Goal: Transaction & Acquisition: Purchase product/service

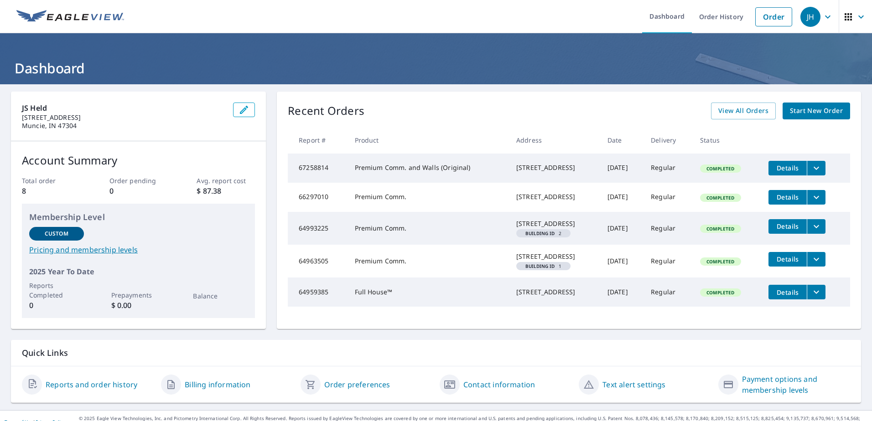
click at [79, 251] on link "Pricing and membership levels" at bounding box center [138, 249] width 218 height 11
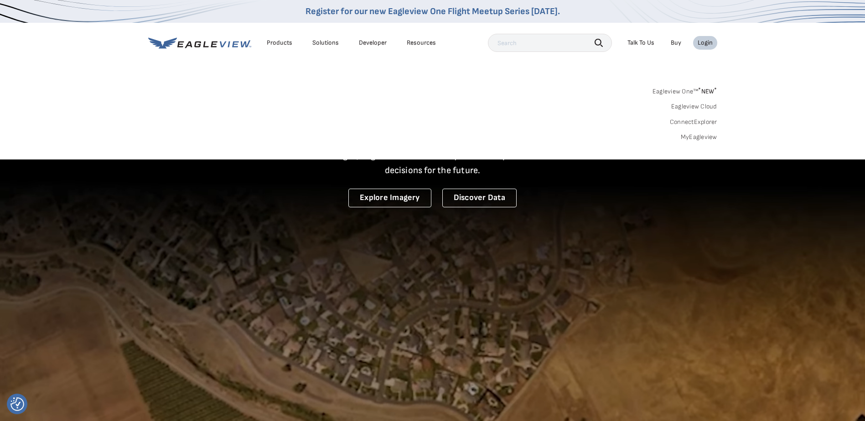
click at [696, 138] on link "MyEagleview" at bounding box center [699, 137] width 36 height 8
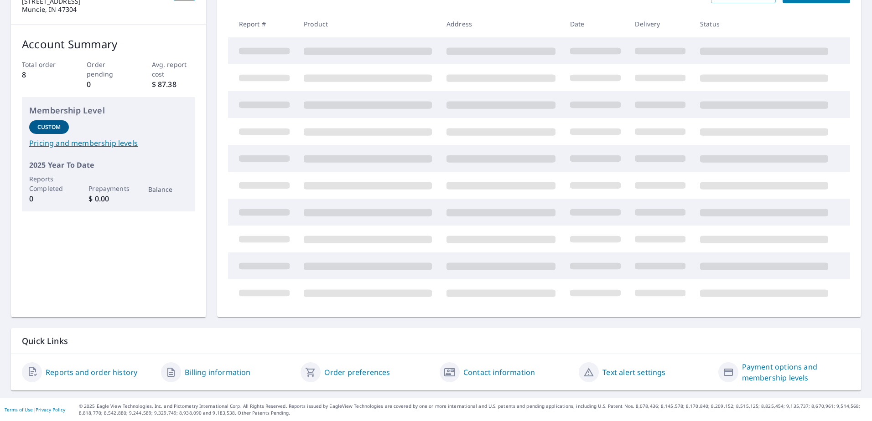
scroll to position [30, 0]
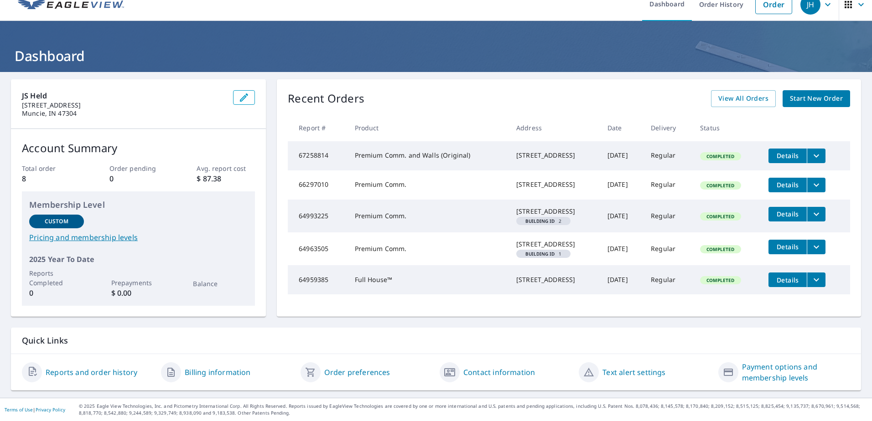
click at [488, 373] on link "Contact information" at bounding box center [499, 372] width 72 height 11
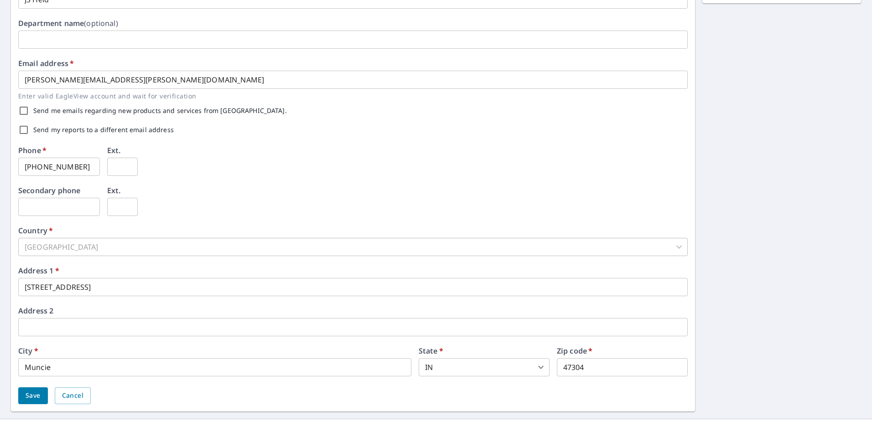
scroll to position [212, 0]
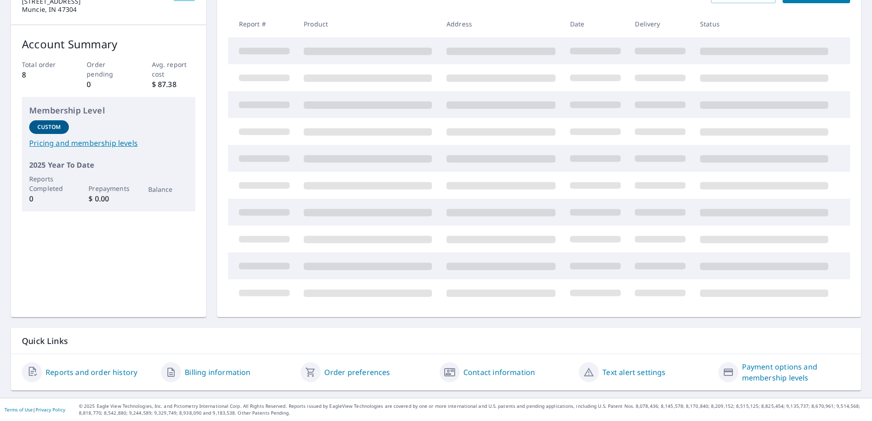
scroll to position [30, 0]
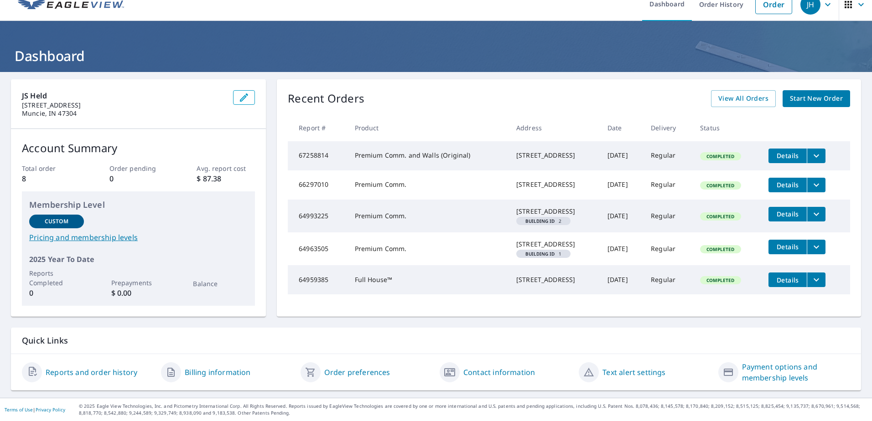
click at [757, 371] on link "Payment options and membership levels" at bounding box center [796, 373] width 108 height 22
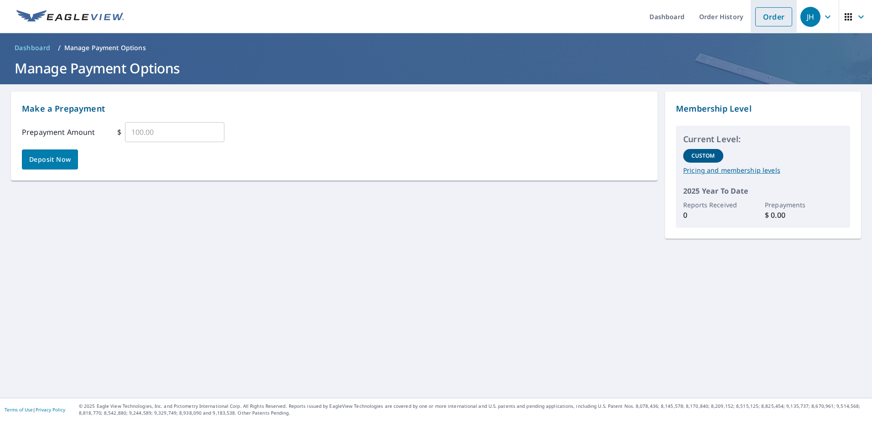
click at [762, 16] on link "Order" at bounding box center [773, 16] width 37 height 19
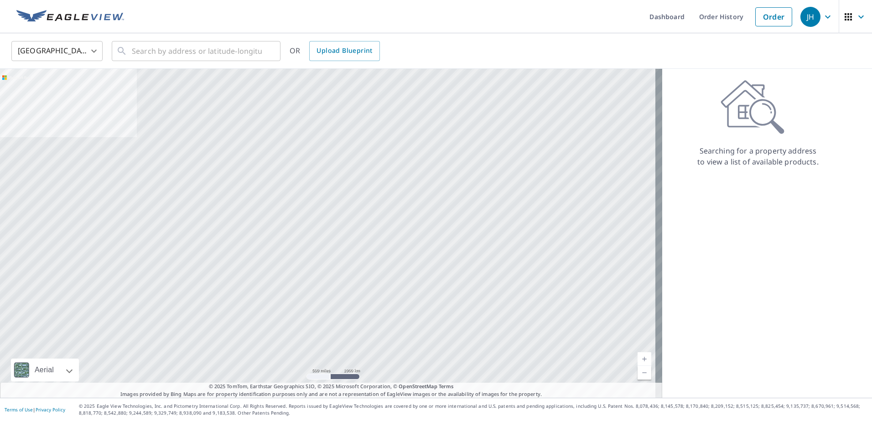
click at [823, 20] on icon "button" at bounding box center [827, 16] width 11 height 11
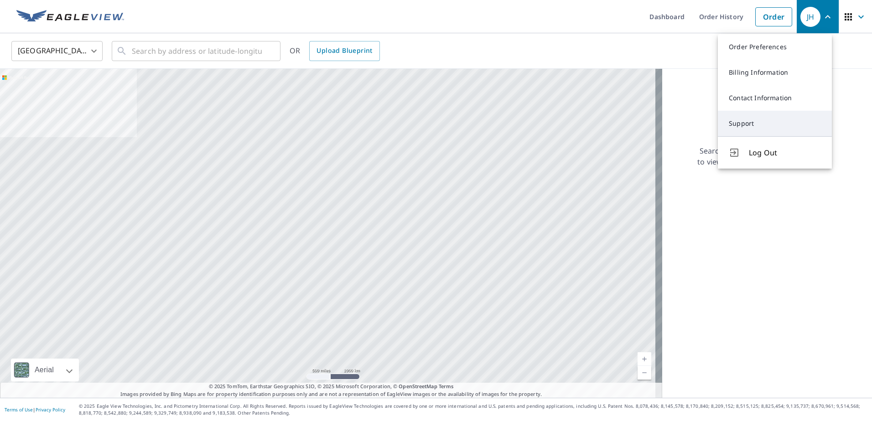
click at [762, 128] on link "Support" at bounding box center [775, 124] width 114 height 26
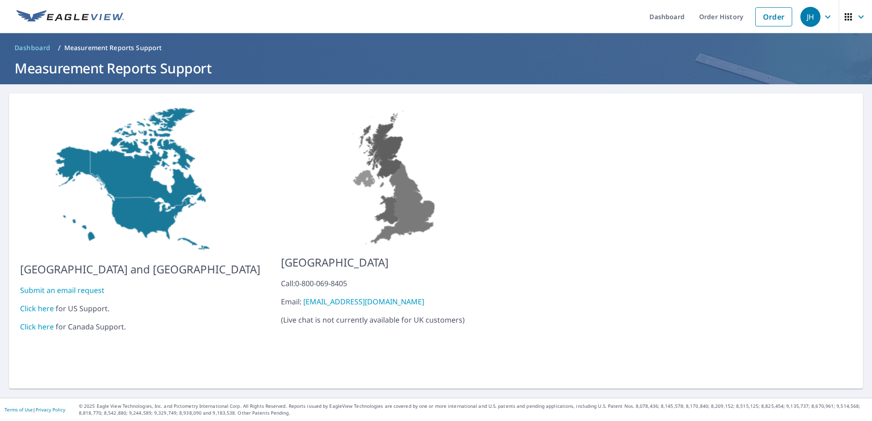
click at [40, 304] on link "Click here" at bounding box center [37, 309] width 34 height 10
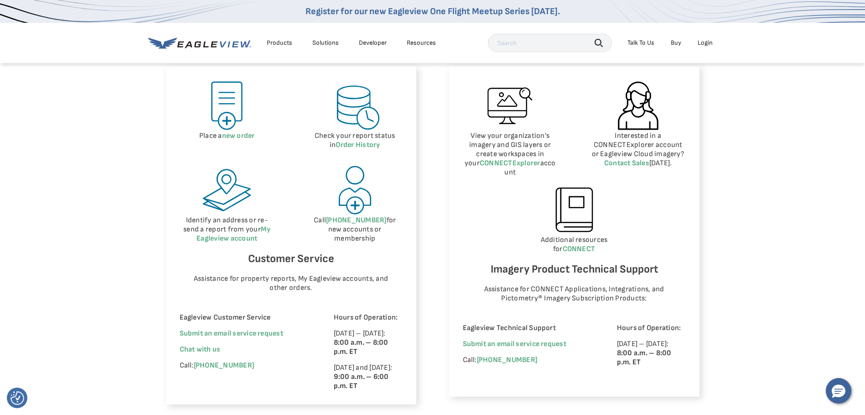
scroll to position [456, 0]
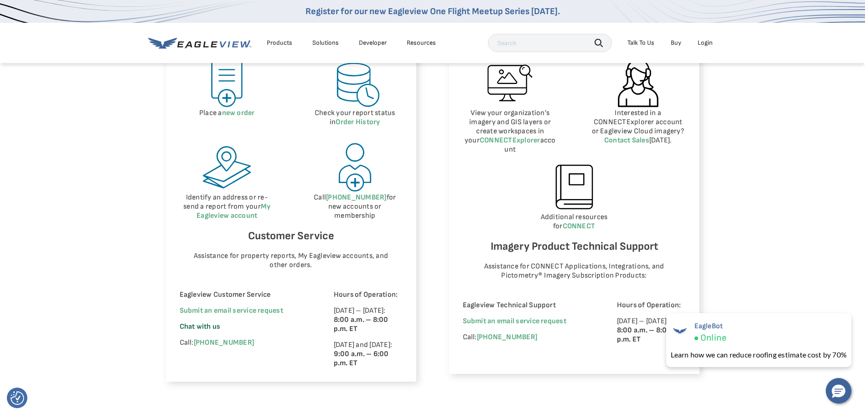
click at [212, 326] on span "Chat with us" at bounding box center [200, 326] width 41 height 9
click at [849, 318] on span "×" at bounding box center [848, 319] width 5 height 10
click at [240, 313] on link "Submit an email service request" at bounding box center [232, 310] width 104 height 9
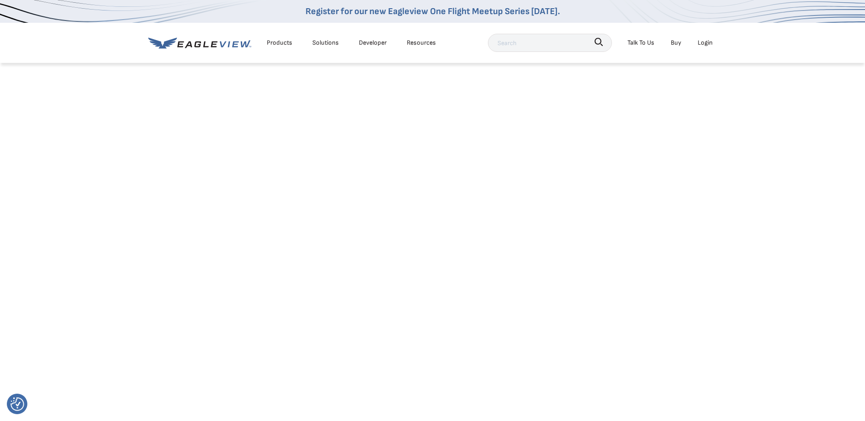
scroll to position [46, 0]
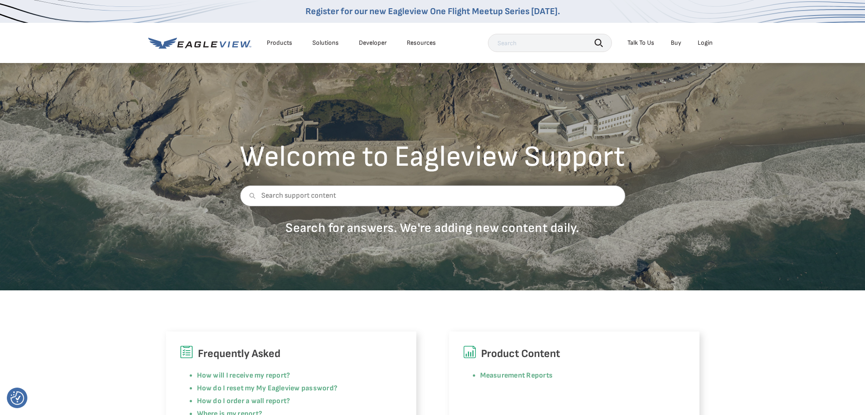
click at [704, 40] on div "Login" at bounding box center [705, 43] width 15 height 8
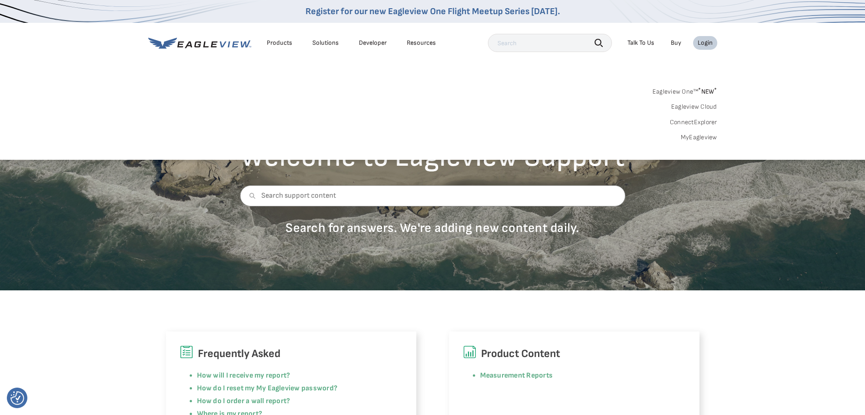
click at [705, 139] on link "MyEagleview" at bounding box center [699, 137] width 36 height 8
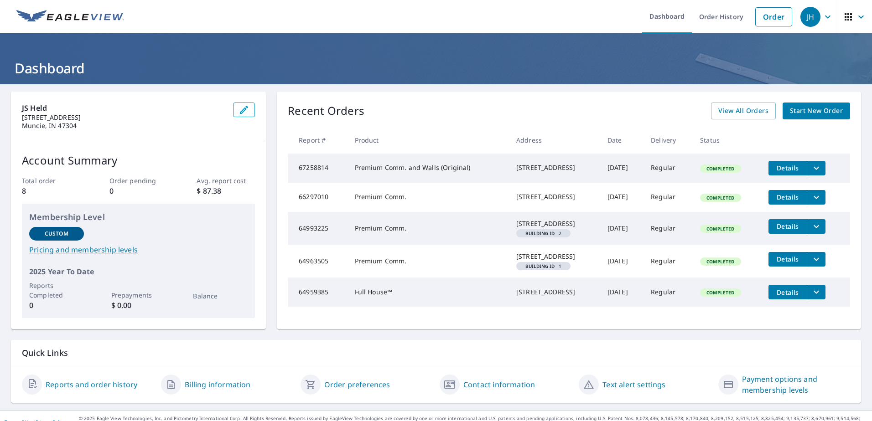
click at [810, 20] on div "JH" at bounding box center [810, 17] width 20 height 20
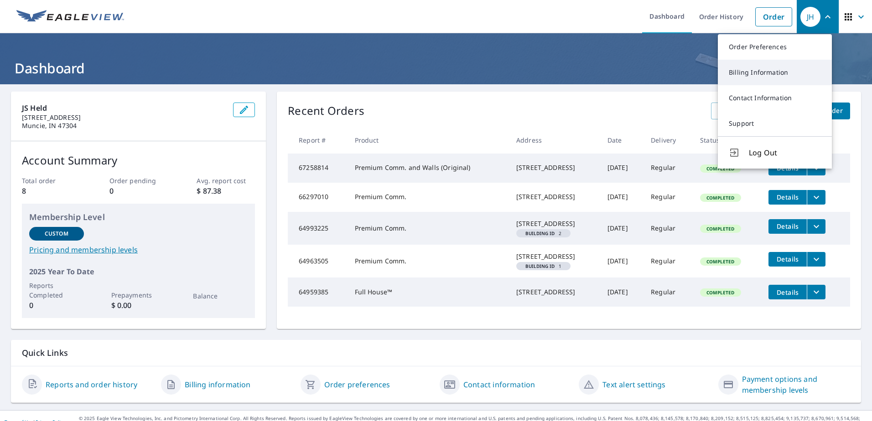
click at [749, 75] on link "Billing Information" at bounding box center [775, 73] width 114 height 26
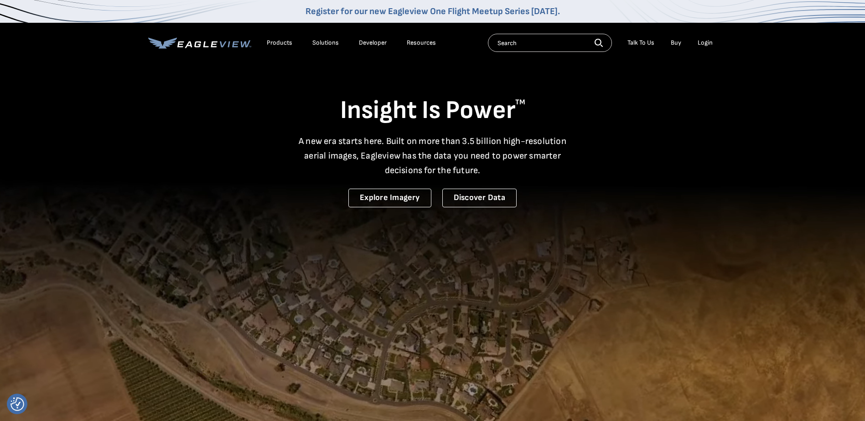
click at [706, 44] on div "Login" at bounding box center [705, 43] width 15 height 8
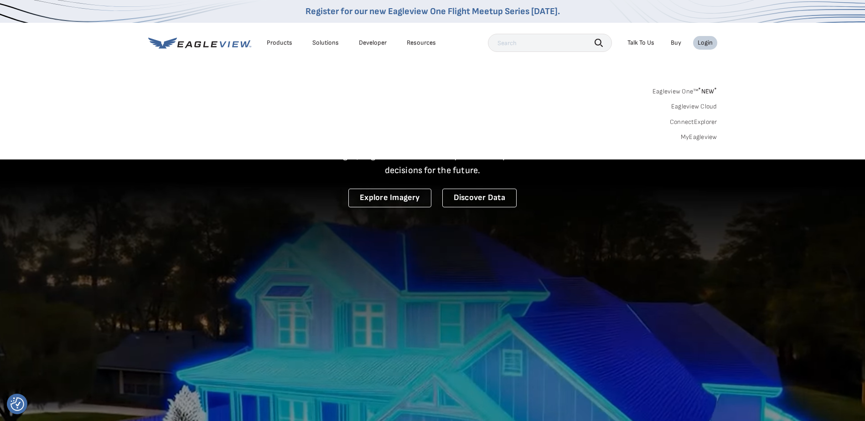
click at [702, 140] on link "MyEagleview" at bounding box center [699, 137] width 36 height 8
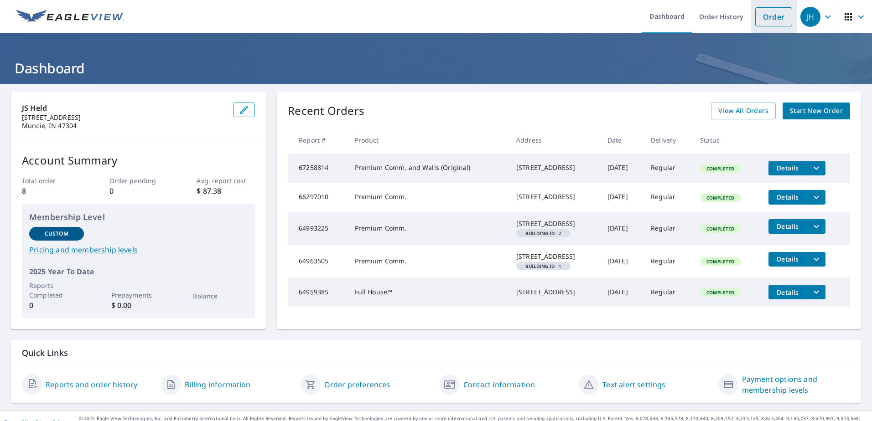
click at [767, 13] on link "Order" at bounding box center [773, 16] width 37 height 19
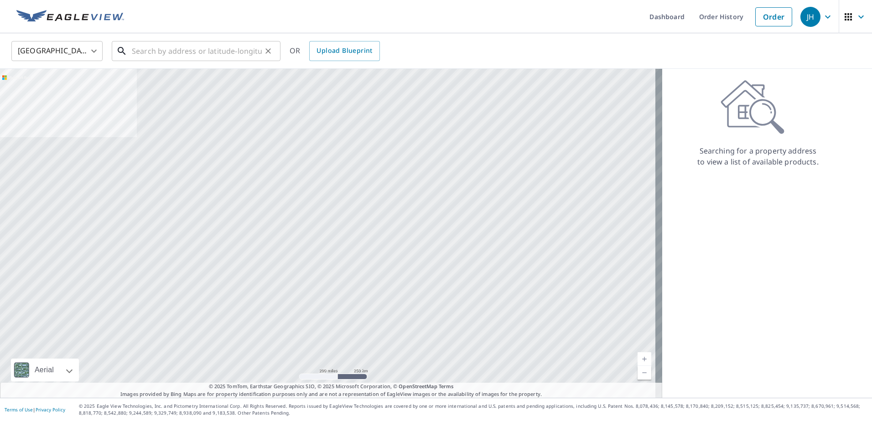
click at [157, 51] on input "text" at bounding box center [197, 51] width 130 height 26
click at [152, 54] on input "text" at bounding box center [197, 51] width 130 height 26
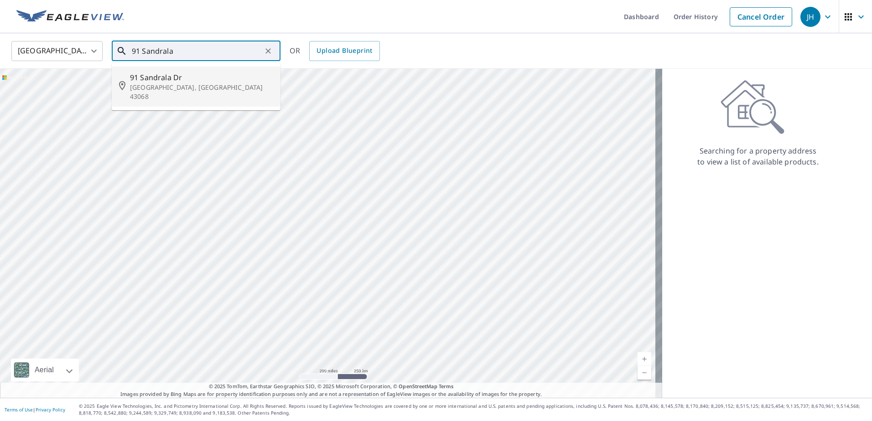
click at [176, 84] on p "Reynoldsburg, OH 43068" at bounding box center [201, 92] width 143 height 18
type input "91 Sandrala Dr Reynoldsburg, OH 43068"
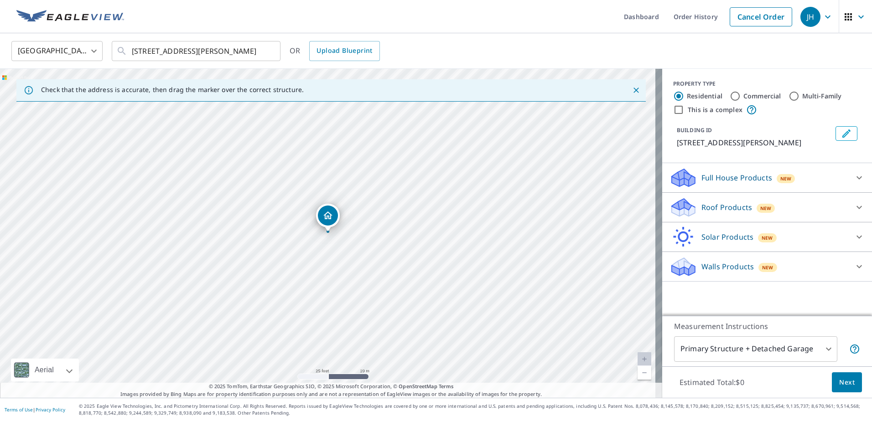
click at [346, 282] on div "91 Sandrala Dr Reynoldsburg, OH 43068" at bounding box center [331, 233] width 662 height 329
click at [673, 111] on input "This is a complex" at bounding box center [678, 109] width 11 height 11
checkbox input "true"
radio input "false"
radio input "true"
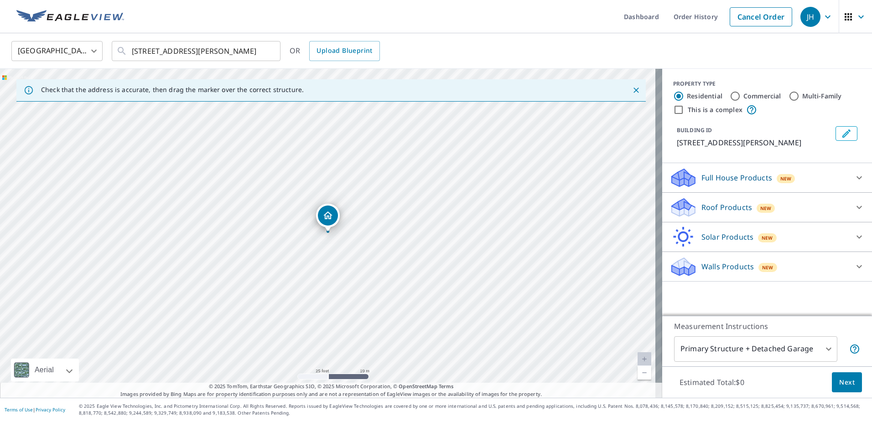
type input "4"
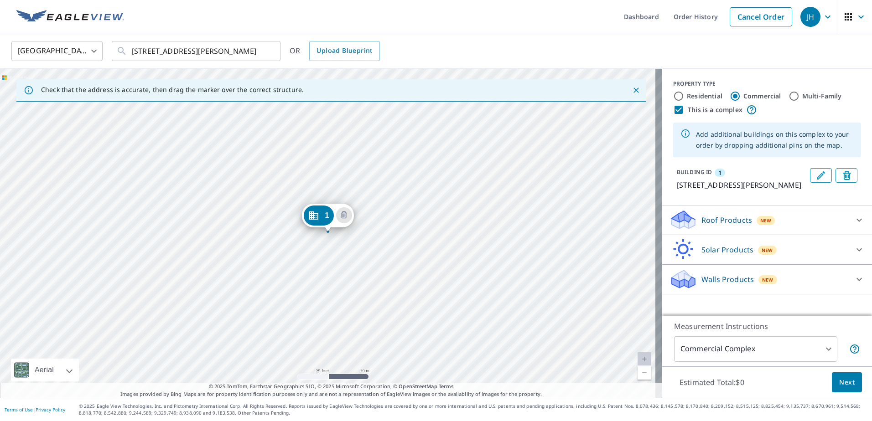
click at [346, 277] on div "1 91 Sandrala Dr Reynoldsburg, OH 43068" at bounding box center [331, 233] width 662 height 329
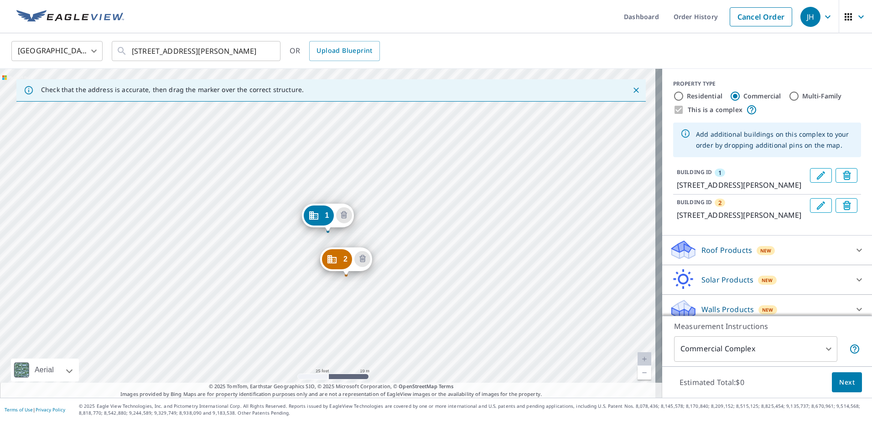
click at [360, 332] on div "2 91 Sandrala Dr Reynoldsburg, OH 43068 1 91 Sandrala Dr Reynoldsburg, OH 43068" at bounding box center [331, 233] width 662 height 329
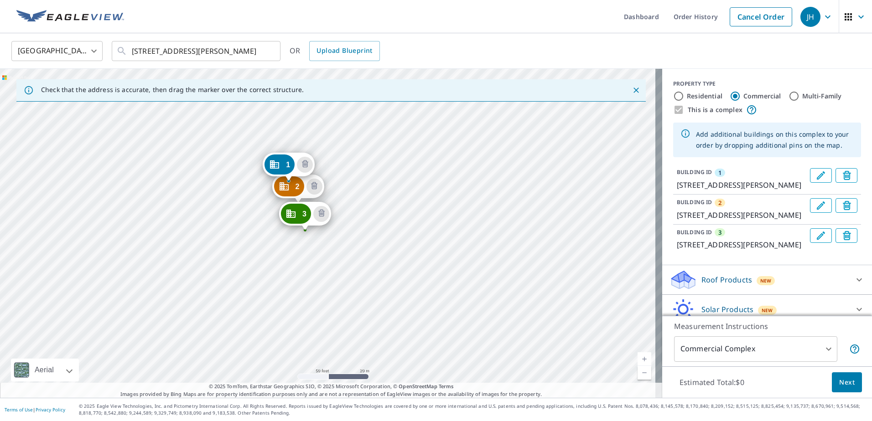
click at [323, 252] on div "2 91 Sandrala Dr Reynoldsburg, OH 43068 3 107 Sandrala Dr Reynoldsburg, OH 4306…" at bounding box center [331, 233] width 662 height 329
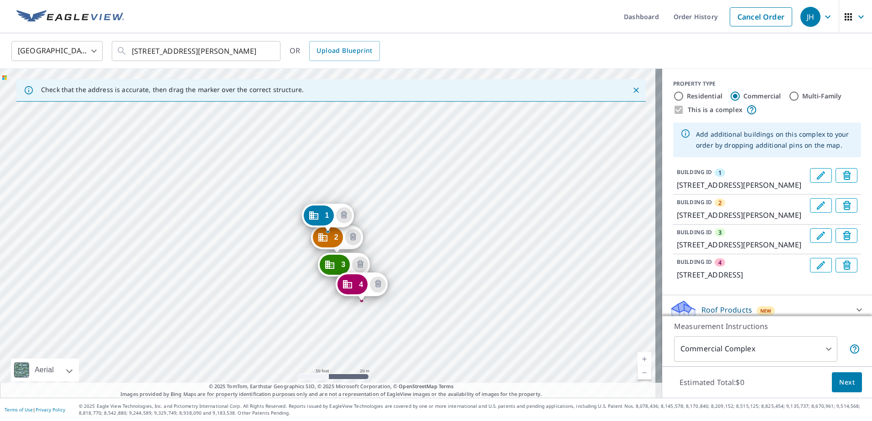
click at [315, 216] on icon "Dropped pin, building 1, Commercial property, 91 Sandrala Dr Reynoldsburg, OH 4…" at bounding box center [313, 215] width 11 height 11
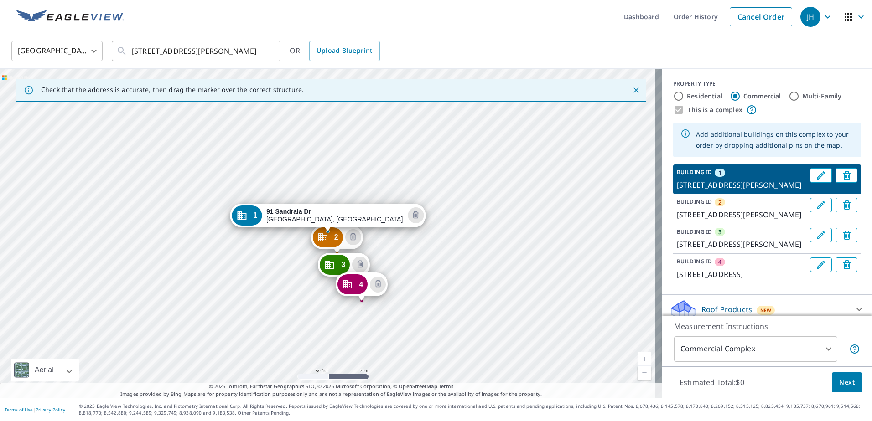
click at [246, 216] on icon "Dropped pin, building 1, Commercial property, 91 Sandrala Dr Reynoldsburg, OH 4…" at bounding box center [241, 216] width 9 height 8
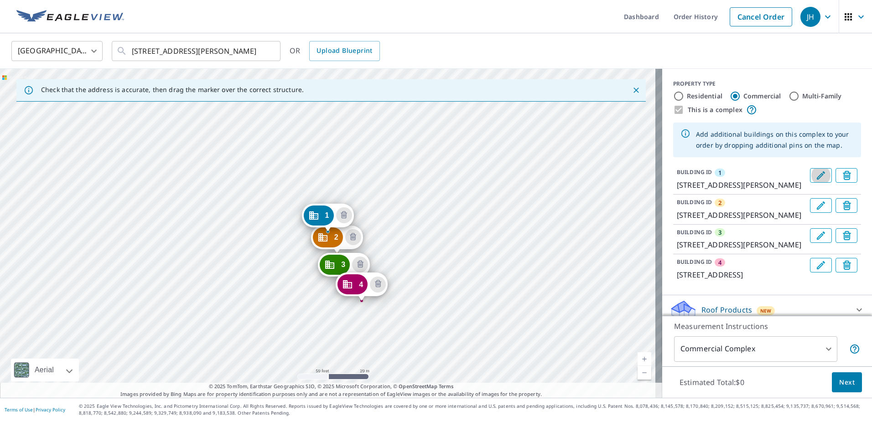
click at [817, 178] on icon "Edit building 1" at bounding box center [821, 175] width 8 height 8
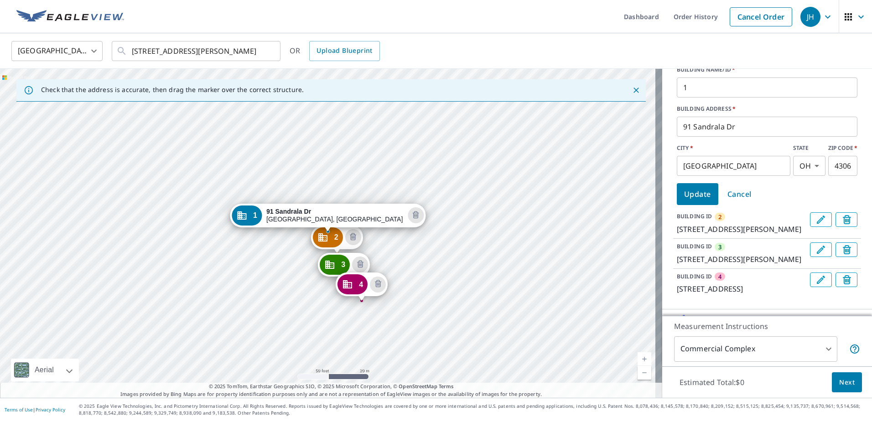
scroll to position [137, 0]
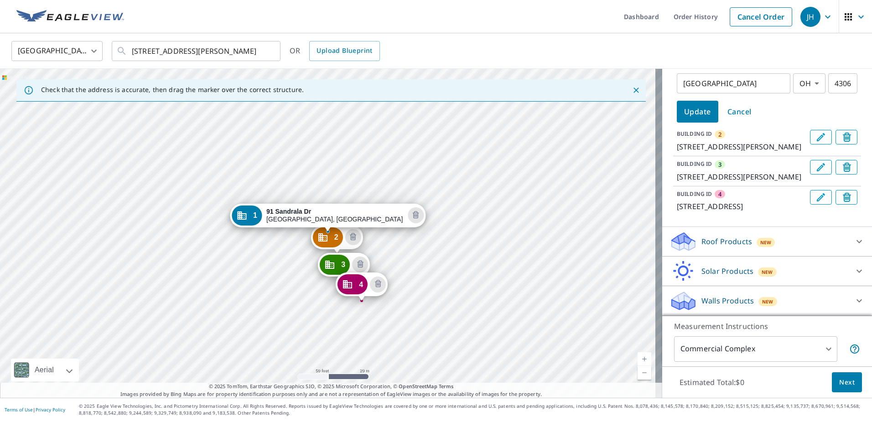
click at [824, 238] on div "Roof Products New" at bounding box center [758, 241] width 179 height 21
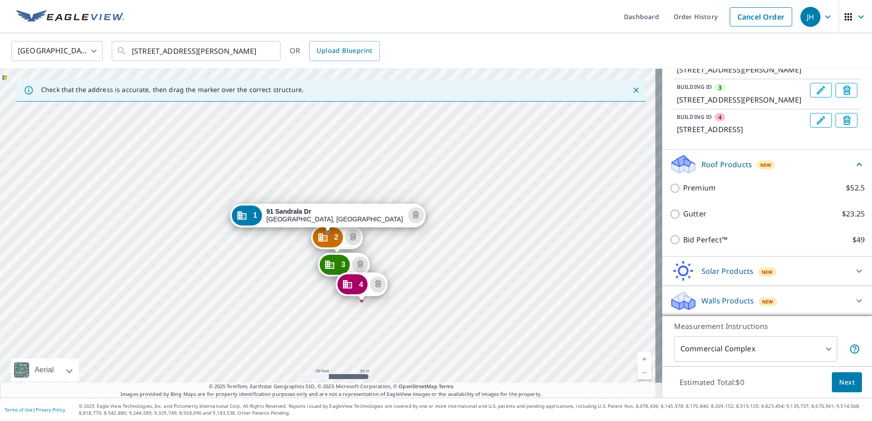
scroll to position [315, 0]
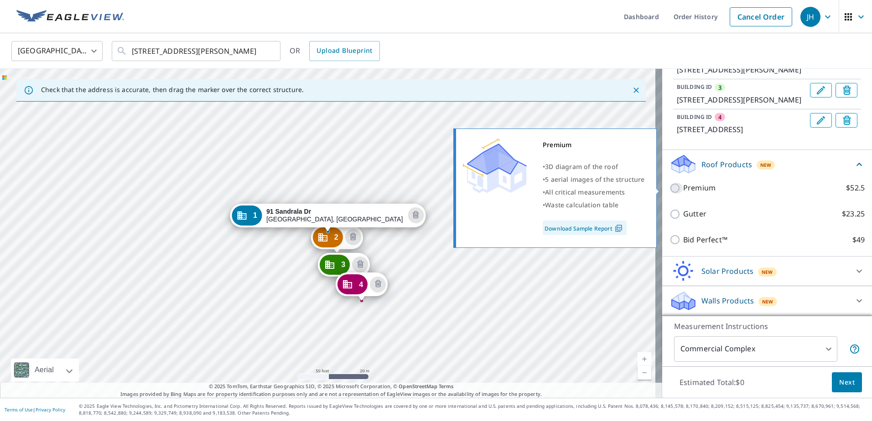
click at [669, 189] on input "Premium $52.5" at bounding box center [676, 188] width 14 height 11
checkbox input "true"
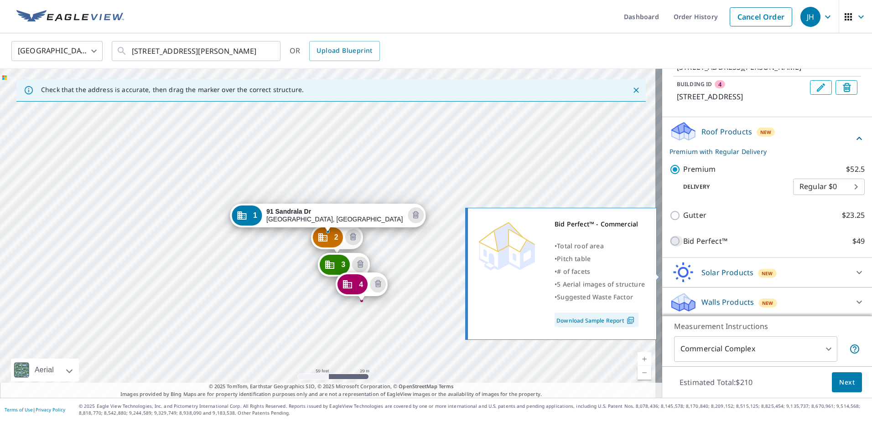
click at [672, 247] on input "Bid Perfect™ $49" at bounding box center [676, 241] width 14 height 11
checkbox input "true"
checkbox input "false"
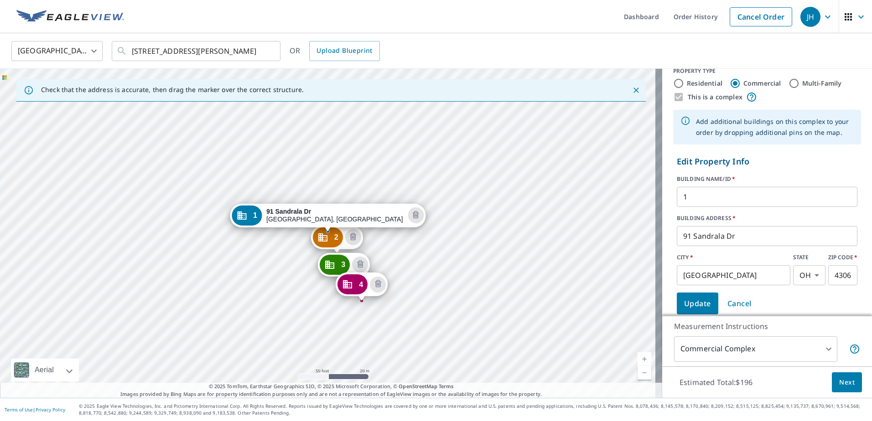
scroll to position [0, 0]
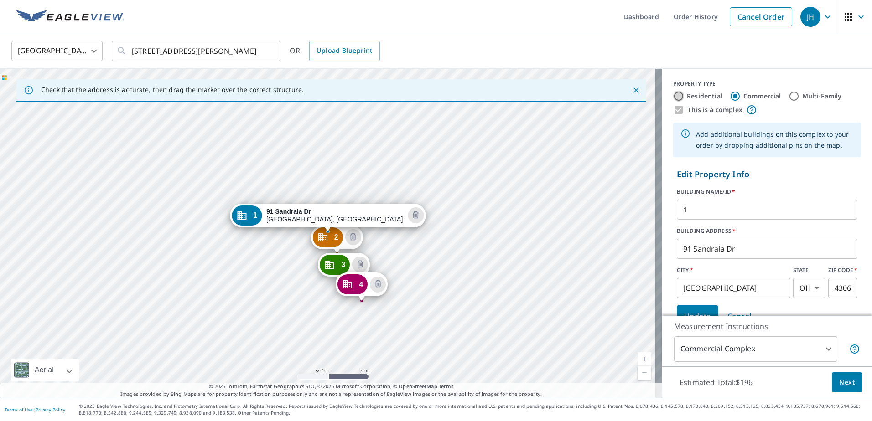
click at [673, 98] on input "Residential" at bounding box center [678, 96] width 11 height 11
radio input "true"
type input "1"
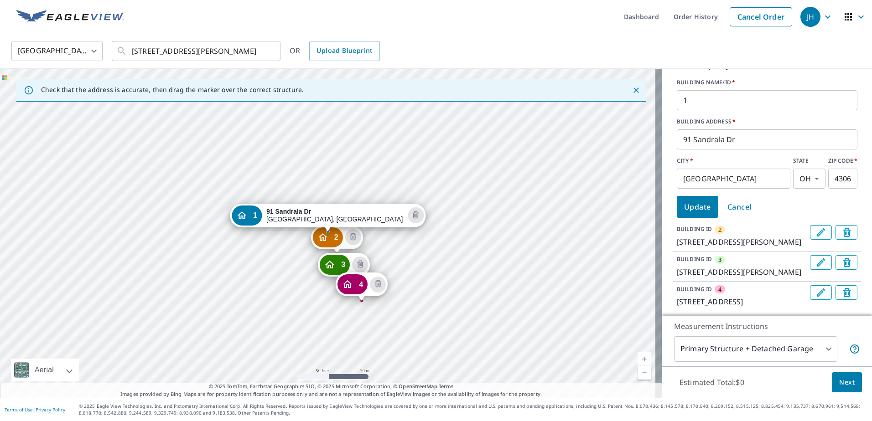
scroll to position [137, 0]
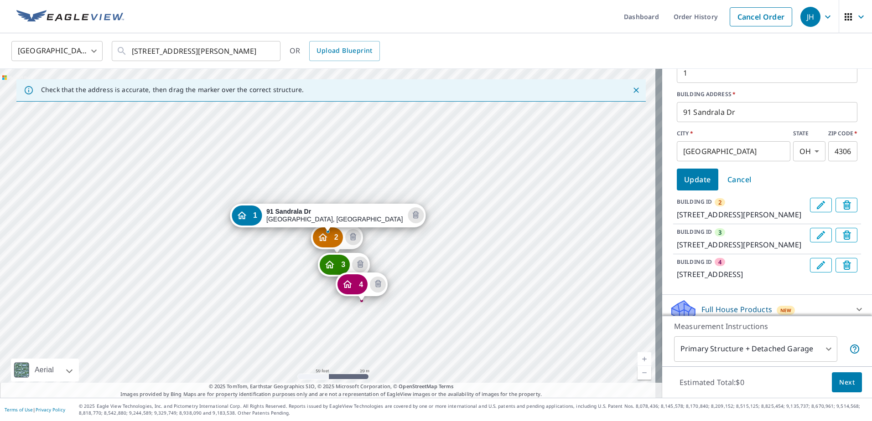
click at [815, 207] on icon "Edit building 2" at bounding box center [820, 205] width 11 height 11
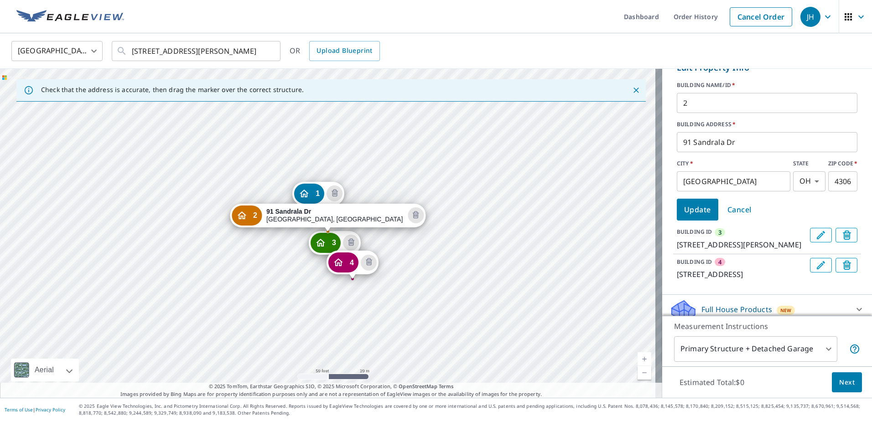
click at [304, 197] on icon "Dropped pin, building 1, Residential property, 91 Sandrala Dr Reynoldsburg, OH …" at bounding box center [304, 193] width 11 height 11
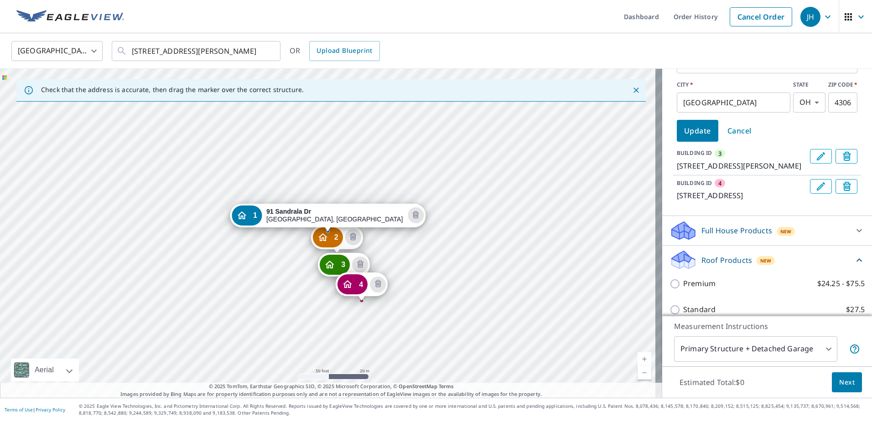
scroll to position [228, 0]
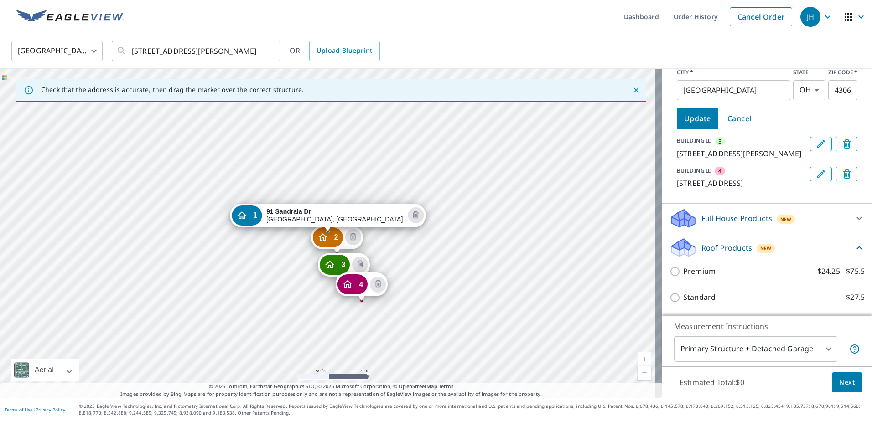
click at [806, 229] on div "Full House Products New" at bounding box center [758, 218] width 179 height 21
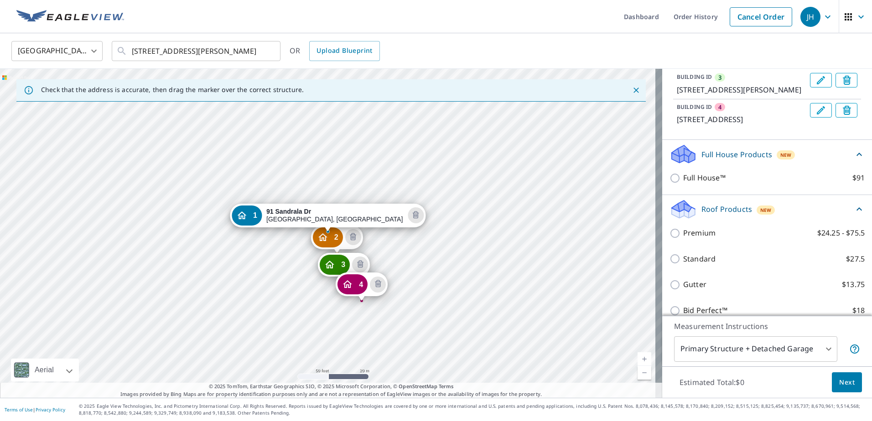
scroll to position [350, 0]
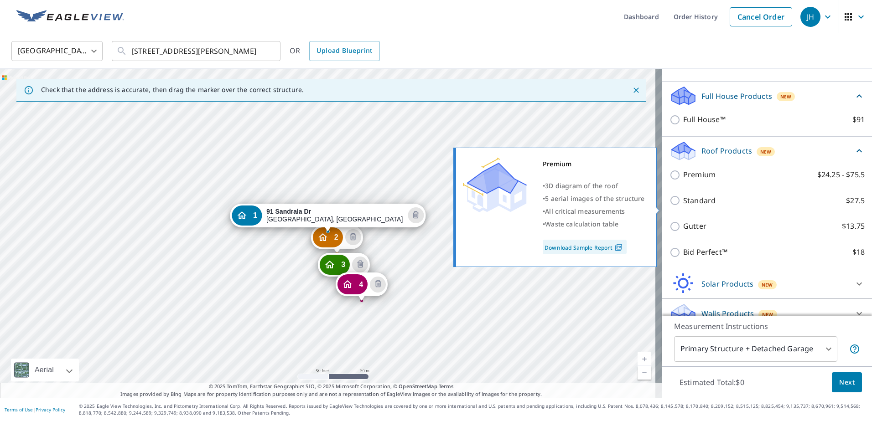
click at [669, 181] on input "Premium $24.25 - $75.5" at bounding box center [676, 175] width 14 height 11
checkbox input "true"
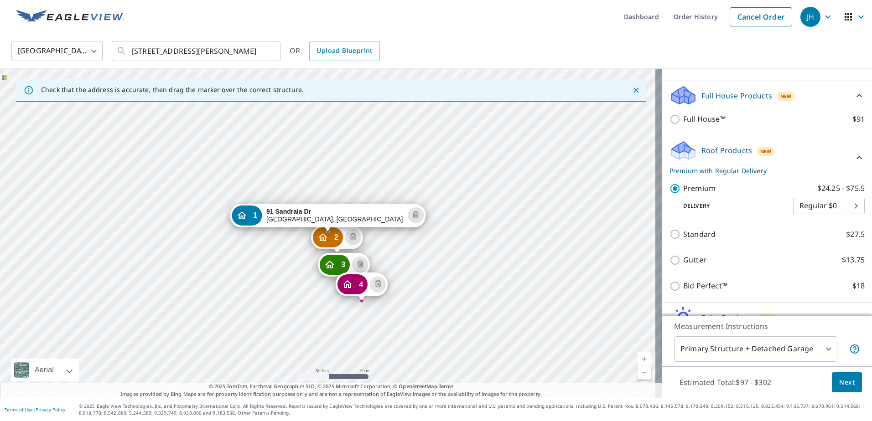
scroll to position [365, 0]
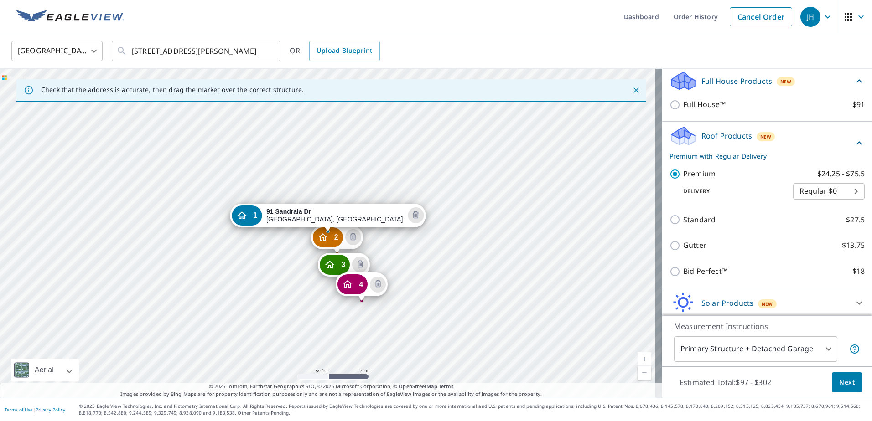
click at [406, 214] on div "2 91 Sandrala Dr [PERSON_NAME], [GEOGRAPHIC_DATA] 43068 3 107 Sandrala Dr [PERS…" at bounding box center [331, 233] width 662 height 329
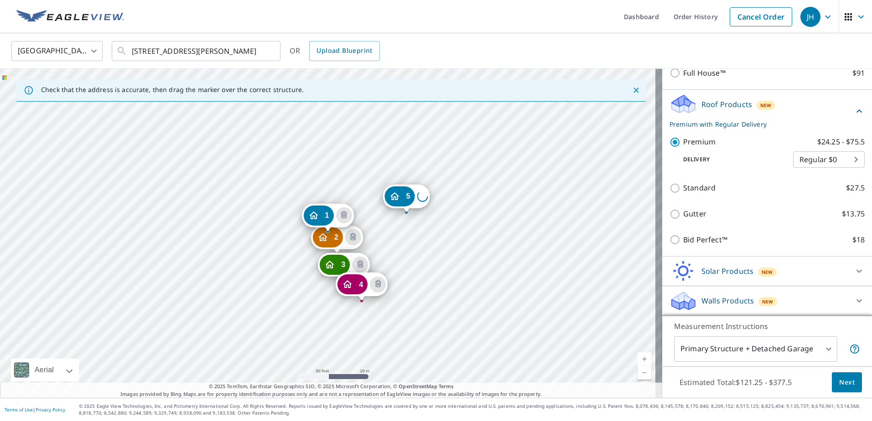
scroll to position [345, 0]
click at [415, 240] on div "2 91 Sandrala Dr Reynoldsburg, OH 43068 3 107 Sandrala Dr Reynoldsburg, OH 4306…" at bounding box center [331, 233] width 662 height 329
click at [422, 263] on div "2 91 Sandrala Dr Reynoldsburg, OH 43068 3 107 Sandrala Dr Reynoldsburg, OH 4306…" at bounding box center [331, 233] width 662 height 329
click at [436, 291] on div "2 91 Sandrala Dr Reynoldsburg, OH 43068 3 107 Sandrala Dr Reynoldsburg, OH 4306…" at bounding box center [331, 233] width 662 height 329
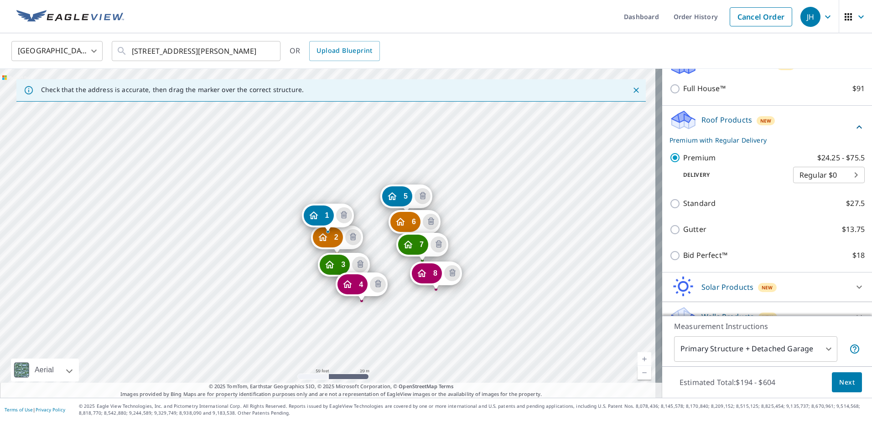
drag, startPoint x: 447, startPoint y: 320, endPoint x: 503, endPoint y: 295, distance: 61.3
click at [447, 320] on div "2 91 Sandrala Dr Reynoldsburg, OH 43068 3 107 Sandrala Dr Reynoldsburg, OH 4306…" at bounding box center [331, 233] width 662 height 329
click at [507, 293] on div "2 91 Sandrala Dr Reynoldsburg, OH 43068 3 107 Sandrala Dr Reynoldsburg, OH 4306…" at bounding box center [331, 233] width 662 height 329
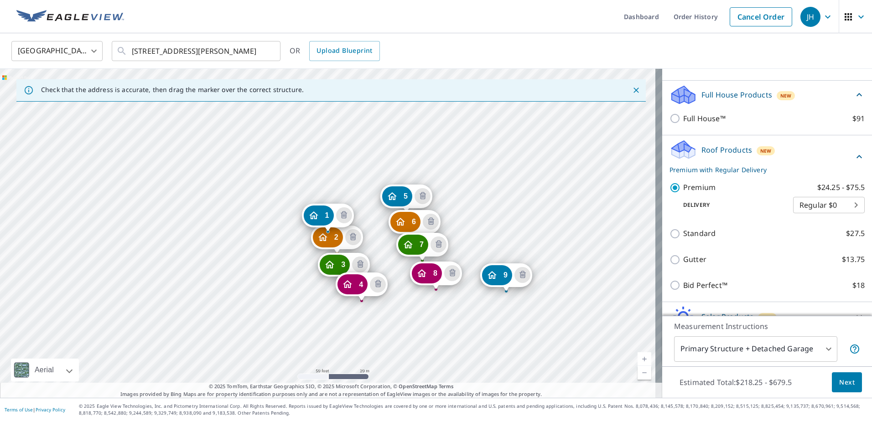
click at [451, 320] on div "2 91 Sandrala Dr Reynoldsburg, OH 43068 3 107 Sandrala Dr Reynoldsburg, OH 4306…" at bounding box center [331, 233] width 662 height 329
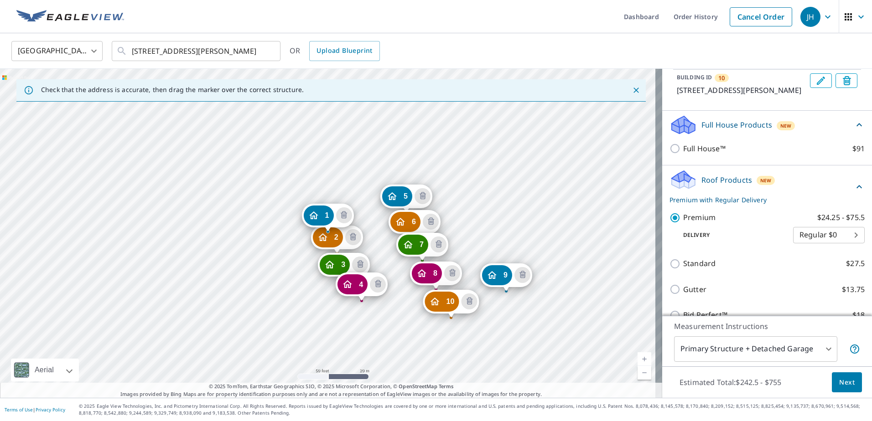
click at [536, 288] on div "2 91 Sandrala Dr Reynoldsburg, OH 43068 3 107 Sandrala Dr Reynoldsburg, OH 4306…" at bounding box center [331, 233] width 662 height 329
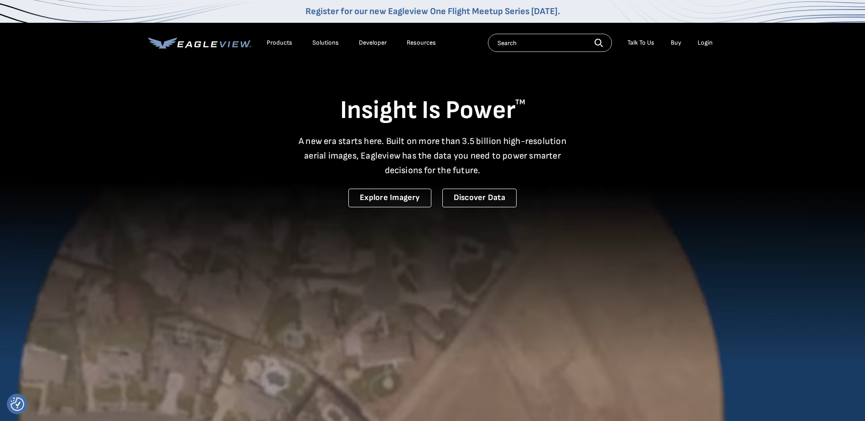
click at [705, 40] on div "Login" at bounding box center [705, 43] width 15 height 8
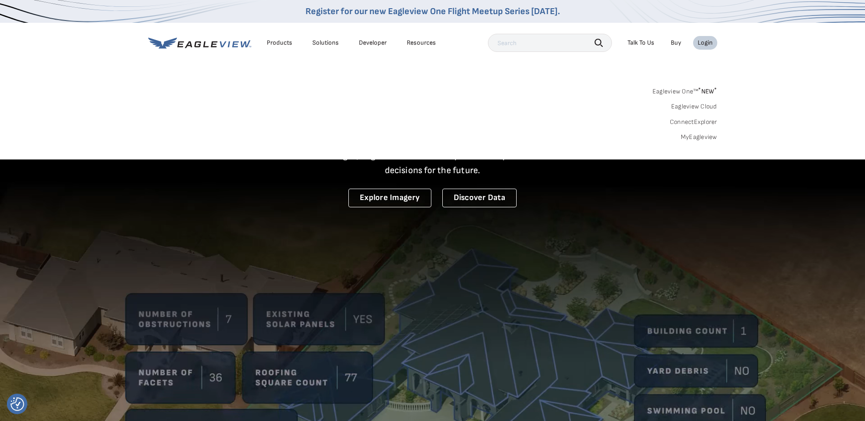
click at [696, 138] on link "MyEagleview" at bounding box center [699, 137] width 36 height 8
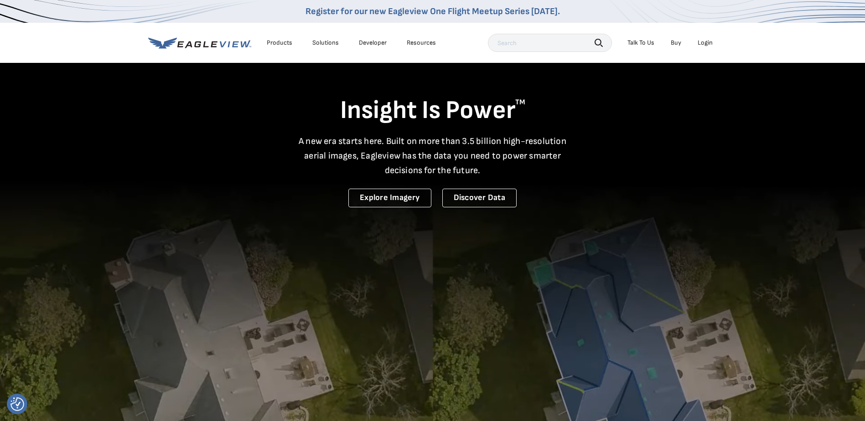
click at [709, 43] on div "Login" at bounding box center [705, 43] width 15 height 8
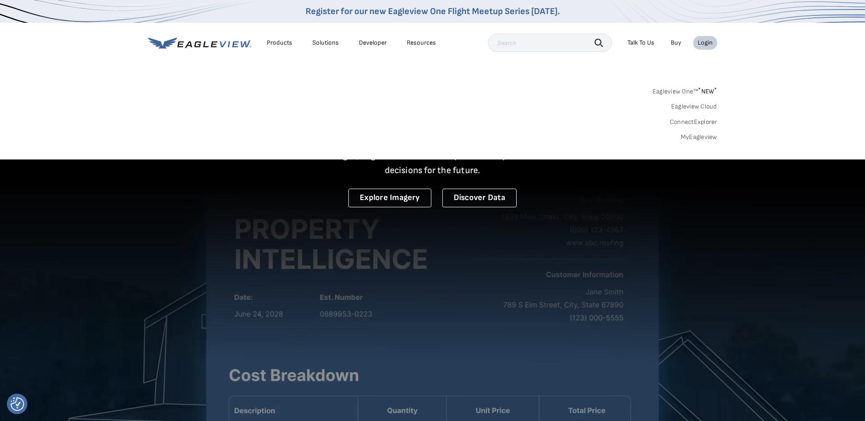
click at [695, 138] on link "MyEagleview" at bounding box center [699, 137] width 36 height 8
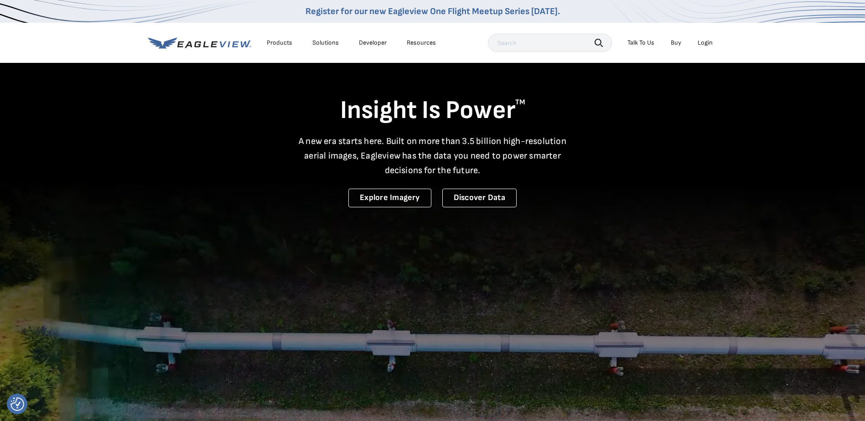
click at [704, 47] on div "Login" at bounding box center [705, 43] width 15 height 8
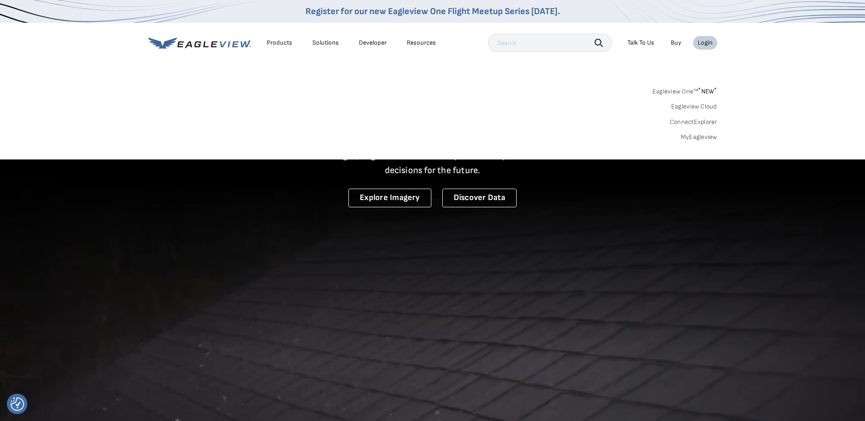
click at [705, 139] on link "MyEagleview" at bounding box center [699, 137] width 36 height 8
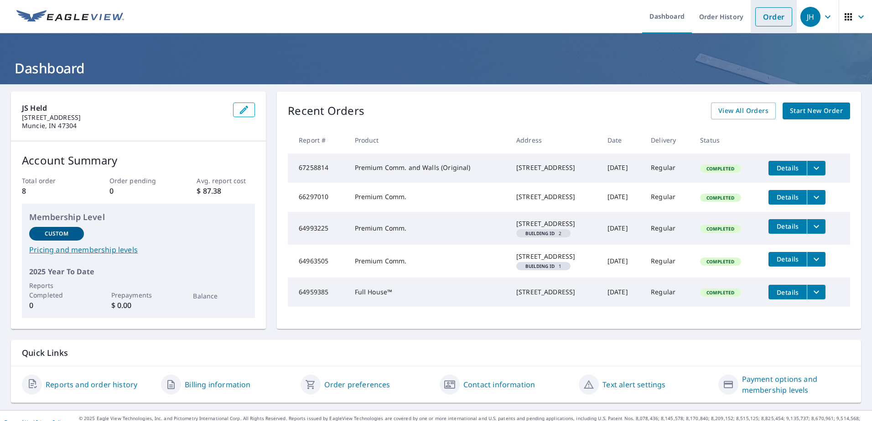
click at [768, 18] on link "Order" at bounding box center [773, 16] width 37 height 19
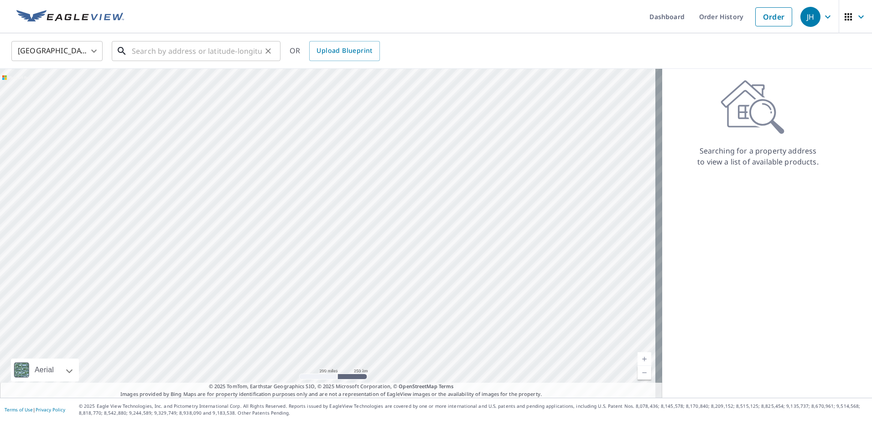
click at [156, 51] on input "text" at bounding box center [197, 51] width 130 height 26
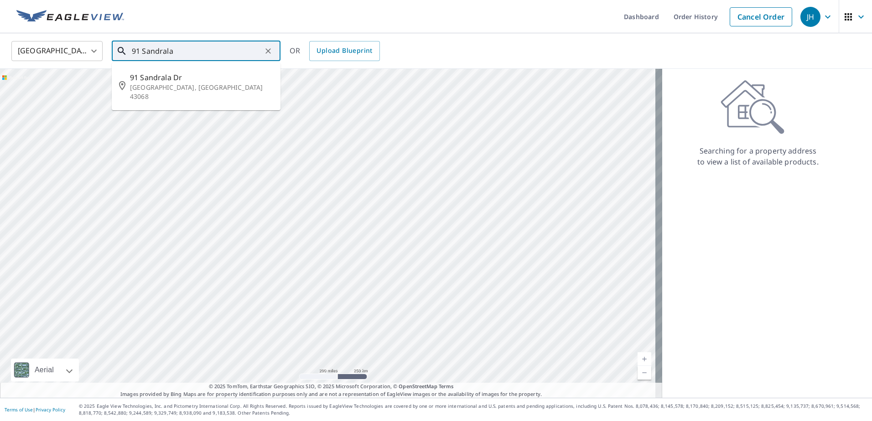
click at [197, 82] on span "91 Sandrala Dr" at bounding box center [201, 77] width 143 height 11
type input "[STREET_ADDRESS][PERSON_NAME]"
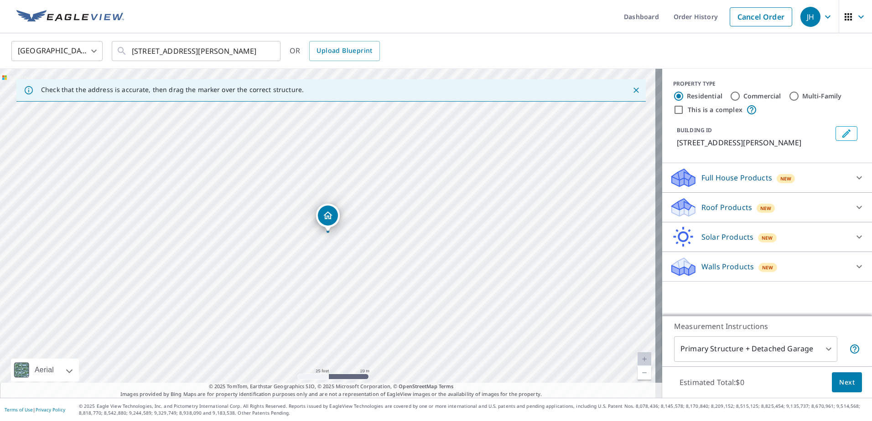
click at [673, 112] on input "This is a complex" at bounding box center [678, 109] width 11 height 11
checkbox input "true"
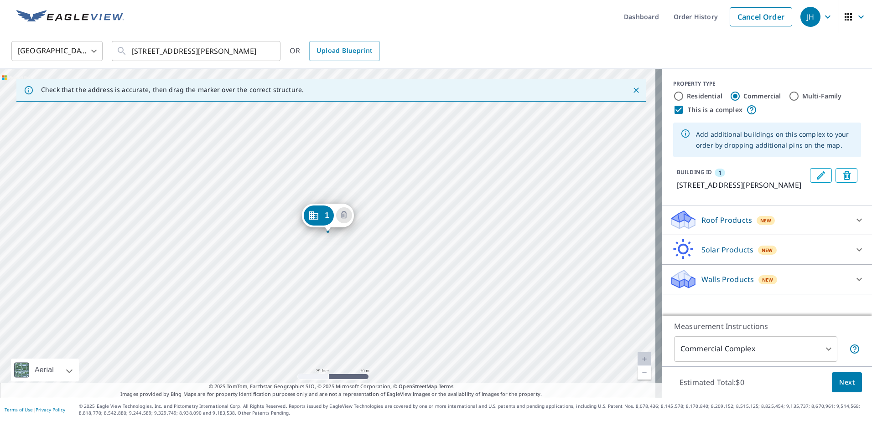
radio input "false"
radio input "true"
type input "4"
drag, startPoint x: 376, startPoint y: 141, endPoint x: 398, endPoint y: 214, distance: 75.7
click at [398, 214] on div "1 [STREET_ADDRESS][PERSON_NAME]" at bounding box center [331, 233] width 662 height 329
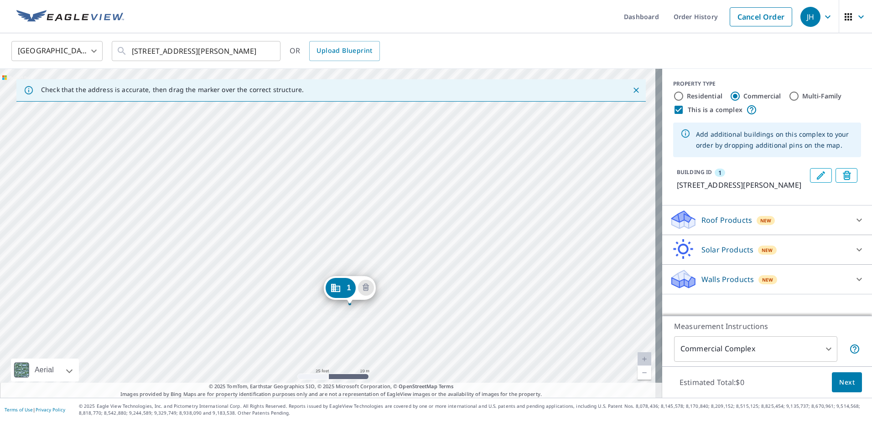
click at [260, 192] on div "1 [STREET_ADDRESS][PERSON_NAME]" at bounding box center [331, 233] width 662 height 329
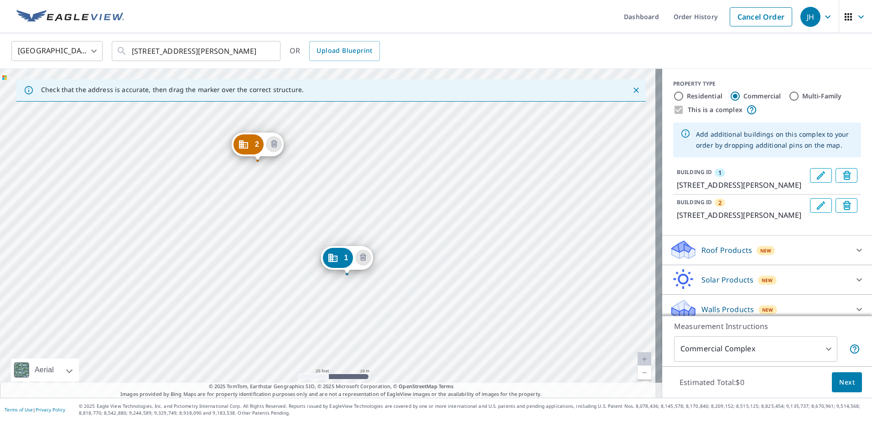
click at [309, 144] on div "2 7337 Reynolds Crossing Dr Reynoldsburg, OH 43068 1 91 Sandrala Dr Reynoldsbur…" at bounding box center [331, 233] width 662 height 329
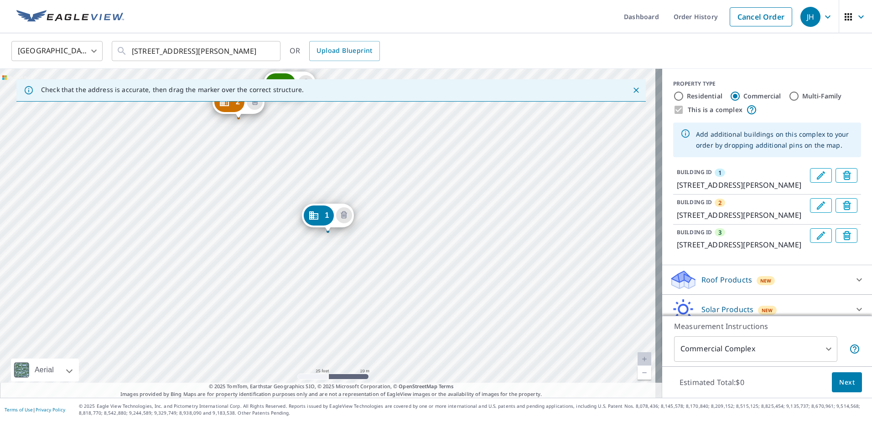
click at [632, 90] on icon "Close" at bounding box center [636, 90] width 9 height 9
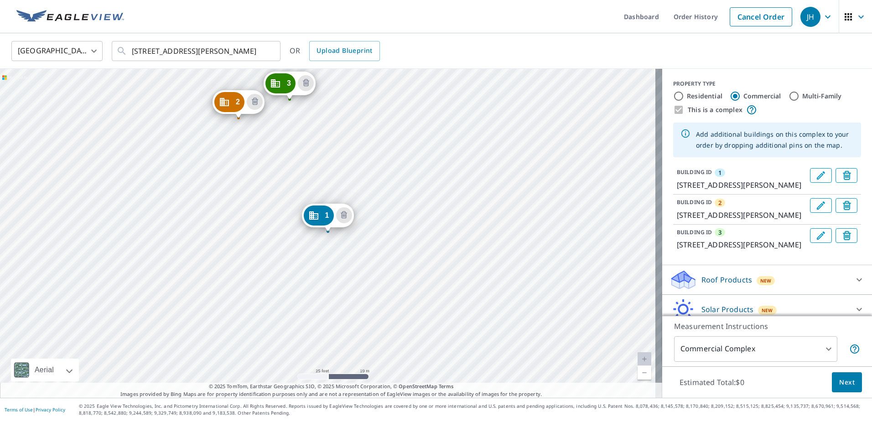
click at [430, 89] on div "2 7337 Reynolds Crossing Dr Reynoldsburg, OH 43068 3 7343 Reynolds Crossing Dr …" at bounding box center [331, 233] width 662 height 329
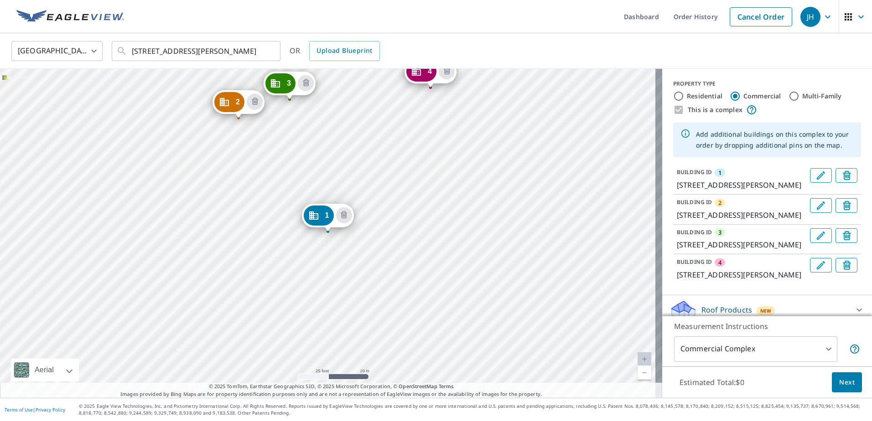
click at [481, 74] on div "2 7337 Reynolds Crossing Dr Reynoldsburg, OH 43068 3 7343 Reynolds Crossing Dr …" at bounding box center [331, 233] width 662 height 329
click at [485, 193] on div "2 7337 Reynolds Crossing Dr Reynoldsburg, OH 43068 3 7343 Reynolds Crossing Dr …" at bounding box center [331, 233] width 662 height 329
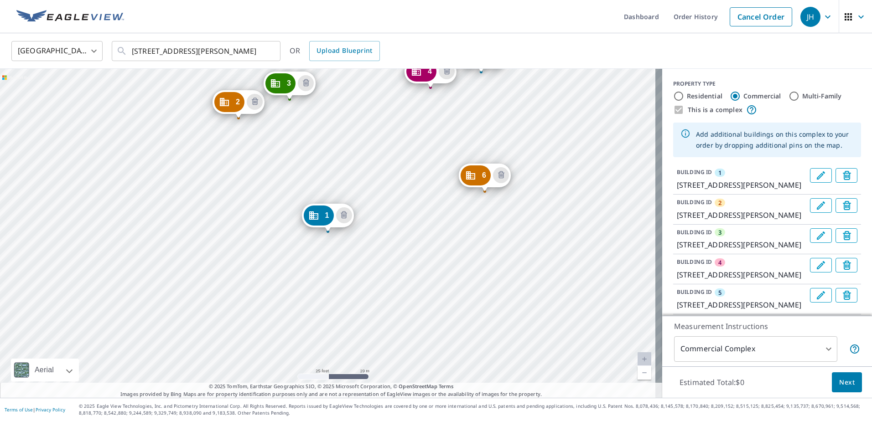
click at [505, 249] on div "2 7337 Reynolds Crossing Dr Reynoldsburg, OH 43068 3 7343 Reynolds Crossing Dr …" at bounding box center [331, 233] width 662 height 329
drag, startPoint x: 518, startPoint y: 299, endPoint x: 546, endPoint y: 322, distance: 35.9
click at [519, 299] on div "2 7337 Reynolds Crossing Dr Reynoldsburg, OH 43068 3 7343 Reynolds Crossing Dr …" at bounding box center [331, 233] width 662 height 329
click at [544, 350] on div "2 7337 Reynolds Crossing Dr Reynoldsburg, OH 43068 3 7343 Reynolds Crossing Dr …" at bounding box center [331, 233] width 662 height 329
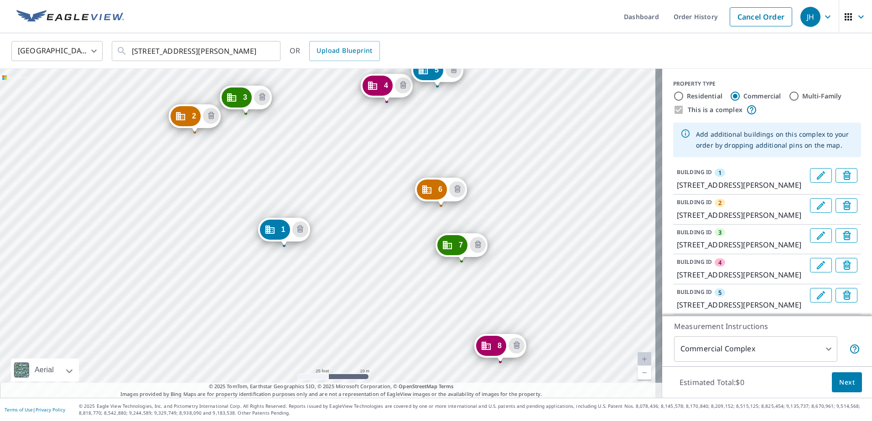
click at [484, 311] on div "2 7337 Reynolds Crossing Dr Reynoldsburg, OH 43068 3 7343 Reynolds Crossing Dr …" at bounding box center [331, 233] width 662 height 329
click at [477, 315] on div "2 7337 Reynolds Crossing Dr Reynoldsburg, OH 43068 3 7343 Reynolds Crossing Dr …" at bounding box center [331, 233] width 662 height 329
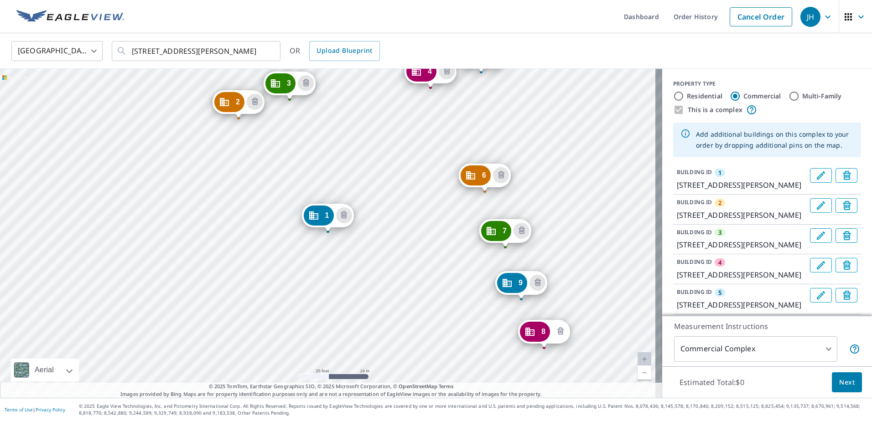
click at [560, 332] on icon "Delete building 8" at bounding box center [560, 331] width 3 height 3
click at [536, 283] on icon "Delete building 8" at bounding box center [537, 283] width 11 height 11
click at [518, 297] on div "2 7337 Reynolds Crossing Dr Reynoldsburg, OH 43068 3 7343 Reynolds Crossing Dr …" at bounding box center [331, 233] width 662 height 329
click at [545, 350] on div "2 7337 Reynolds Crossing Dr Reynoldsburg, OH 43068 3 7343 Reynolds Crossing Dr …" at bounding box center [331, 233] width 662 height 329
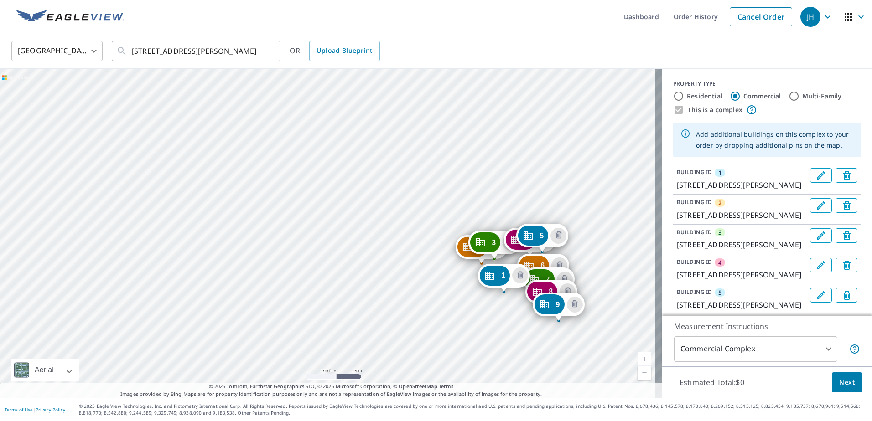
click at [564, 334] on div "2 7337 Reynolds Crossing Dr Reynoldsburg, OH 43068 3 7343 Reynolds Crossing Dr …" at bounding box center [331, 233] width 662 height 329
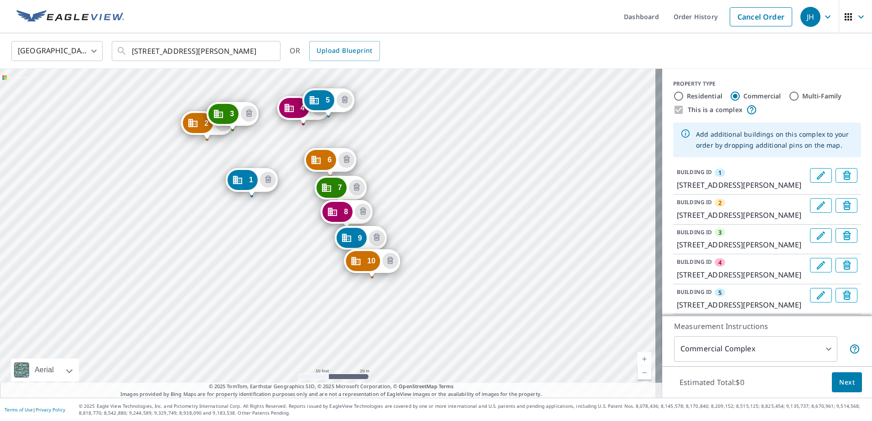
click at [262, 222] on div "2 7337 Reynolds Crossing Dr Reynoldsburg, OH 43068 3 7343 Reynolds Crossing Dr …" at bounding box center [331, 233] width 662 height 329
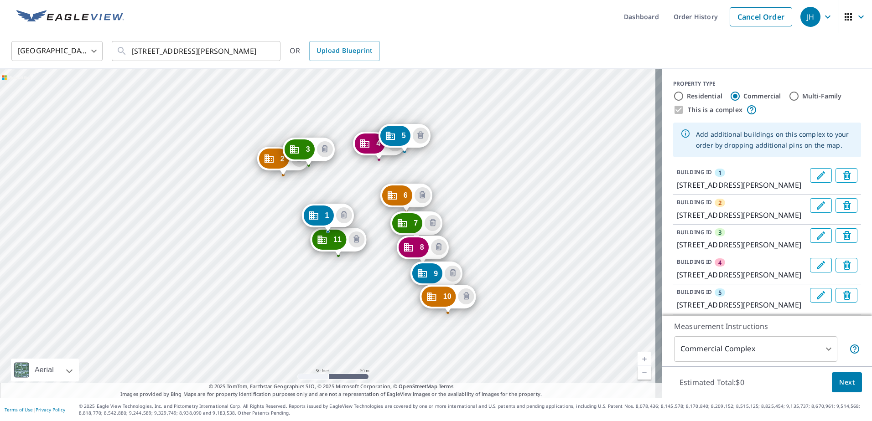
click at [351, 282] on div "2 7337 Reynolds Crossing Dr Reynoldsburg, OH 43068 3 7343 Reynolds Crossing Dr …" at bounding box center [331, 233] width 662 height 329
click at [362, 301] on div "2 7337 Reynolds Crossing Dr Reynoldsburg, OH 43068 3 7343 Reynolds Crossing Dr …" at bounding box center [331, 233] width 662 height 329
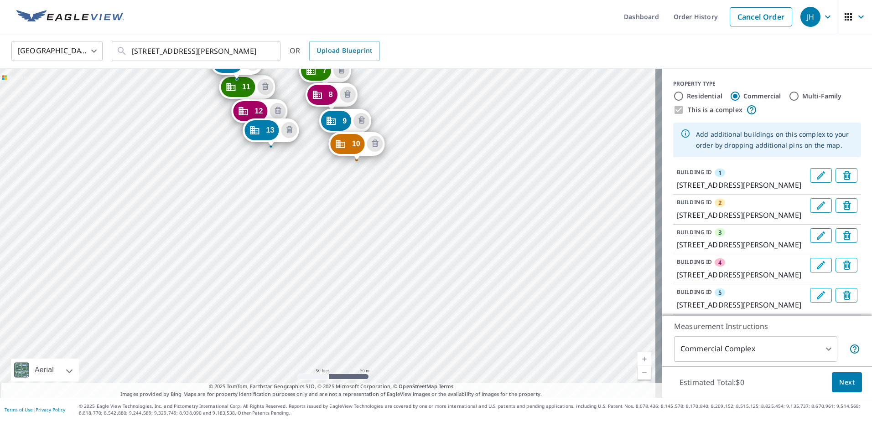
drag, startPoint x: 567, startPoint y: 331, endPoint x: 476, endPoint y: 178, distance: 177.9
click at [476, 178] on div "2 7337 Reynolds Crossing Dr Reynoldsburg, OH 43068 3 7343 Reynolds Crossing Dr …" at bounding box center [331, 233] width 662 height 329
click at [407, 140] on div "2 7337 Reynolds Crossing Dr Reynoldsburg, OH 43068 3 7343 Reynolds Crossing Dr …" at bounding box center [331, 233] width 662 height 329
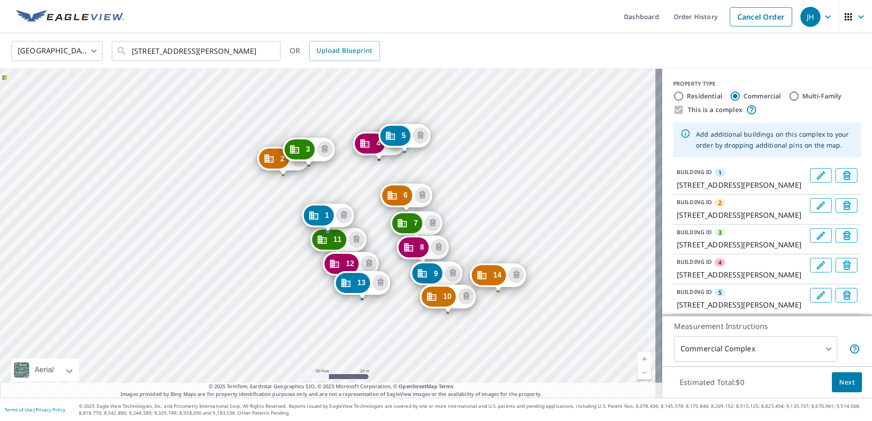
click at [533, 287] on div "2 7337 Reynolds Crossing Dr Reynoldsburg, OH 43068 3 7343 Reynolds Crossing Dr …" at bounding box center [331, 233] width 662 height 329
click at [570, 282] on div "2 7337 Reynolds Crossing Dr Reynoldsburg, OH 43068 3 7343 Reynolds Crossing Dr …" at bounding box center [331, 233] width 662 height 329
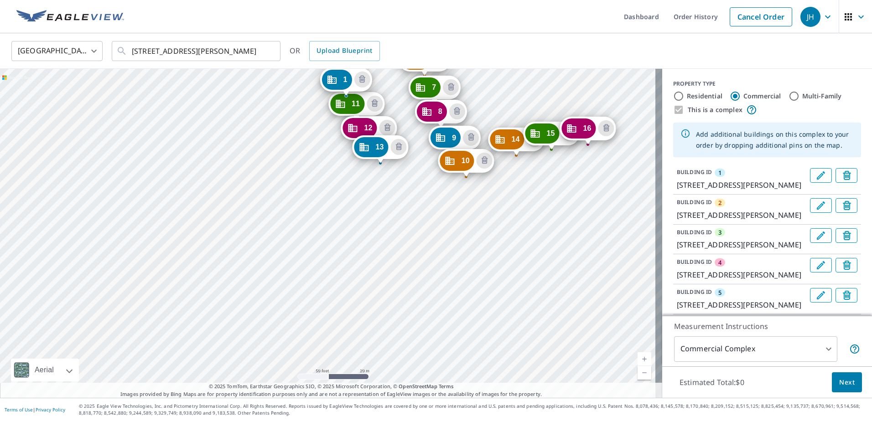
drag, startPoint x: 555, startPoint y: 342, endPoint x: 574, endPoint y: 206, distance: 137.1
click at [574, 206] on div "2 7337 Reynolds Crossing Dr Reynoldsburg, OH 43068 3 7343 Reynolds Crossing Dr …" at bounding box center [331, 233] width 662 height 329
click at [400, 214] on div "2 7337 Reynolds Crossing Dr Reynoldsburg, OH 43068 3 7343 Reynolds Crossing Dr …" at bounding box center [331, 233] width 662 height 329
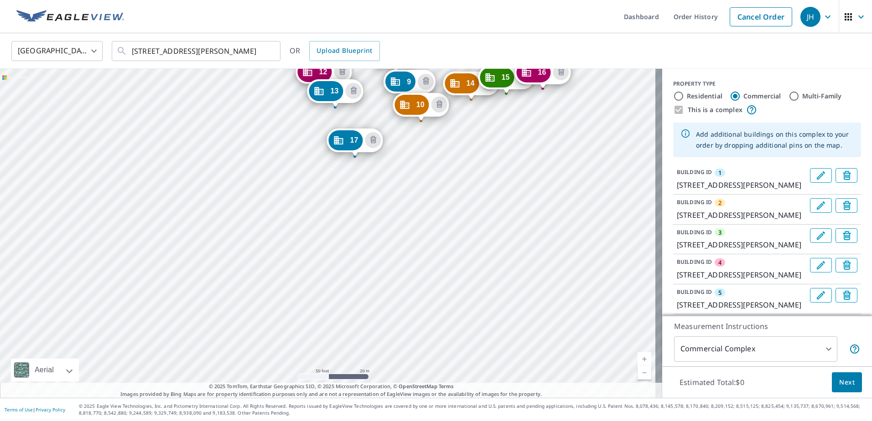
drag, startPoint x: 485, startPoint y: 356, endPoint x: 458, endPoint y: 164, distance: 193.9
click at [458, 164] on div "2 7337 Reynolds Crossing Dr Reynoldsburg, OH 43068 3 7343 Reynolds Crossing Dr …" at bounding box center [331, 233] width 662 height 329
click at [381, 197] on div "2 7337 Reynolds Crossing Dr Reynoldsburg, OH 43068 3 7343 Reynolds Crossing Dr …" at bounding box center [331, 233] width 662 height 329
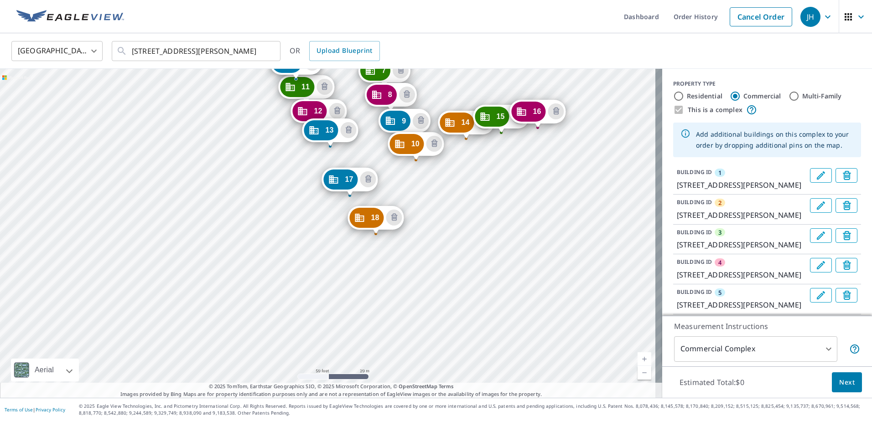
drag, startPoint x: 496, startPoint y: 350, endPoint x: 458, endPoint y: 222, distance: 133.6
click at [464, 197] on div "2 7337 Reynolds Crossing Dr Reynoldsburg, OH 43068 3 7343 Reynolds Crossing Dr …" at bounding box center [331, 233] width 662 height 329
click at [467, 240] on div "2 7337 Reynolds Crossing Dr Reynoldsburg, OH 43068 3 7343 Reynolds Crossing Dr …" at bounding box center [331, 233] width 662 height 329
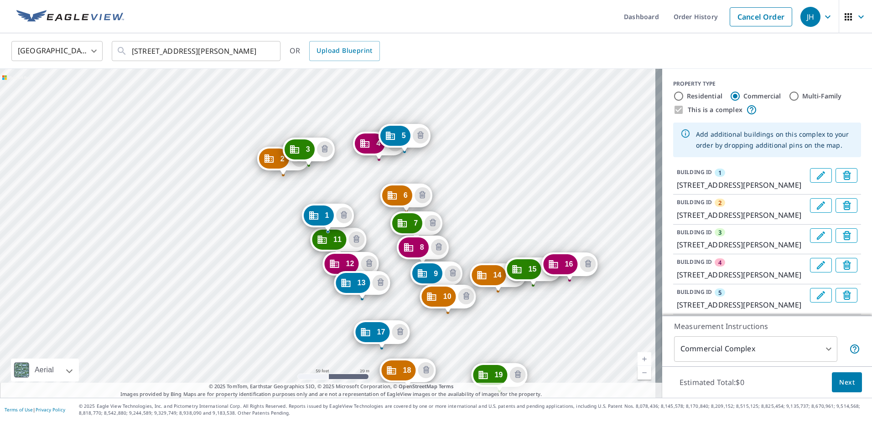
drag, startPoint x: 636, startPoint y: 373, endPoint x: 631, endPoint y: 370, distance: 6.2
click at [637, 373] on link "Current Level 19, Zoom Out" at bounding box center [644, 373] width 14 height 14
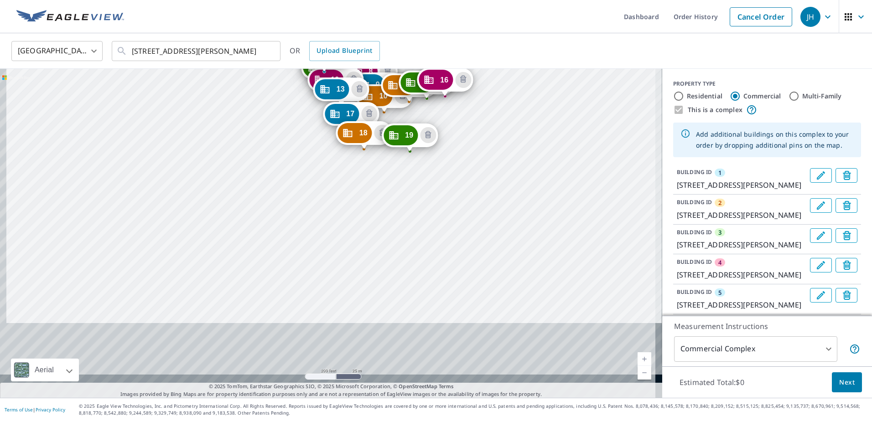
drag, startPoint x: 498, startPoint y: 309, endPoint x: 495, endPoint y: 149, distance: 160.1
click at [495, 149] on div "2 7337 Reynolds Crossing Dr Reynoldsburg, OH 43068 3 7343 Reynolds Crossing Dr …" at bounding box center [331, 233] width 662 height 329
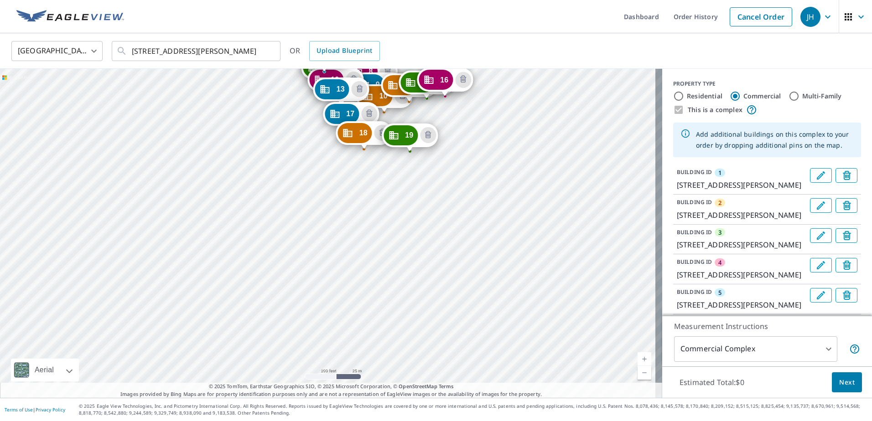
click at [362, 171] on div "2 7337 Reynolds Crossing Dr Reynoldsburg, OH 43068 3 7343 Reynolds Crossing Dr …" at bounding box center [331, 233] width 662 height 329
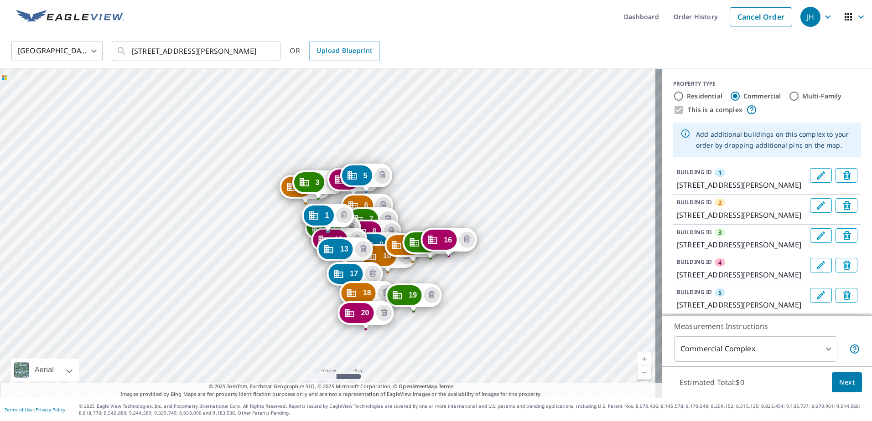
click at [371, 347] on div "2 7337 Reynolds Crossing Dr Reynoldsburg, OH 43068 3 7343 Reynolds Crossing Dr …" at bounding box center [331, 233] width 662 height 329
click at [378, 365] on div "2 7337 Reynolds Crossing Dr Reynoldsburg, OH 43068 3 7343 Reynolds Crossing Dr …" at bounding box center [331, 233] width 662 height 329
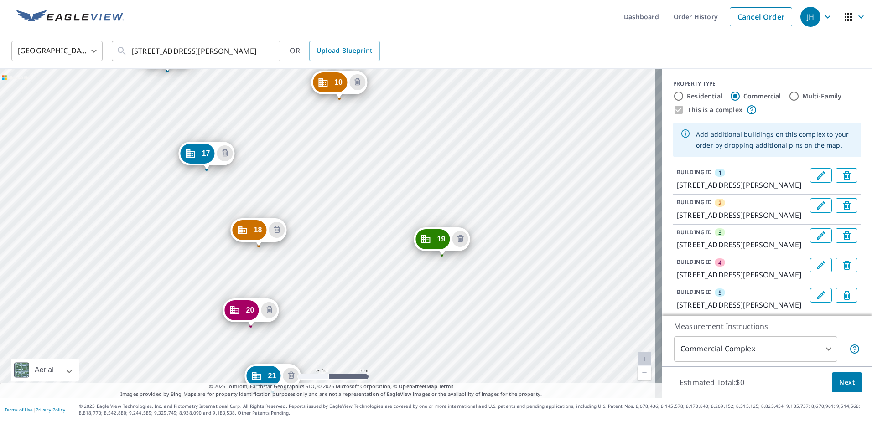
click at [413, 341] on div "2 7337 Reynolds Crossing Dr Reynoldsburg, OH 43068 3 7343 Reynolds Crossing Dr …" at bounding box center [331, 233] width 662 height 329
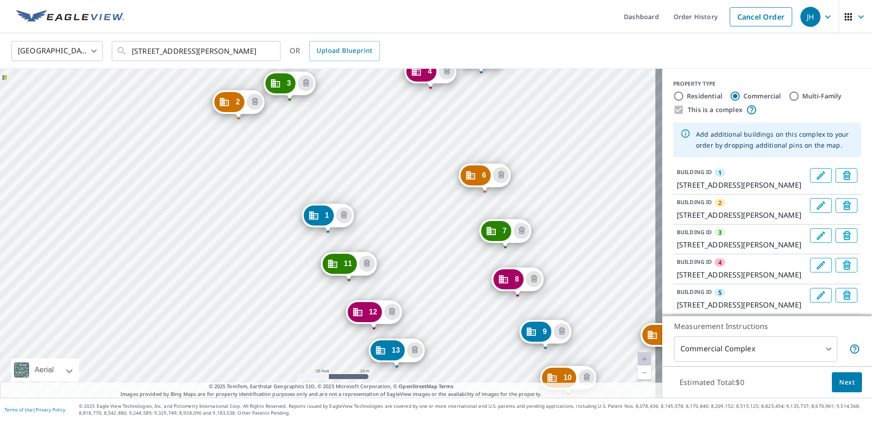
click at [637, 373] on link "Current Level 20, Zoom Out" at bounding box center [644, 373] width 14 height 14
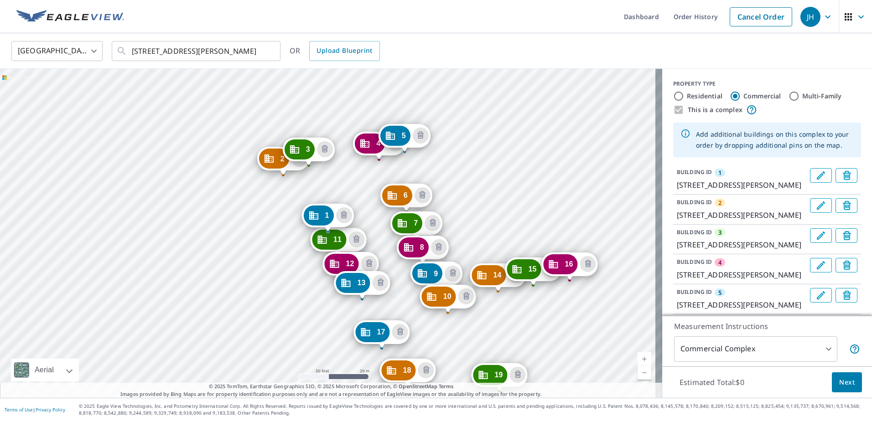
click at [637, 373] on link "Current Level 19, Zoom Out" at bounding box center [644, 373] width 14 height 14
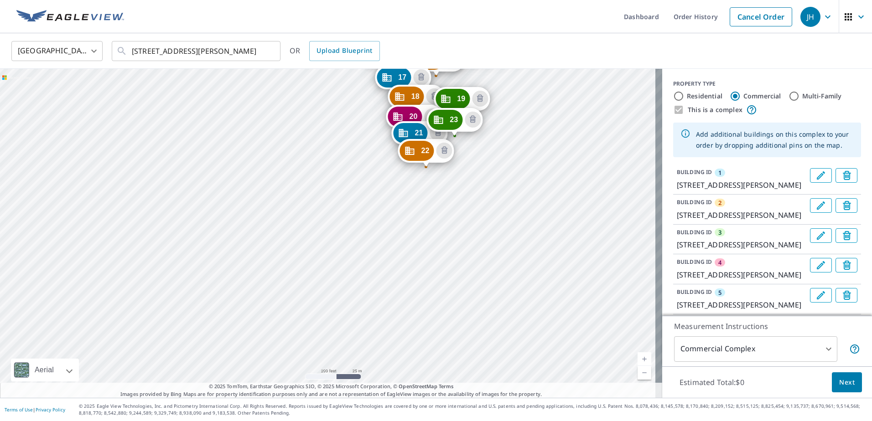
drag, startPoint x: 482, startPoint y: 329, endPoint x: 530, endPoint y: 132, distance: 202.4
click at [530, 132] on div "2 7337 Reynolds Crossing Dr Reynoldsburg, OH 43068 3 7343 Reynolds Crossing Dr …" at bounding box center [331, 233] width 662 height 329
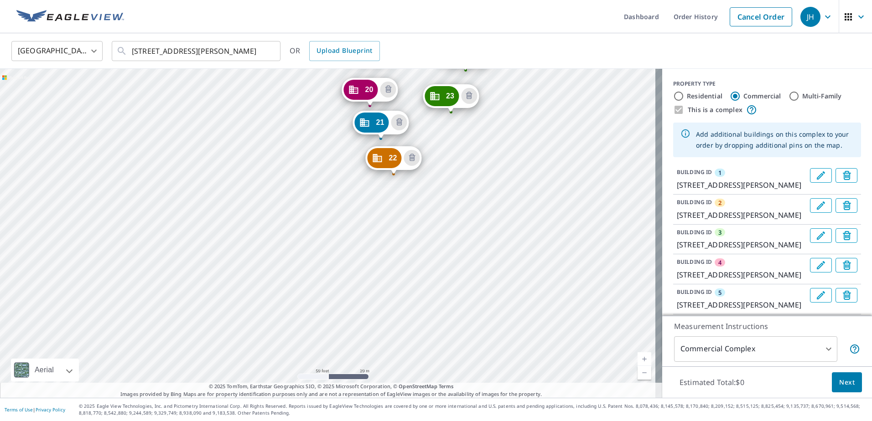
click at [465, 148] on div "2 7337 Reynolds Crossing Dr Reynoldsburg, OH 43068 3 7343 Reynolds Crossing Dr …" at bounding box center [331, 233] width 662 height 329
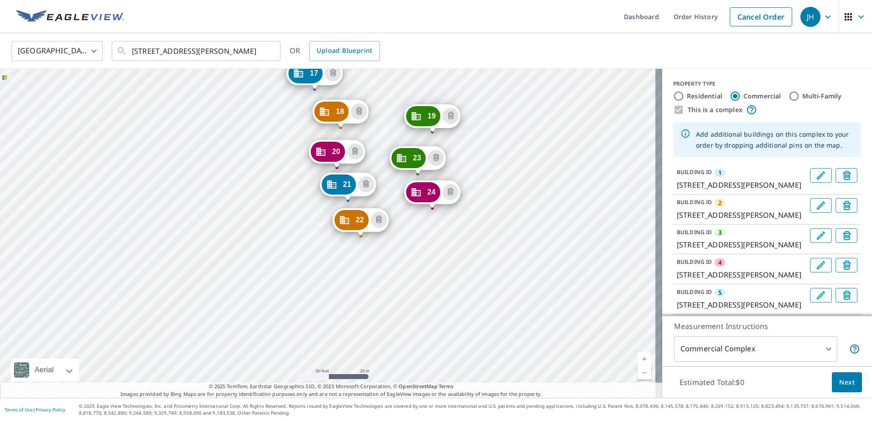
drag, startPoint x: 516, startPoint y: 328, endPoint x: 446, endPoint y: 63, distance: 273.6
click at [446, 63] on div "United States US ​ 91 Sandrala Dr Reynoldsburg, OH 43068 ​ OR Upload Blueprint …" at bounding box center [436, 215] width 872 height 365
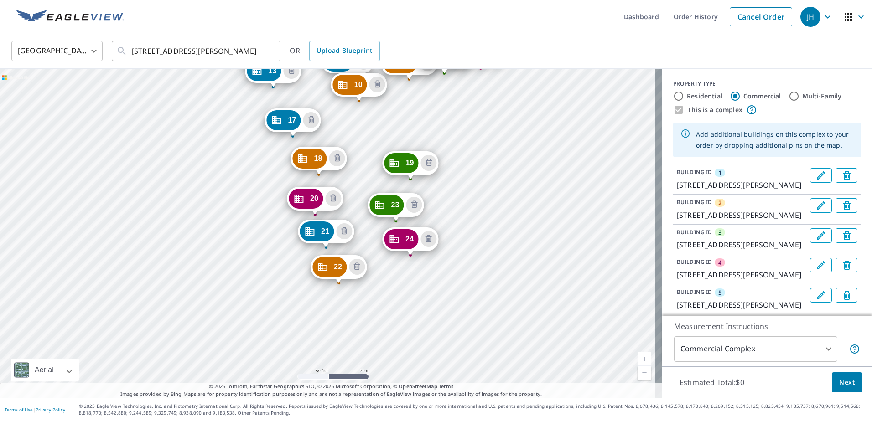
click at [427, 116] on div "2 7337 Reynolds Crossing Dr Reynoldsburg, OH 43068 3 7343 Reynolds Crossing Dr …" at bounding box center [331, 233] width 662 height 329
click at [426, 282] on div "2 7337 Reynolds Crossing Dr Reynoldsburg, OH 43068 3 7343 Reynolds Crossing Dr …" at bounding box center [331, 233] width 662 height 329
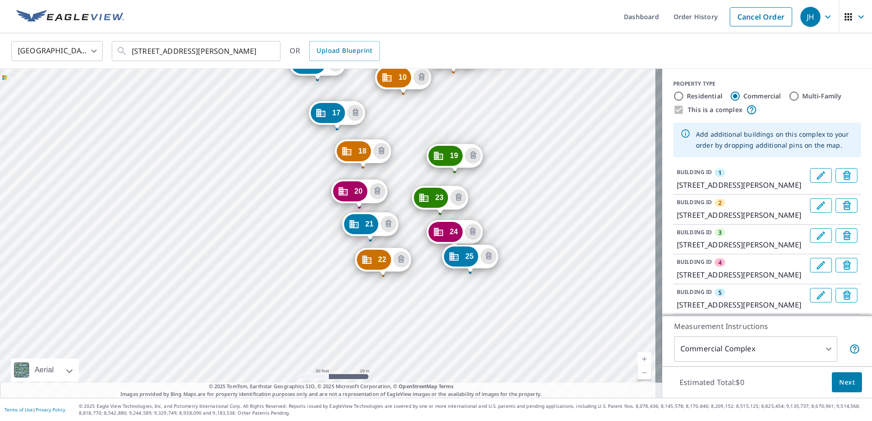
drag, startPoint x: 501, startPoint y: 328, endPoint x: 456, endPoint y: 109, distance: 223.8
click at [456, 109] on div "2 7337 Reynolds Crossing Dr Reynoldsburg, OH 43068 3 7343 Reynolds Crossing Dr …" at bounding box center [331, 233] width 662 height 329
click at [487, 302] on div "2 7337 Reynolds Crossing Dr Reynoldsburg, OH 43068 3 7343 Reynolds Crossing Dr …" at bounding box center [331, 233] width 662 height 329
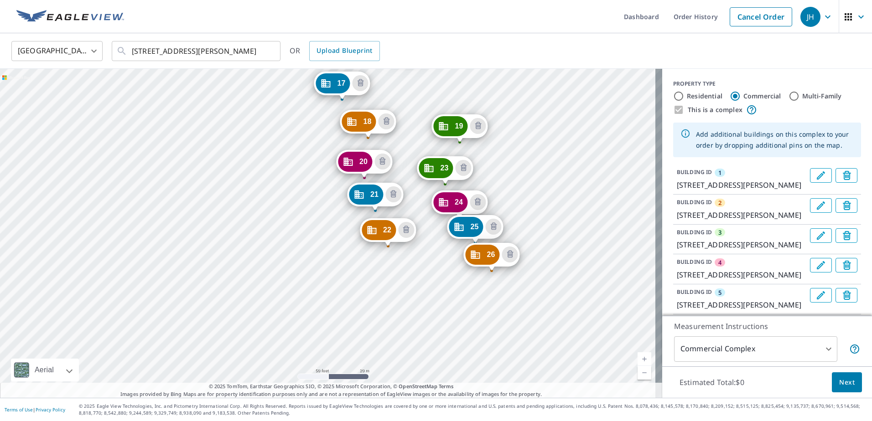
drag, startPoint x: 455, startPoint y: 346, endPoint x: 415, endPoint y: 97, distance: 252.1
click at [415, 97] on div "2 7337 Reynolds Crossing Dr Reynoldsburg, OH 43068 3 7343 Reynolds Crossing Dr …" at bounding box center [331, 233] width 662 height 329
click at [507, 297] on div "2 7337 Reynolds Crossing Dr Reynoldsburg, OH 43068 3 7343 Reynolds Crossing Dr …" at bounding box center [331, 233] width 662 height 329
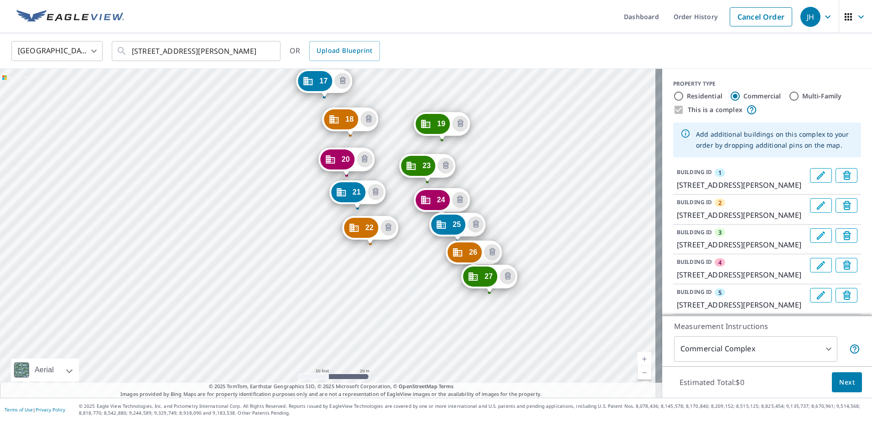
drag, startPoint x: 524, startPoint y: 192, endPoint x: 501, endPoint y: 105, distance: 89.6
click at [501, 105] on div "2 7337 Reynolds Crossing Dr Reynoldsburg, OH 43068 3 7343 Reynolds Crossing Dr …" at bounding box center [331, 233] width 662 height 329
click at [499, 321] on div "2 7337 Reynolds Crossing Dr Reynoldsburg, OH 43068 3 7343 Reynolds Crossing Dr …" at bounding box center [331, 233] width 662 height 329
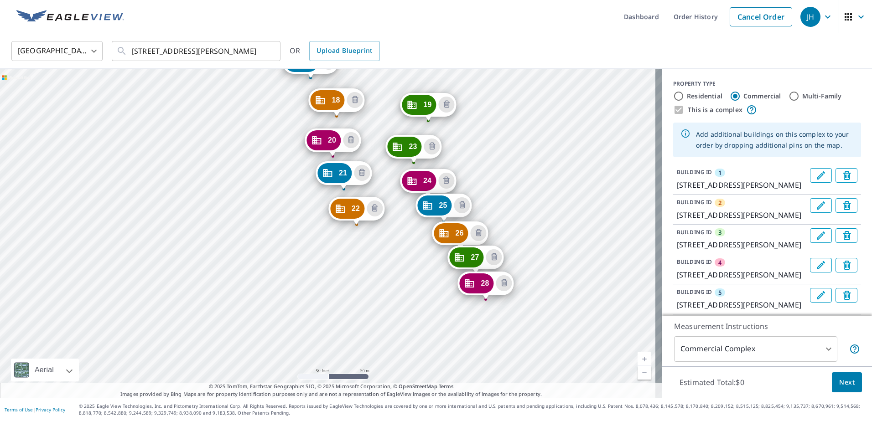
drag, startPoint x: 599, startPoint y: 366, endPoint x: 528, endPoint y: 96, distance: 279.6
click at [528, 96] on div "2 7337 Reynolds Crossing Dr Reynoldsburg, OH 43068 3 7343 Reynolds Crossing Dr …" at bounding box center [331, 233] width 662 height 329
click at [501, 330] on div "2 7337 Reynolds Crossing Dr Reynoldsburg, OH 43068 3 7343 Reynolds Crossing Dr …" at bounding box center [331, 233] width 662 height 329
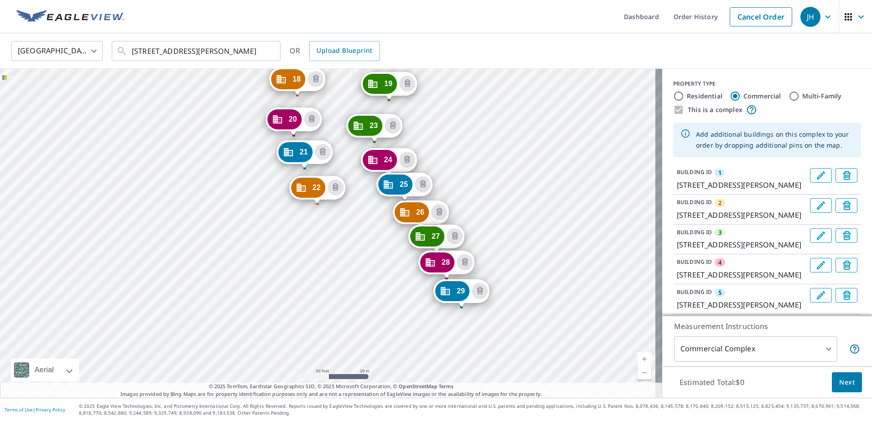
drag, startPoint x: 586, startPoint y: 362, endPoint x: 481, endPoint y: 66, distance: 314.6
click at [479, 66] on div "United States US ​ 91 Sandrala Dr Reynoldsburg, OH 43068 ​ OR Upload Blueprint …" at bounding box center [436, 215] width 872 height 365
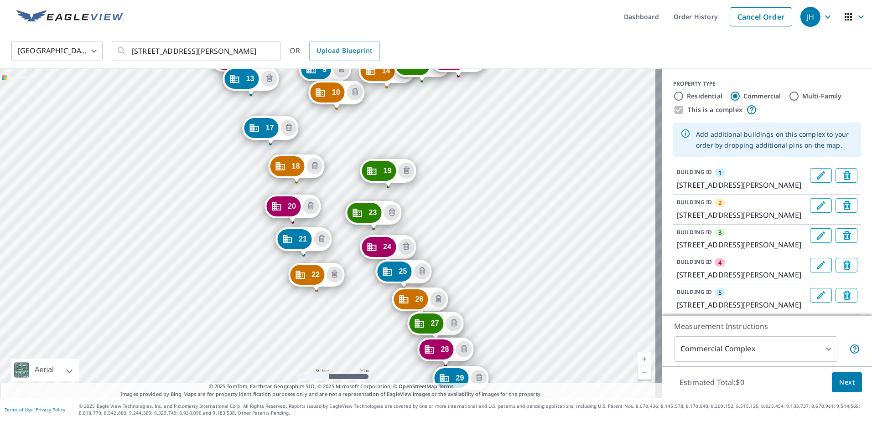
click at [475, 158] on div "2 7337 Reynolds Crossing Dr Reynoldsburg, OH 43068 3 7343 Reynolds Crossing Dr …" at bounding box center [331, 233] width 662 height 329
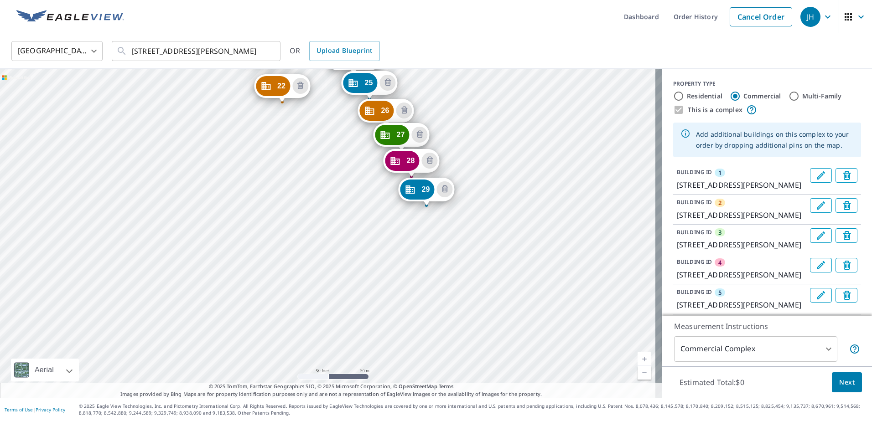
drag, startPoint x: 555, startPoint y: 348, endPoint x: 521, endPoint y: 159, distance: 191.9
click at [521, 159] on div "2 7337 Reynolds Crossing Dr Reynoldsburg, OH 43068 3 7343 Reynolds Crossing Dr …" at bounding box center [331, 233] width 662 height 329
click at [438, 231] on div "2 7337 Reynolds Crossing Dr Reynoldsburg, OH 43068 3 7343 Reynolds Crossing Dr …" at bounding box center [331, 233] width 662 height 329
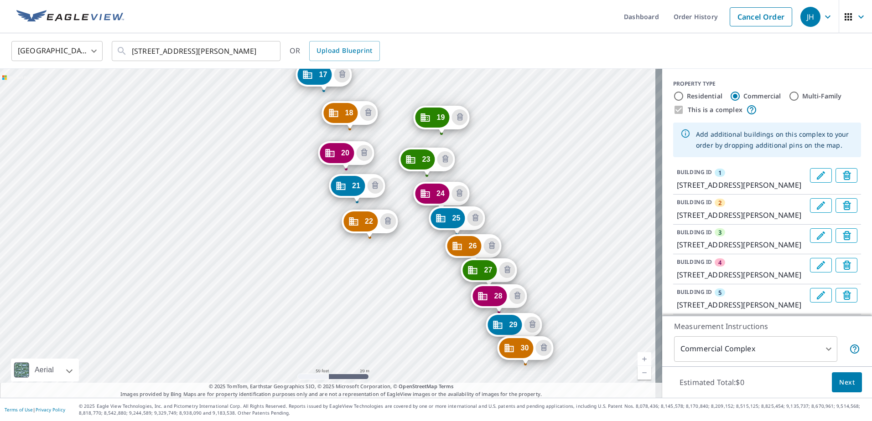
drag, startPoint x: 478, startPoint y: 349, endPoint x: 420, endPoint y: 91, distance: 264.1
click at [420, 91] on div "2 7337 Reynolds Crossing Dr Reynoldsburg, OH 43068 3 7343 Reynolds Crossing Dr …" at bounding box center [331, 233] width 662 height 329
click at [388, 275] on div "2 7337 Reynolds Crossing Dr Reynoldsburg, OH 43068 3 7343 Reynolds Crossing Dr …" at bounding box center [331, 233] width 662 height 329
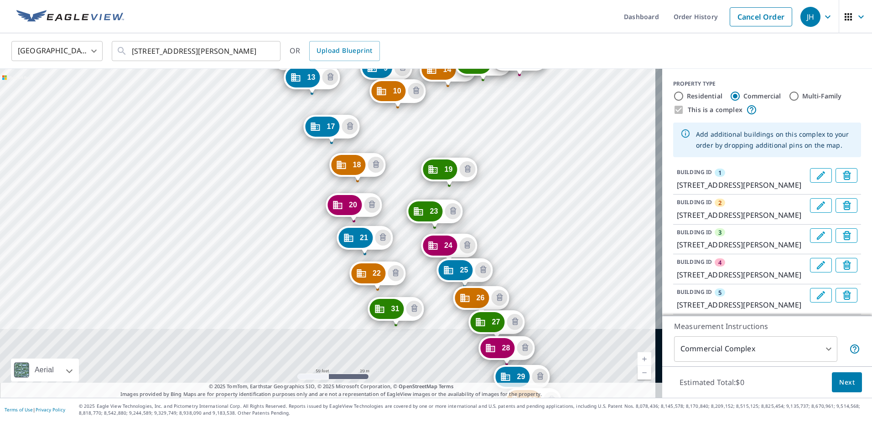
drag, startPoint x: 466, startPoint y: 350, endPoint x: 417, endPoint y: 129, distance: 226.5
click at [417, 130] on div "2 7337 Reynolds Crossing Dr Reynoldsburg, OH 43068 3 7343 Reynolds Crossing Dr …" at bounding box center [331, 233] width 662 height 329
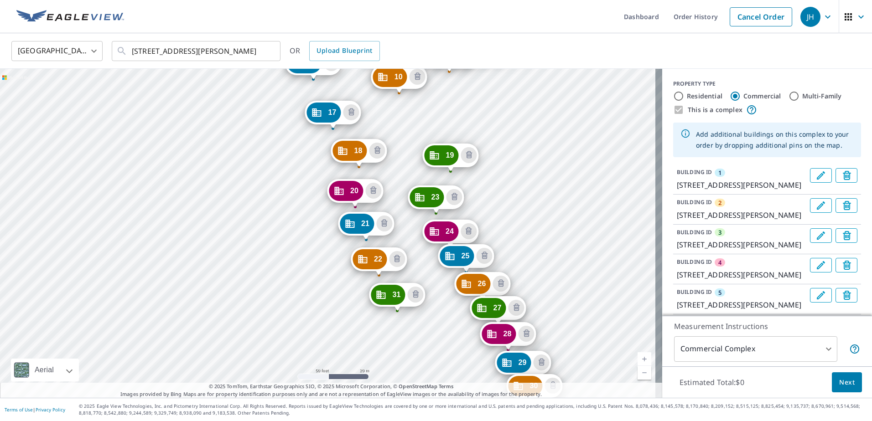
click at [421, 343] on div "2 7337 Reynolds Crossing Dr Reynoldsburg, OH 43068 3 7343 Reynolds Crossing Dr …" at bounding box center [331, 233] width 662 height 329
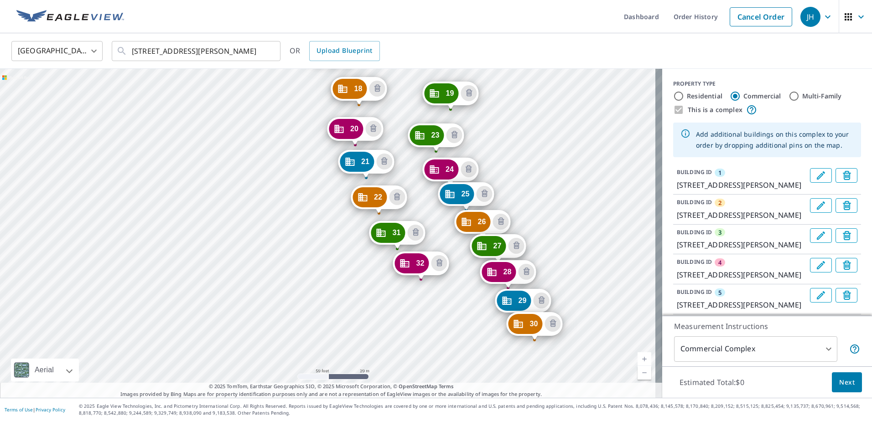
drag, startPoint x: 562, startPoint y: 351, endPoint x: 505, endPoint y: 2, distance: 353.9
click at [505, 2] on div "Dashboard Order History Cancel Order JH United States US ​ 91 Sandrala Dr Reyno…" at bounding box center [436, 210] width 872 height 421
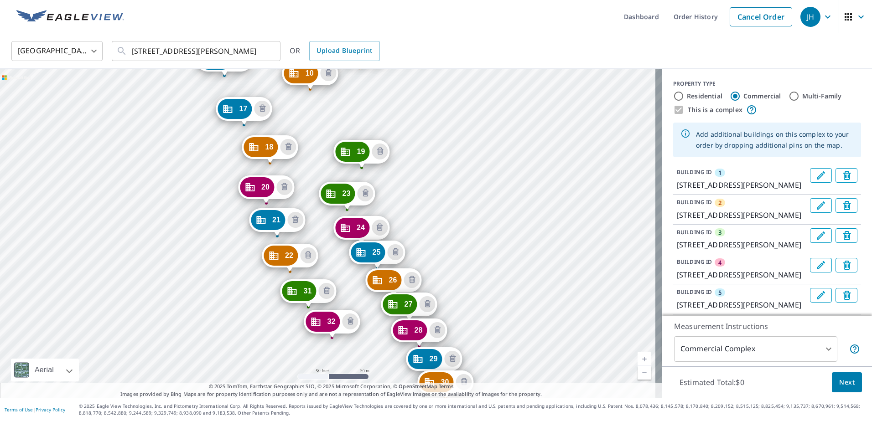
click at [424, 128] on div "2 7337 Reynolds Crossing Dr Reynoldsburg, OH 43068 3 7343 Reynolds Crossing Dr …" at bounding box center [331, 233] width 662 height 329
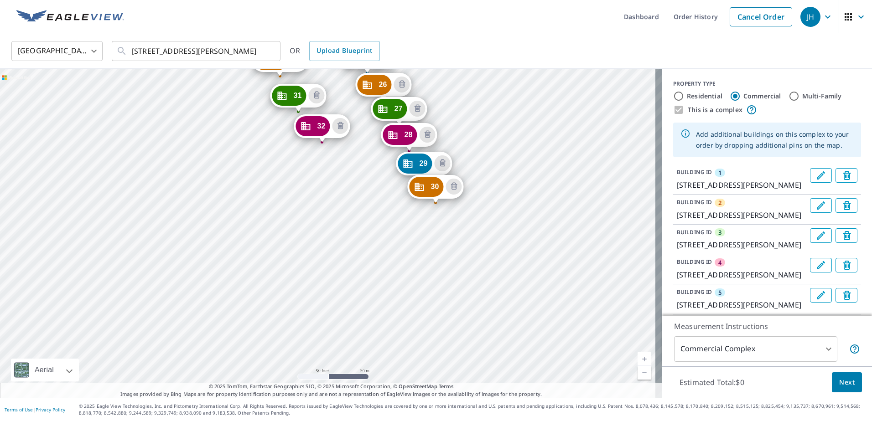
drag, startPoint x: 471, startPoint y: 332, endPoint x: 461, endPoint y: 137, distance: 195.9
click at [461, 137] on div "2 7337 Reynolds Crossing Dr Reynoldsburg, OH 43068 3 7343 Reynolds Crossing Dr …" at bounding box center [331, 233] width 662 height 329
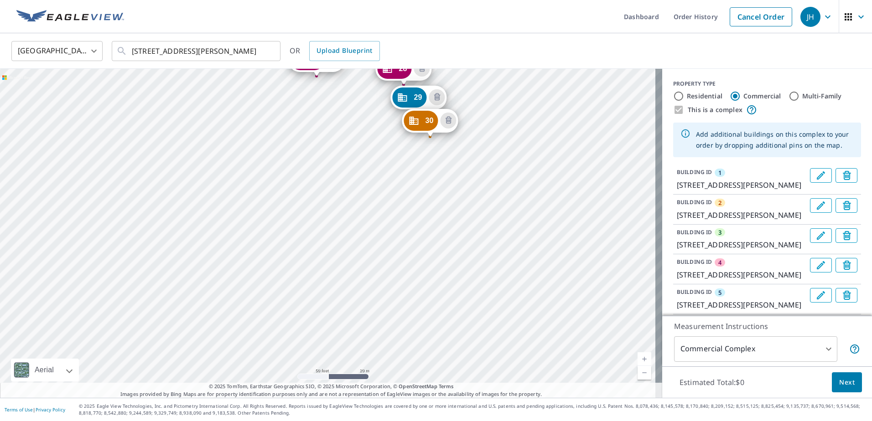
drag, startPoint x: 530, startPoint y: 316, endPoint x: 524, endPoint y: 250, distance: 66.3
click at [524, 250] on div "2 7337 Reynolds Crossing Dr Reynoldsburg, OH 43068 3 7343 Reynolds Crossing Dr …" at bounding box center [331, 233] width 662 height 329
click at [549, 281] on div "2 7337 Reynolds Crossing Dr Reynoldsburg, OH 43068 3 7343 Reynolds Crossing Dr …" at bounding box center [331, 233] width 662 height 329
click at [443, 336] on div "2 7337 Reynolds Crossing Dr Reynoldsburg, OH 43068 3 7343 Reynolds Crossing Dr …" at bounding box center [331, 233] width 662 height 329
click at [442, 336] on div "2 7337 Reynolds Crossing Dr Reynoldsburg, OH 43068 3 7343 Reynolds Crossing Dr …" at bounding box center [331, 233] width 662 height 329
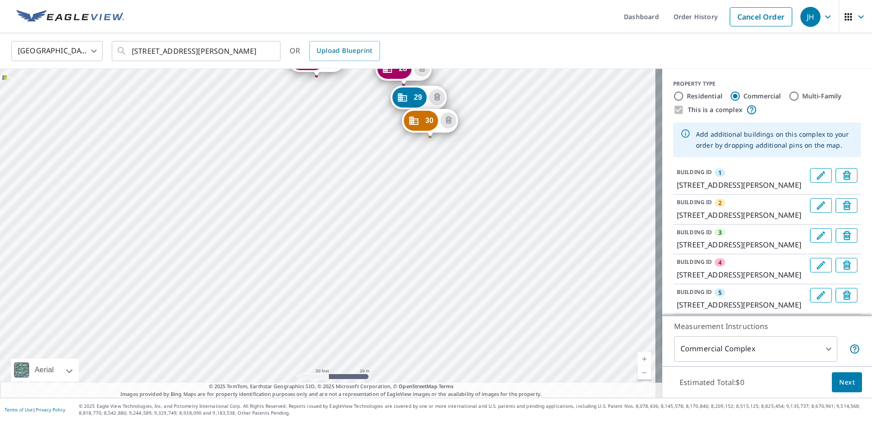
click at [518, 150] on div "2 7337 Reynolds Crossing Dr Reynoldsburg, OH 43068 3 7343 Reynolds Crossing Dr …" at bounding box center [331, 233] width 662 height 329
click at [533, 228] on div "2 7337 Reynolds Crossing Dr Reynoldsburg, OH 43068 3 7343 Reynolds Crossing Dr …" at bounding box center [331, 233] width 662 height 329
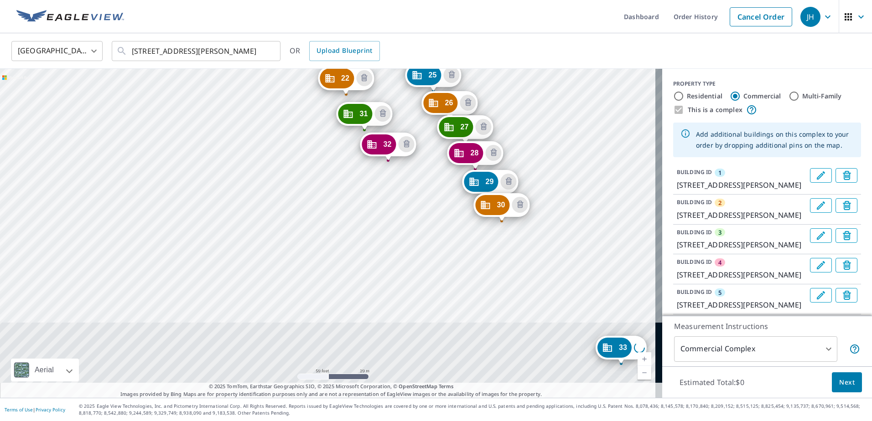
drag, startPoint x: 564, startPoint y: 333, endPoint x: 571, endPoint y: 297, distance: 36.3
click at [504, 102] on div "2 7337 Reynolds Crossing Dr Reynoldsburg, OH 43068 3 7343 Reynolds Crossing Dr …" at bounding box center [331, 233] width 662 height 329
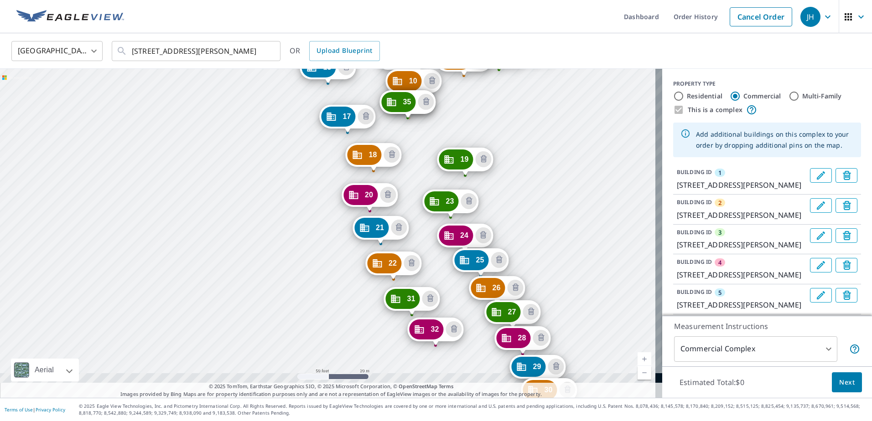
drag, startPoint x: 571, startPoint y: 297, endPoint x: 538, endPoint y: 121, distance: 179.6
click at [537, 99] on div "2 7337 Reynolds Crossing Dr Reynoldsburg, OH 43068 3 7343 Reynolds Crossing Dr …" at bounding box center [331, 233] width 662 height 329
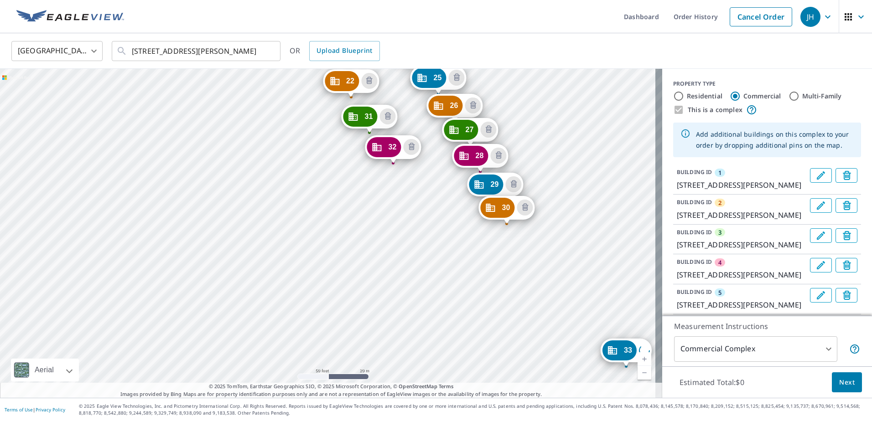
drag, startPoint x: 552, startPoint y: 282, endPoint x: 534, endPoint y: 163, distance: 119.8
click at [534, 163] on div "2 7337 Reynolds Crossing Dr Reynoldsburg, OH 43068 3 7343 Reynolds Crossing Dr …" at bounding box center [331, 233] width 662 height 329
click at [407, 193] on div "2 7337 Reynolds Crossing Dr Reynoldsburg, OH 43068 3 7343 Reynolds Crossing Dr …" at bounding box center [331, 233] width 662 height 329
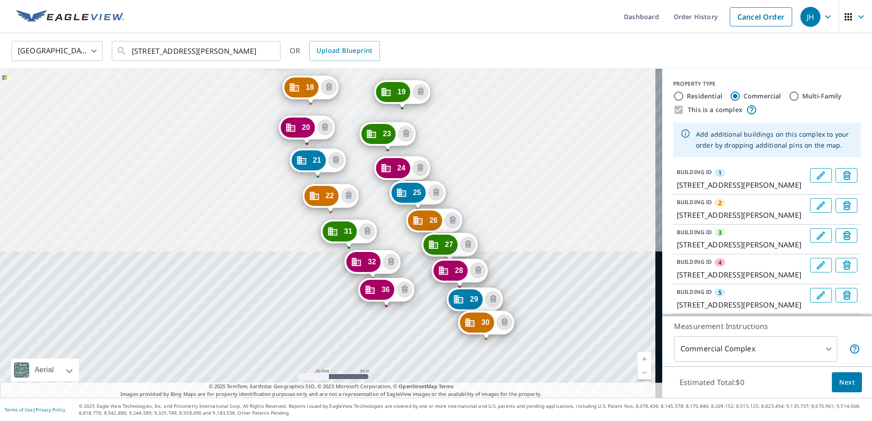
drag, startPoint x: 545, startPoint y: 313, endPoint x: 467, endPoint y: 68, distance: 257.4
click at [467, 68] on div "United States US ​ 91 Sandrala Dr Reynoldsburg, OH 43068 ​ OR Upload Blueprint …" at bounding box center [436, 215] width 872 height 365
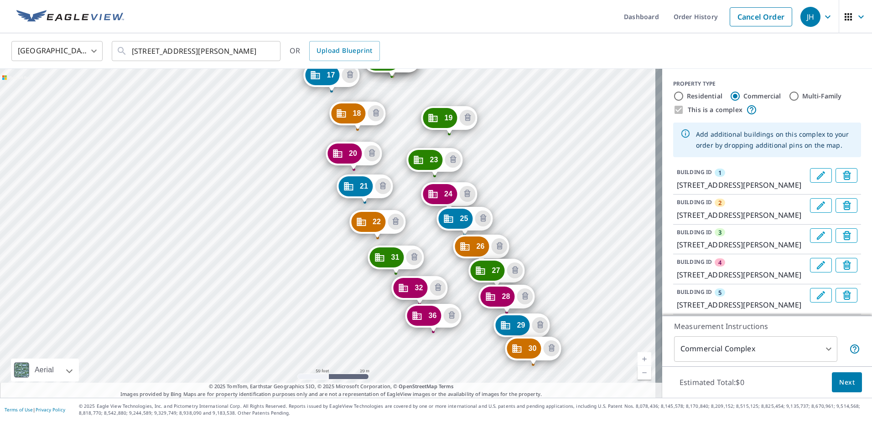
click at [514, 96] on div "2 7337 Reynolds Crossing Dr Reynoldsburg, OH 43068 3 7343 Reynolds Crossing Dr …" at bounding box center [331, 233] width 662 height 329
click at [447, 368] on div "2 7337 Reynolds Crossing Dr Reynoldsburg, OH 43068 3 7343 Reynolds Crossing Dr …" at bounding box center [331, 233] width 662 height 329
click at [444, 374] on div "2 7337 Reynolds Crossing Dr Reynoldsburg, OH 43068 3 7343 Reynolds Crossing Dr …" at bounding box center [331, 233] width 662 height 329
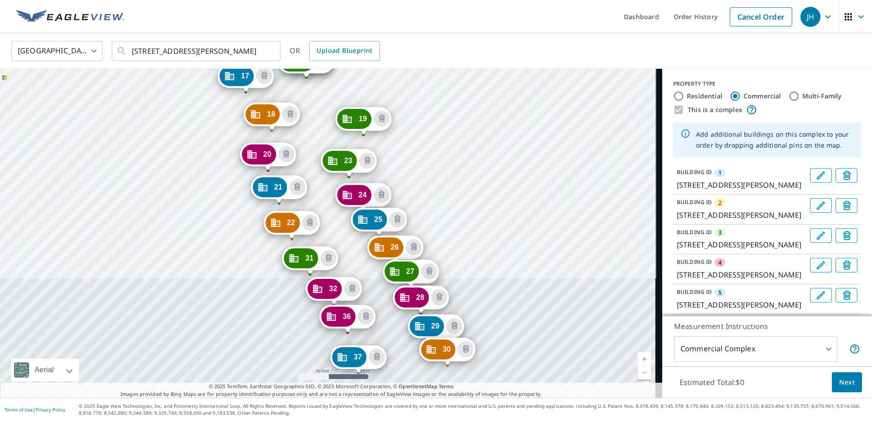
drag, startPoint x: 524, startPoint y: 247, endPoint x: 454, endPoint y: 75, distance: 185.7
click at [454, 75] on div "2 7337 Reynolds Crossing Dr Reynoldsburg, OH 43068 3 7343 Reynolds Crossing Dr …" at bounding box center [331, 233] width 662 height 329
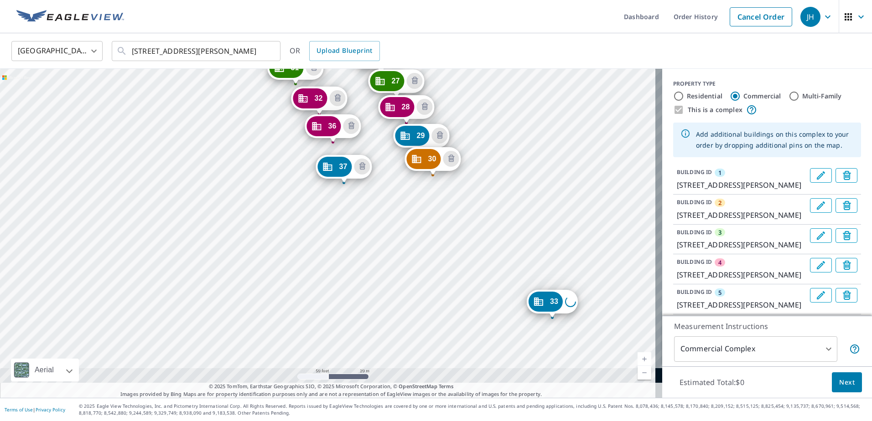
drag, startPoint x: 506, startPoint y: 360, endPoint x: 495, endPoint y: 194, distance: 166.8
click at [495, 194] on div "2 7337 Reynolds Crossing Dr Reynoldsburg, OH 43068 3 7343 Reynolds Crossing Dr …" at bounding box center [331, 233] width 662 height 329
click at [364, 207] on div "2 7337 Reynolds Crossing Dr Reynoldsburg, OH 43068 3 7343 Reynolds Crossing Dr …" at bounding box center [331, 233] width 662 height 329
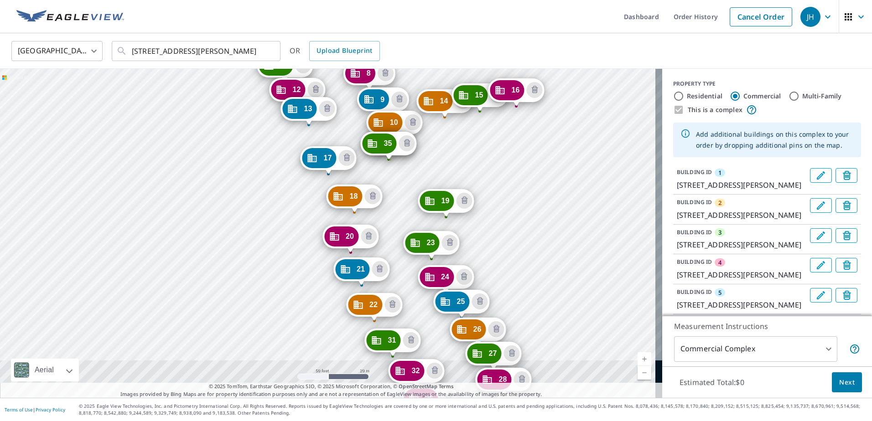
click at [545, 191] on div "2 7337 Reynolds Crossing Dr Reynoldsburg, OH 43068 3 7343 Reynolds Crossing Dr …" at bounding box center [331, 233] width 662 height 329
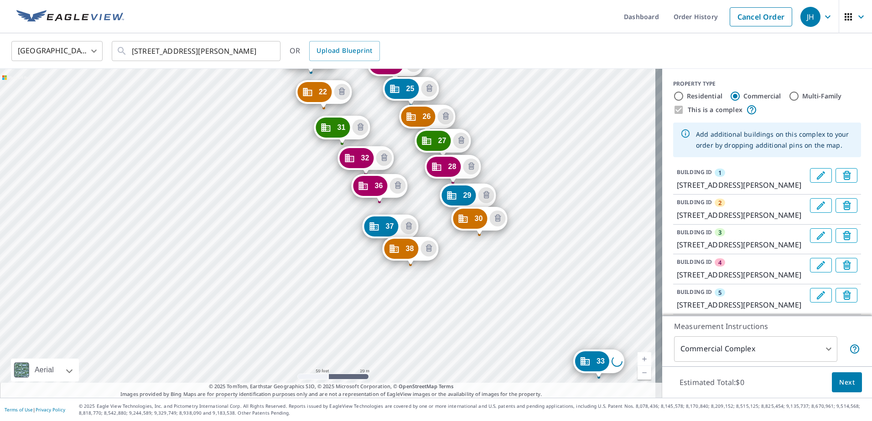
drag, startPoint x: 572, startPoint y: 356, endPoint x: 521, endPoint y: 143, distance: 218.9
click at [521, 143] on div "2 7337 Reynolds Crossing Dr Reynoldsburg, OH 43068 3 7343 Reynolds Crossing Dr …" at bounding box center [331, 233] width 662 height 329
click at [617, 363] on icon "Dropped pin, building 33, Commercial property, LOADING_ADDRESS ," at bounding box center [617, 361] width 15 height 15
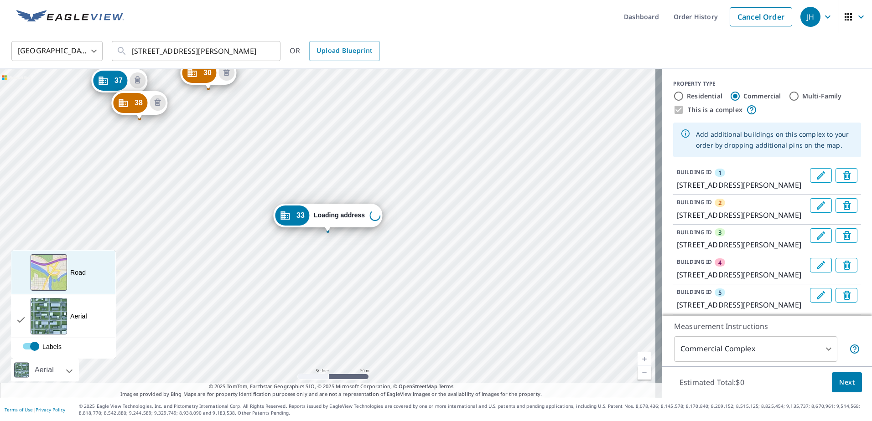
click at [84, 275] on div "Road" at bounding box center [78, 272] width 16 height 9
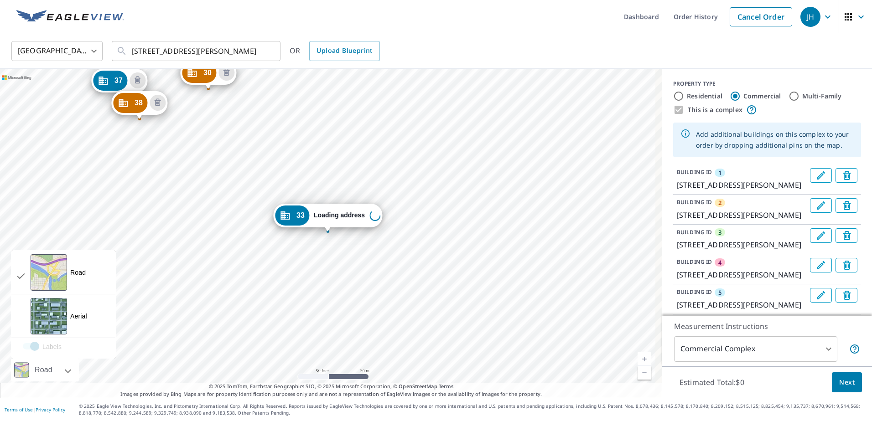
click at [63, 369] on div "Road" at bounding box center [45, 370] width 68 height 23
click at [70, 316] on div "Aerial A detailed look from above" at bounding box center [63, 317] width 104 height 44
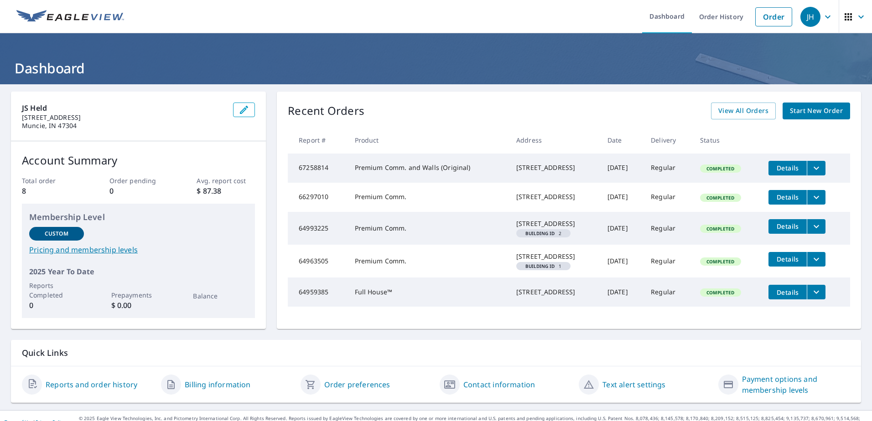
click at [808, 113] on span "Start New Order" at bounding box center [816, 110] width 53 height 11
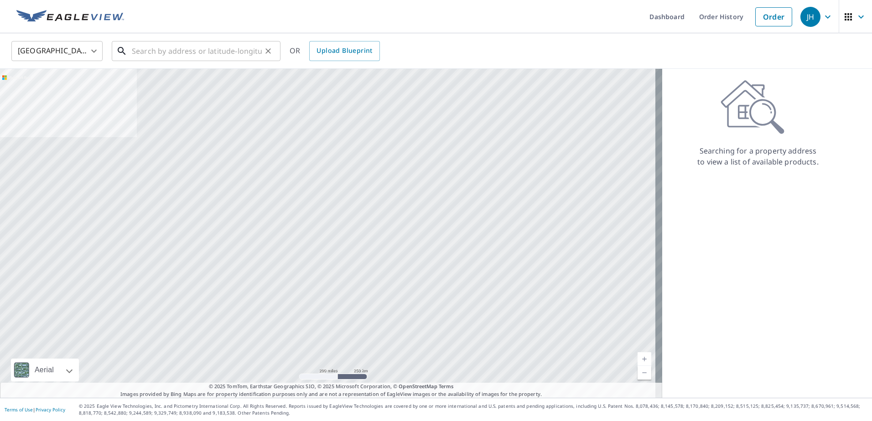
click at [188, 52] on input "text" at bounding box center [197, 51] width 130 height 26
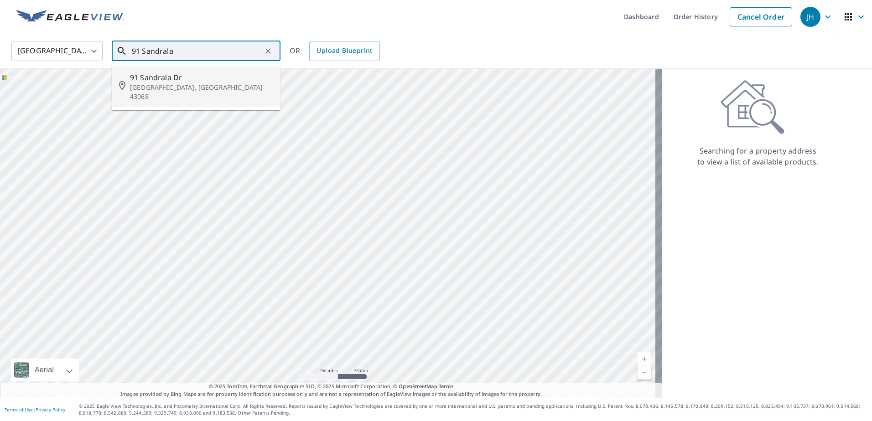
click at [198, 78] on span "91 Sandrala Dr" at bounding box center [201, 77] width 143 height 11
type input "[STREET_ADDRESS][PERSON_NAME]"
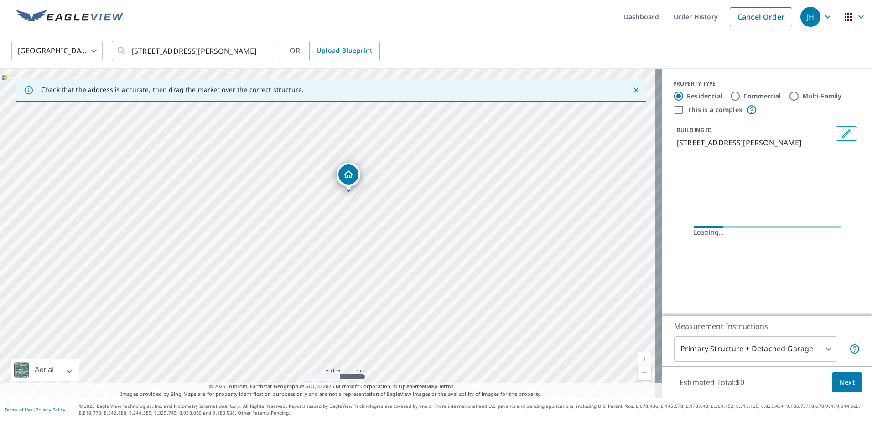
drag, startPoint x: 408, startPoint y: 332, endPoint x: 431, endPoint y: 289, distance: 48.8
click at [431, 289] on div "[STREET_ADDRESS][PERSON_NAME]" at bounding box center [331, 233] width 662 height 329
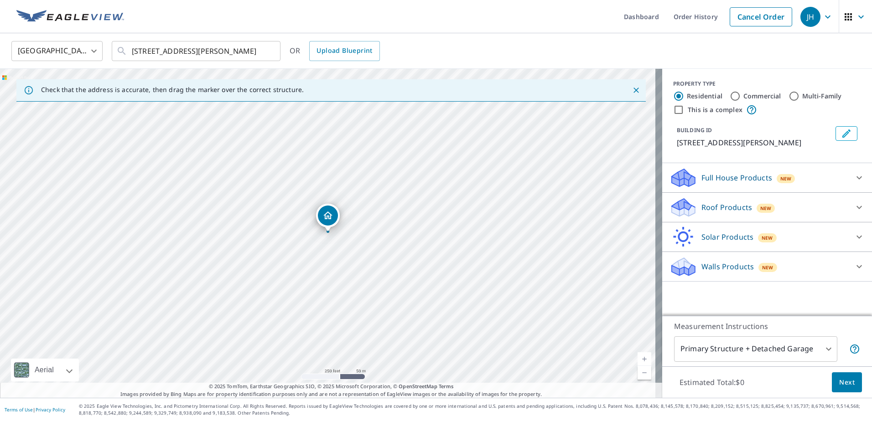
click at [673, 110] on input "This is a complex" at bounding box center [678, 109] width 11 height 11
checkbox input "true"
radio input "false"
radio input "true"
type input "4"
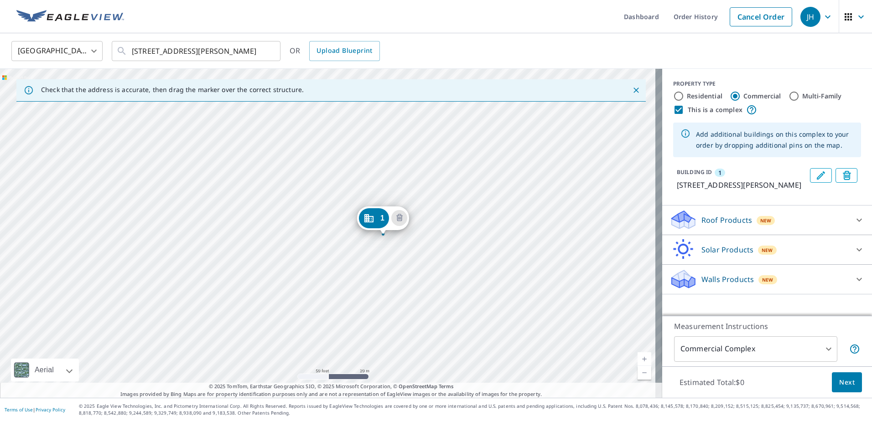
click at [396, 257] on div "1 [STREET_ADDRESS][PERSON_NAME]" at bounding box center [331, 233] width 662 height 329
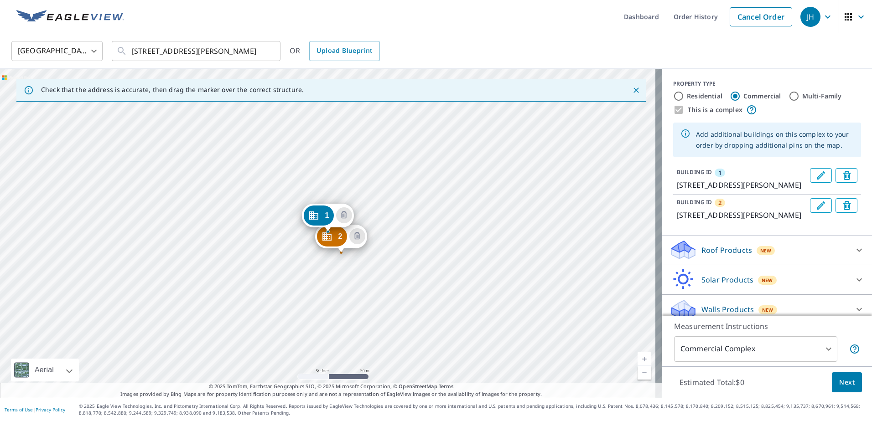
click at [350, 278] on div "2 [STREET_ADDRESS][PERSON_NAME] 1 [STREET_ADDRESS][PERSON_NAME]" at bounding box center [331, 233] width 662 height 329
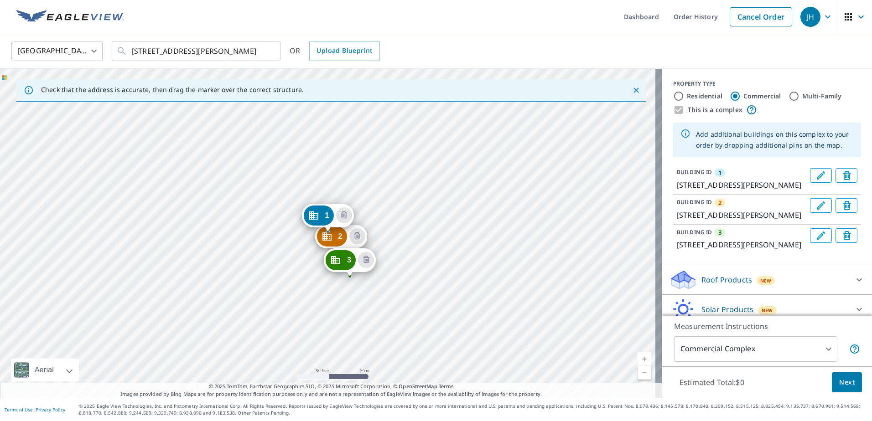
click at [360, 302] on div "2 91 Sandrala Dr [PERSON_NAME], [GEOGRAPHIC_DATA] 43068 3 [STREET_ADDRESS][PERS…" at bounding box center [331, 233] width 662 height 329
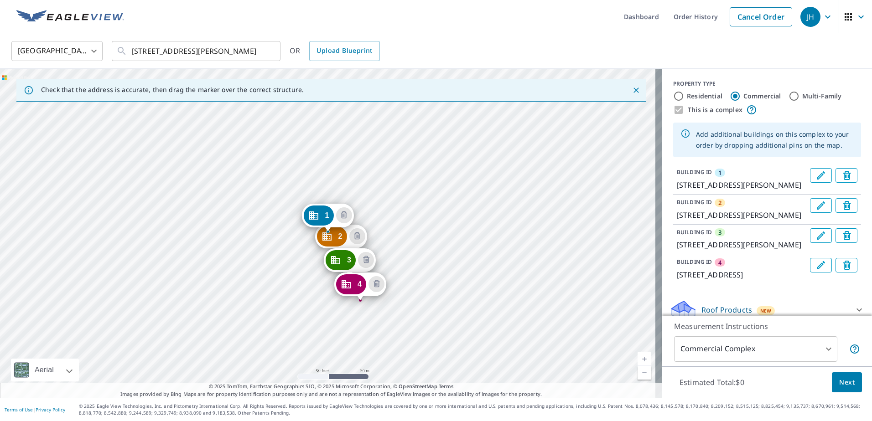
click at [284, 176] on div "2 91 Sandrala Dr [PERSON_NAME], [GEOGRAPHIC_DATA] 43068 3 107 Sandrala Dr [PERS…" at bounding box center [331, 233] width 662 height 329
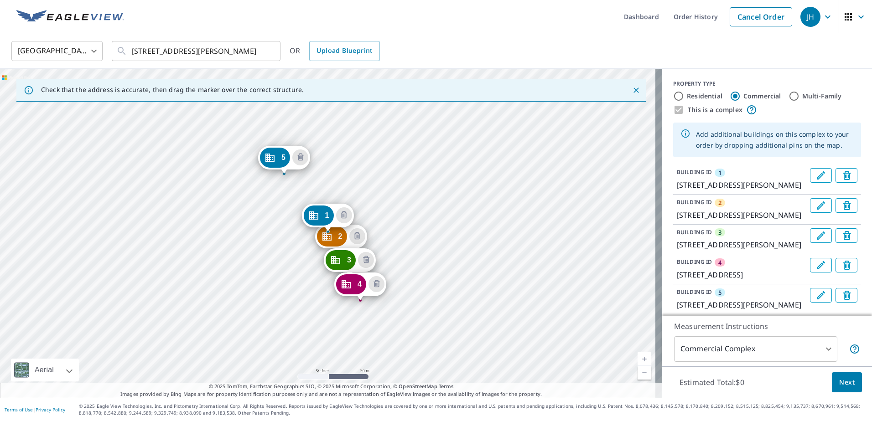
click at [310, 171] on div "5 [STREET_ADDRESS][PERSON_NAME][PERSON_NAME]" at bounding box center [284, 160] width 52 height 28
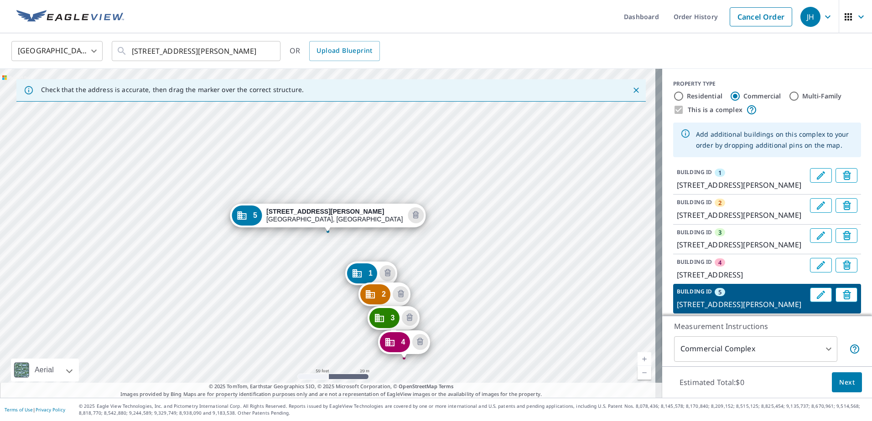
click at [353, 231] on div "5 7337 Reynolds Crossing Dr Reynoldsburg, OH 43068" at bounding box center [328, 218] width 196 height 28
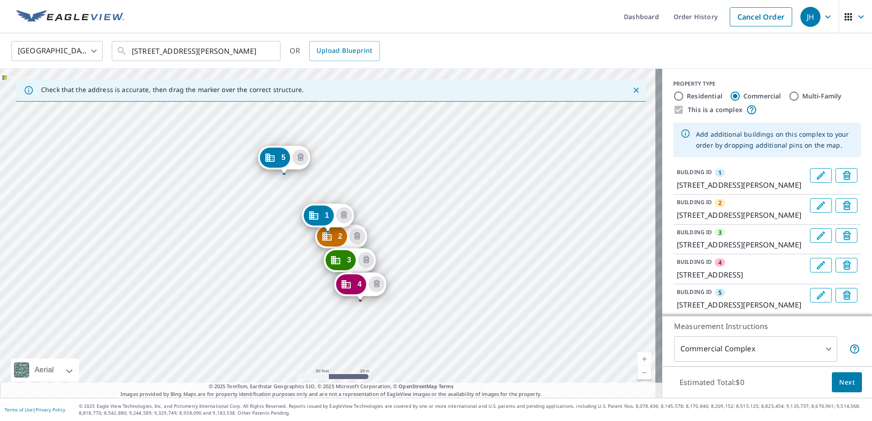
click at [310, 171] on div "5 7337 Reynolds Crossing Dr Reynoldsburg, OH 43068" at bounding box center [284, 160] width 52 height 28
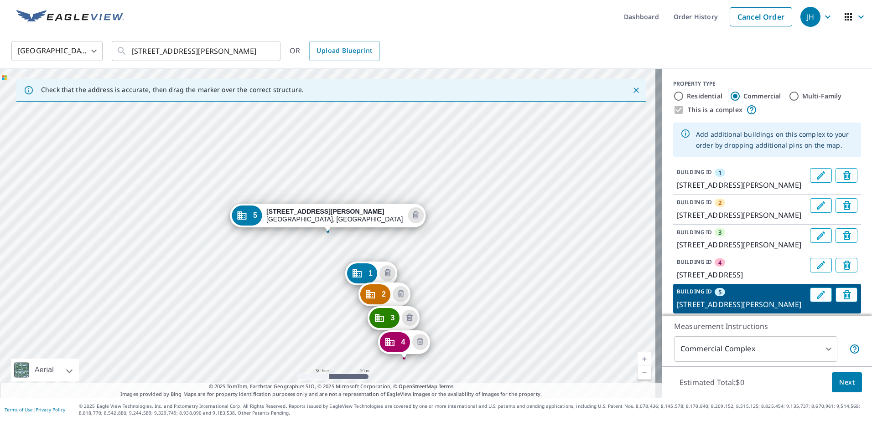
click at [419, 220] on div "1 91 Sandrala Dr Reynoldsburg, OH 43068 2 91 Sandrala Dr Reynoldsburg, OH 43068…" at bounding box center [331, 233] width 662 height 329
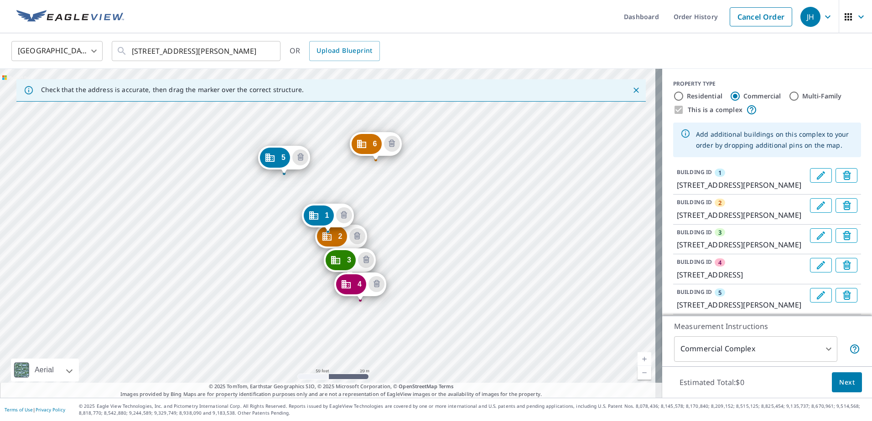
click at [311, 173] on div "2 91 Sandrala Dr Reynoldsburg, OH 43068 3 107 Sandrala Dr Reynoldsburg, OH 4306…" at bounding box center [331, 233] width 662 height 329
click at [408, 155] on div "2 91 Sandrala Dr Reynoldsburg, OH 43068 3 107 Sandrala Dr Reynoldsburg, OH 4306…" at bounding box center [331, 233] width 662 height 329
click at [408, 207] on div "2 91 Sandrala Dr Reynoldsburg, OH 43068 3 107 Sandrala Dr Reynoldsburg, OH 4306…" at bounding box center [331, 233] width 662 height 329
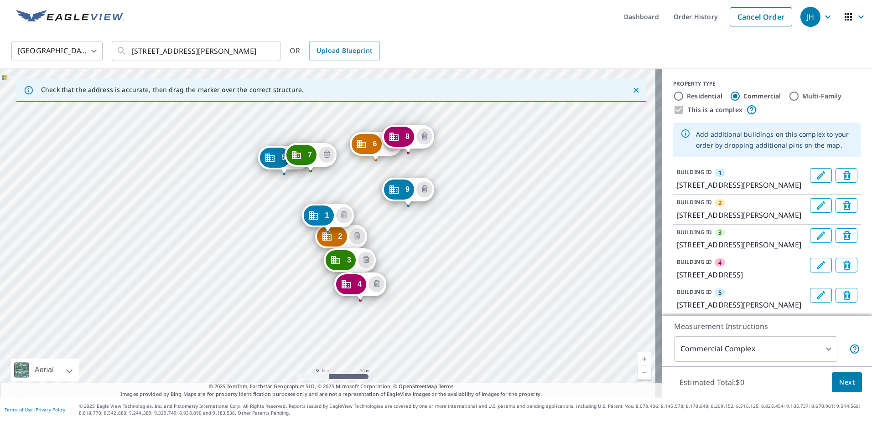
click at [417, 232] on div "2 91 Sandrala Dr Reynoldsburg, OH 43068 3 107 Sandrala Dr Reynoldsburg, OH 4306…" at bounding box center [331, 233] width 662 height 329
click at [430, 258] on div "2 91 Sandrala Dr Reynoldsburg, OH 43068 3 107 Sandrala Dr Reynoldsburg, OH 4306…" at bounding box center [331, 233] width 662 height 329
click at [436, 284] on div "2 91 Sandrala Dr Reynoldsburg, OH 43068 3 107 Sandrala Dr Reynoldsburg, OH 4306…" at bounding box center [331, 233] width 662 height 329
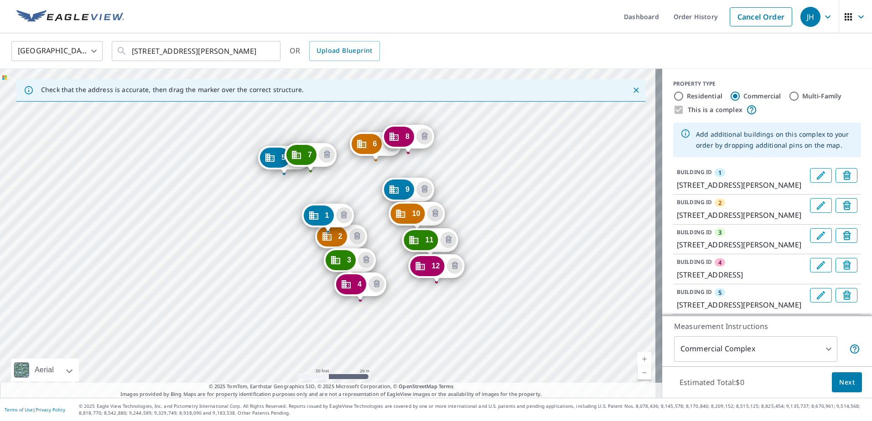
click at [447, 309] on div "2 91 Sandrala Dr Reynoldsburg, OH 43068 3 107 Sandrala Dr Reynoldsburg, OH 4306…" at bounding box center [331, 233] width 662 height 329
click at [498, 285] on div "2 91 Sandrala Dr Reynoldsburg, OH 43068 3 107 Sandrala Dr Reynoldsburg, OH 4306…" at bounding box center [331, 233] width 662 height 329
click at [537, 276] on div "2 91 Sandrala Dr Reynoldsburg, OH 43068 3 107 Sandrala Dr Reynoldsburg, OH 4306…" at bounding box center [331, 233] width 662 height 329
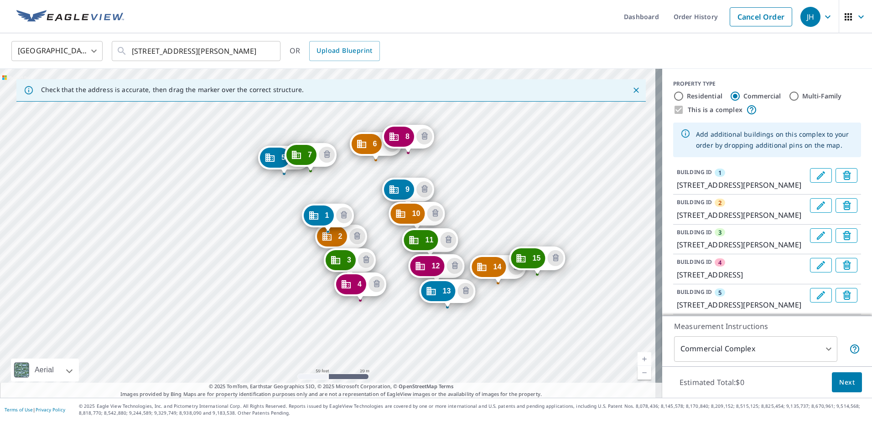
click at [391, 340] on div "2 91 Sandrala Dr Reynoldsburg, OH 43068 3 107 Sandrala Dr Reynoldsburg, OH 4306…" at bounding box center [331, 233] width 662 height 329
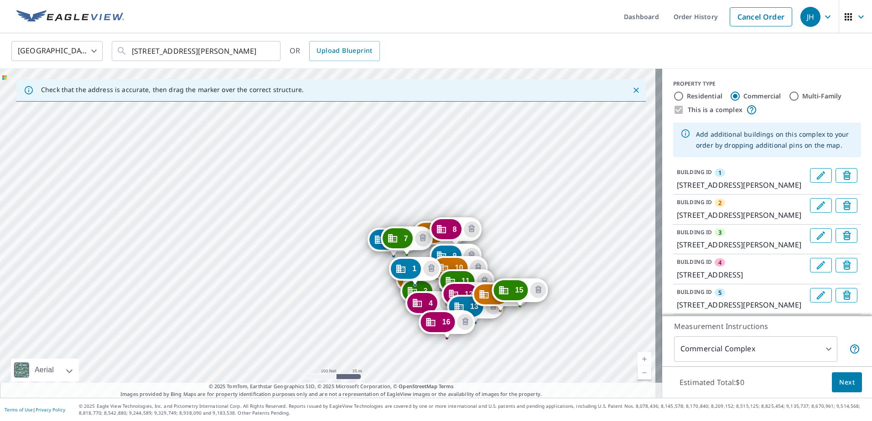
click at [451, 363] on div "2 91 Sandrala Dr Reynoldsburg, OH 43068 3 107 Sandrala Dr Reynoldsburg, OH 4306…" at bounding box center [331, 233] width 662 height 329
click at [458, 364] on div "2 91 Sandrala Dr Reynoldsburg, OH 43068 3 107 Sandrala Dr Reynoldsburg, OH 4306…" at bounding box center [331, 233] width 662 height 329
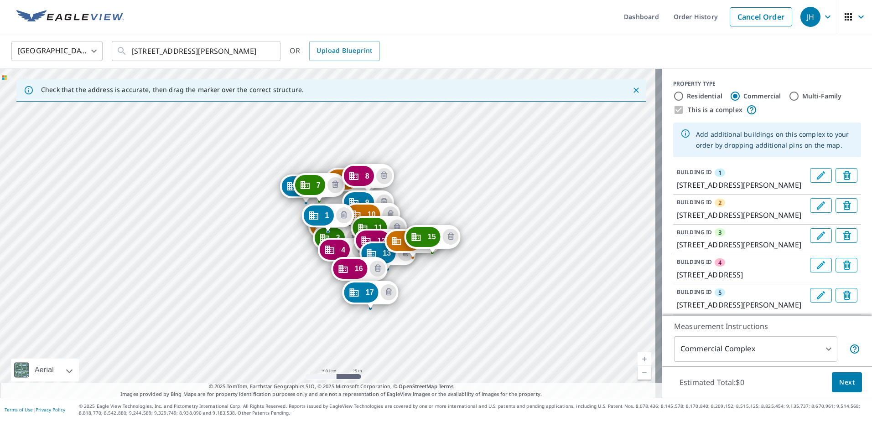
click at [362, 329] on div "2 91 Sandrala Dr Reynoldsburg, OH 43068 3 107 Sandrala Dr Reynoldsburg, OH 4306…" at bounding box center [331, 233] width 662 height 329
click at [409, 313] on div "2 91 Sandrala Dr Reynoldsburg, OH 43068 3 107 Sandrala Dr Reynoldsburg, OH 4306…" at bounding box center [331, 233] width 662 height 329
click at [406, 335] on div "2 91 Sandrala Dr Reynoldsburg, OH 43068 3 107 Sandrala Dr Reynoldsburg, OH 4306…" at bounding box center [331, 233] width 662 height 329
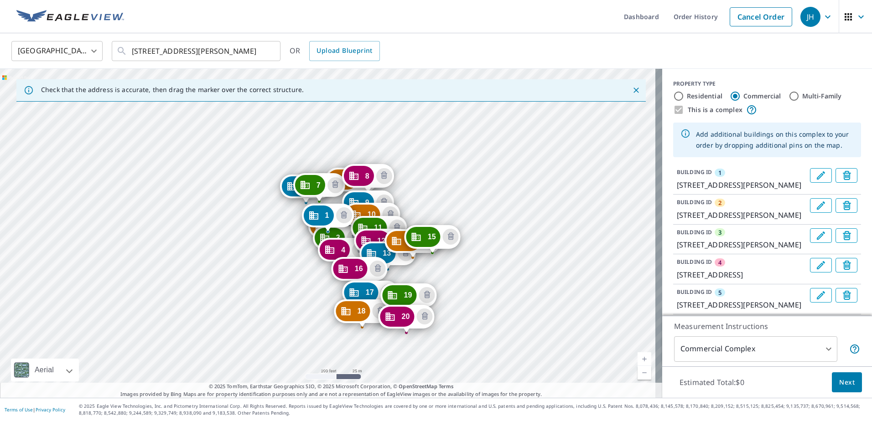
click at [370, 346] on div "2 91 Sandrala Dr Reynoldsburg, OH 43068 3 107 Sandrala Dr Reynoldsburg, OH 4306…" at bounding box center [331, 233] width 662 height 329
click at [379, 366] on div "2 91 Sandrala Dr Reynoldsburg, OH 43068 3 107 Sandrala Dr Reynoldsburg, OH 4306…" at bounding box center [331, 233] width 662 height 329
click at [414, 351] on div "2 91 Sandrala Dr Reynoldsburg, OH 43068 3 107 Sandrala Dr Reynoldsburg, OH 4306…" at bounding box center [331, 233] width 662 height 329
click at [423, 362] on div "2 91 Sandrala Dr Reynoldsburg, OH 43068 3 107 Sandrala Dr Reynoldsburg, OH 4306…" at bounding box center [331, 233] width 662 height 329
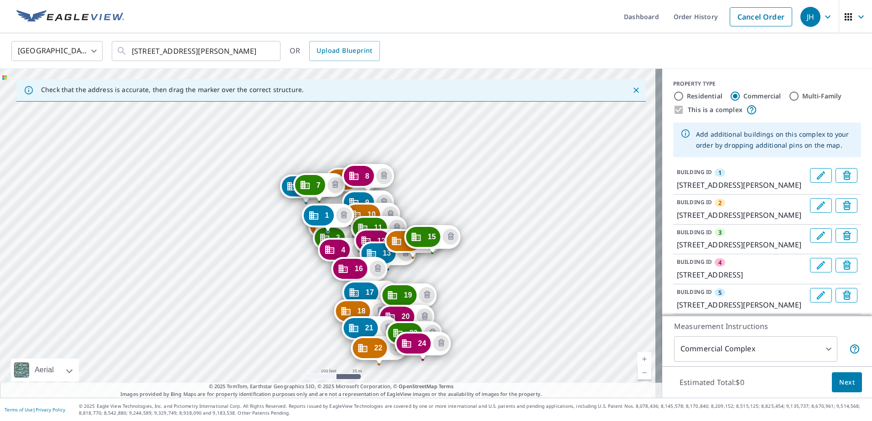
click at [637, 375] on link "Current Level 18, Zoom Out" at bounding box center [644, 373] width 14 height 14
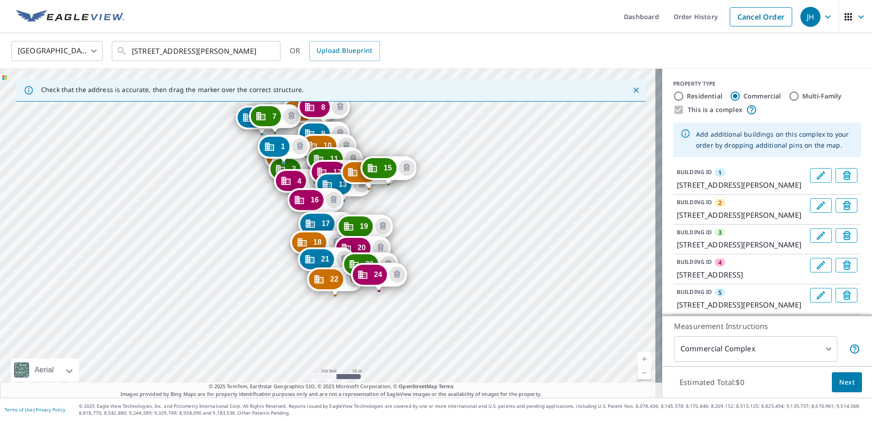
click at [340, 313] on div "2 91 Sandrala Dr Reynoldsburg, OH 43068 3 107 Sandrala Dr Reynoldsburg, OH 4306…" at bounding box center [331, 233] width 662 height 329
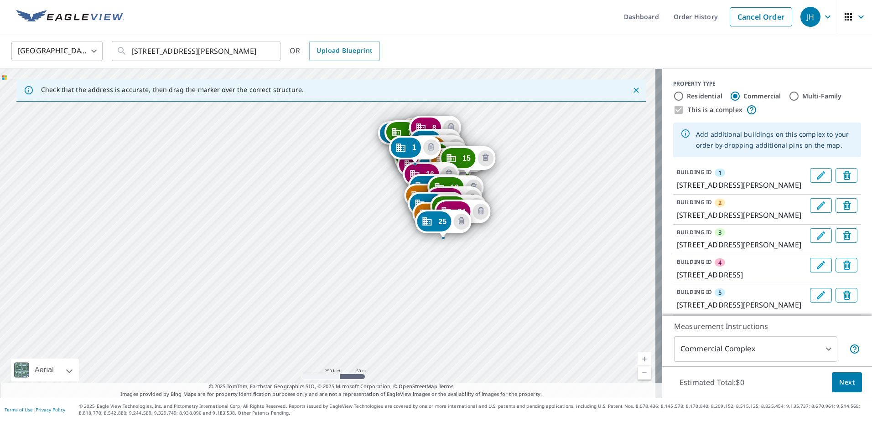
drag, startPoint x: 500, startPoint y: 361, endPoint x: 500, endPoint y: 249, distance: 112.2
click at [500, 249] on div "2 91 Sandrala Dr Reynoldsburg, OH 43068 3 107 Sandrala Dr Reynoldsburg, OH 4306…" at bounding box center [331, 233] width 662 height 329
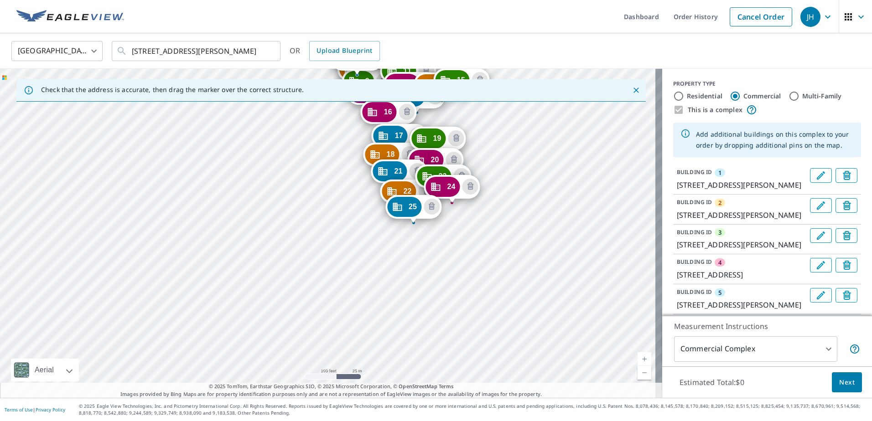
click at [423, 244] on div "2 91 Sandrala Dr Reynoldsburg, OH 43068 3 107 Sandrala Dr Reynoldsburg, OH 4306…" at bounding box center [331, 233] width 662 height 329
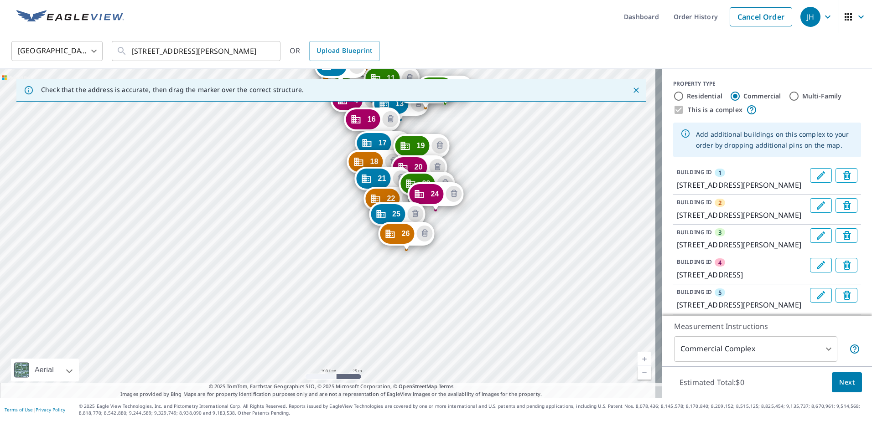
drag, startPoint x: 473, startPoint y: 352, endPoint x: 486, endPoint y: 202, distance: 150.1
click at [486, 202] on div "2 91 Sandrala Dr Reynoldsburg, OH 43068 3 107 Sandrala Dr Reynoldsburg, OH 4306…" at bounding box center [331, 233] width 662 height 329
click at [443, 224] on div "2 91 Sandrala Dr Reynoldsburg, OH 43068 3 107 Sandrala Dr Reynoldsburg, OH 4306…" at bounding box center [331, 233] width 662 height 329
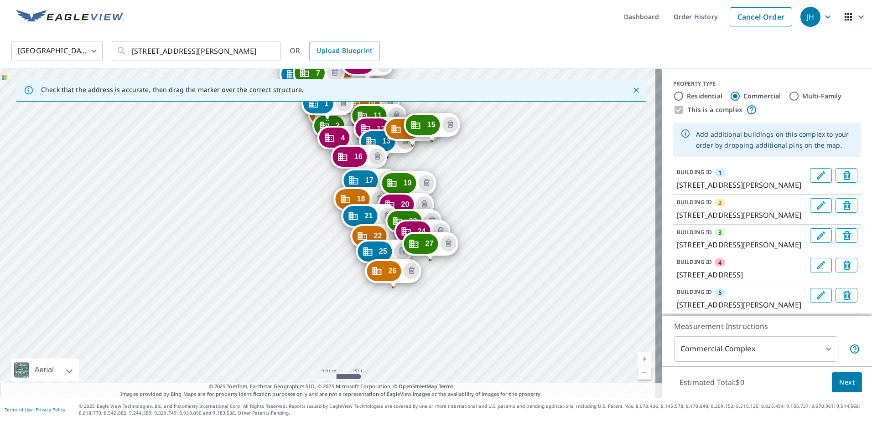
drag, startPoint x: 475, startPoint y: 325, endPoint x: 474, endPoint y: 212, distance: 112.2
click at [474, 212] on div "2 91 Sandrala Dr Reynoldsburg, OH 43068 3 107 Sandrala Dr Reynoldsburg, OH 4306…" at bounding box center [331, 233] width 662 height 329
click at [439, 277] on div "2 91 Sandrala Dr Reynoldsburg, OH 43068 3 107 Sandrala Dr Reynoldsburg, OH 4306…" at bounding box center [331, 233] width 662 height 329
click at [440, 276] on div "2 91 Sandrala Dr Reynoldsburg, OH 43068 3 107 Sandrala Dr Reynoldsburg, OH 4306…" at bounding box center [331, 233] width 662 height 329
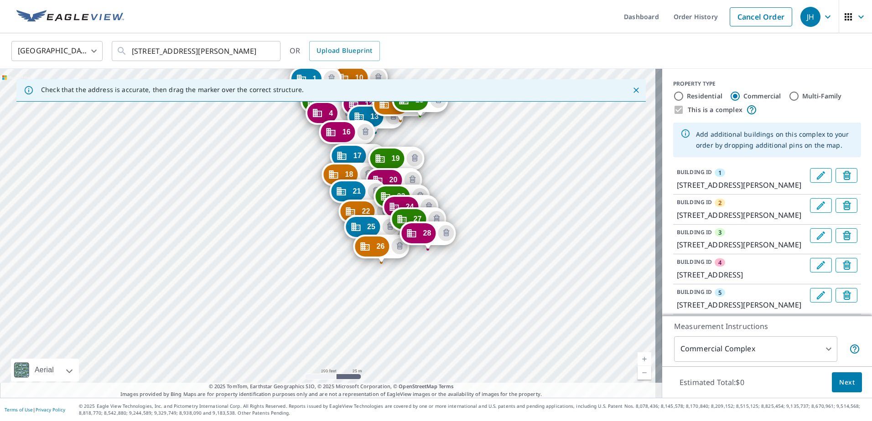
drag, startPoint x: 479, startPoint y: 223, endPoint x: 474, endPoint y: 205, distance: 18.0
click at [476, 202] on div "2 91 Sandrala Dr Reynoldsburg, OH 43068 3 107 Sandrala Dr Reynoldsburg, OH 4306…" at bounding box center [331, 233] width 662 height 329
click at [433, 264] on div "2 91 Sandrala Dr Reynoldsburg, OH 43068 3 107 Sandrala Dr Reynoldsburg, OH 4306…" at bounding box center [331, 233] width 662 height 329
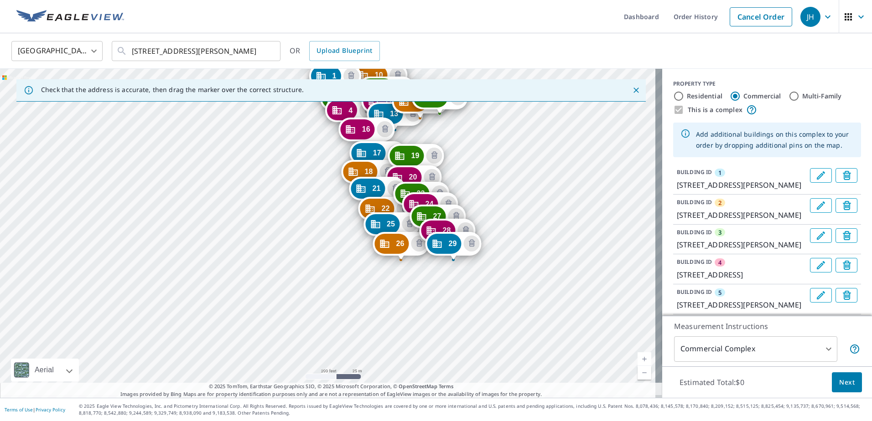
drag, startPoint x: 480, startPoint y: 351, endPoint x: 487, endPoint y: 212, distance: 139.7
click at [487, 212] on div "2 91 Sandrala Dr Reynoldsburg, OH 43068 3 107 Sandrala Dr Reynoldsburg, OH 4306…" at bounding box center [331, 233] width 662 height 329
click at [457, 275] on div "2 91 Sandrala Dr Reynoldsburg, OH 43068 3 107 Sandrala Dr Reynoldsburg, OH 4306…" at bounding box center [331, 233] width 662 height 329
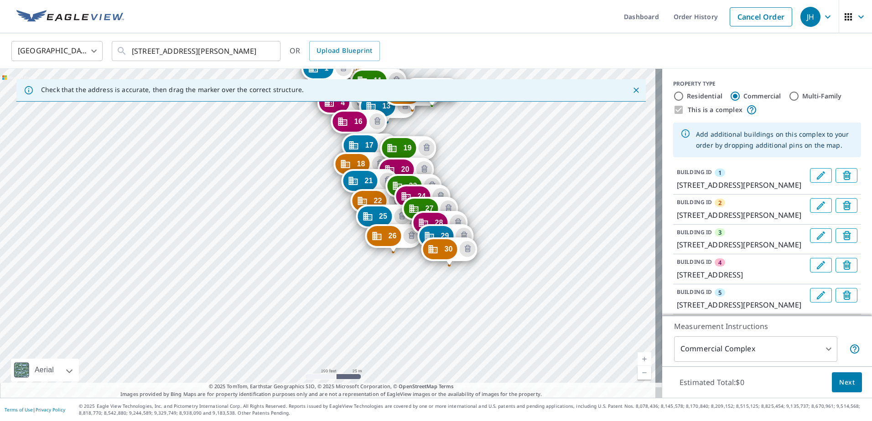
drag, startPoint x: 486, startPoint y: 326, endPoint x: 485, endPoint y: 179, distance: 147.3
click at [485, 179] on div "2 91 Sandrala Dr Reynoldsburg, OH 43068 3 107 Sandrala Dr Reynoldsburg, OH 4306…" at bounding box center [331, 233] width 662 height 329
click at [460, 280] on div "2 91 Sandrala Dr Reynoldsburg, OH 43068 3 107 Sandrala Dr Reynoldsburg, OH 4306…" at bounding box center [331, 233] width 662 height 329
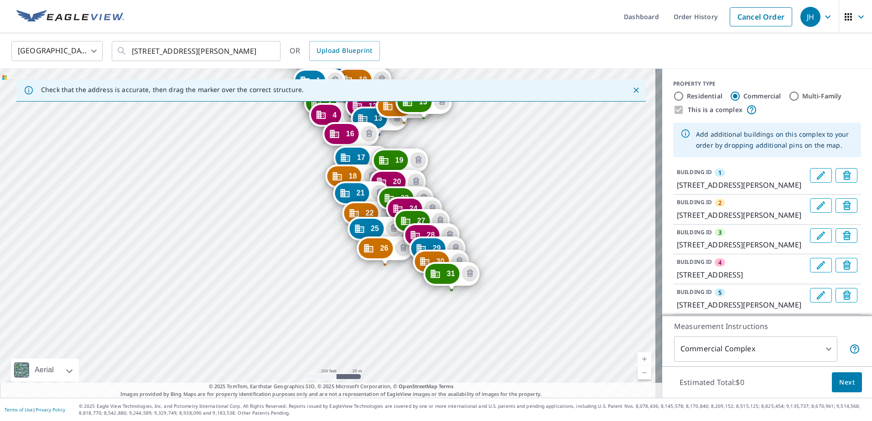
drag, startPoint x: 480, startPoint y: 343, endPoint x: 472, endPoint y: 208, distance: 135.3
click at [472, 208] on div "2 91 Sandrala Dr Reynoldsburg, OH 43068 3 107 Sandrala Dr Reynoldsburg, OH 4306…" at bounding box center [331, 233] width 662 height 329
click at [458, 302] on div "2 91 Sandrala Dr Reynoldsburg, OH 43068 3 107 Sandrala Dr Reynoldsburg, OH 4306…" at bounding box center [331, 233] width 662 height 329
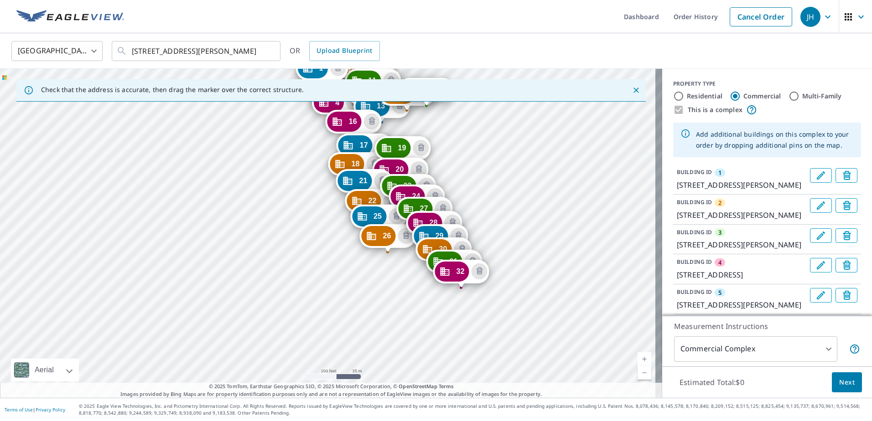
drag, startPoint x: 485, startPoint y: 289, endPoint x: 481, endPoint y: 202, distance: 86.3
click at [481, 202] on div "2 91 Sandrala Dr Reynoldsburg, OH 43068 3 107 Sandrala Dr Reynoldsburg, OH 4306…" at bounding box center [331, 233] width 662 height 329
click at [467, 307] on div "2 91 Sandrala Dr Reynoldsburg, OH 43068 3 107 Sandrala Dr Reynoldsburg, OH 4306…" at bounding box center [331, 233] width 662 height 329
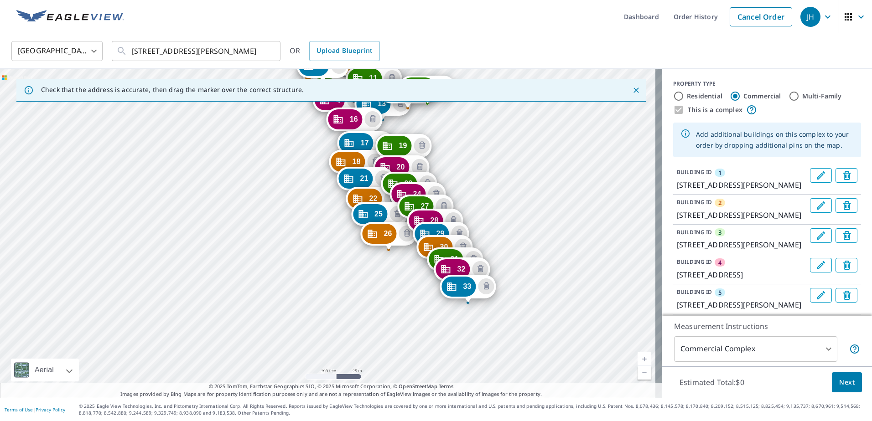
drag, startPoint x: 475, startPoint y: 290, endPoint x: 478, endPoint y: 202, distance: 88.1
click at [478, 202] on div "2 91 Sandrala Dr Reynoldsburg, OH 43068 3 107 Sandrala Dr Reynoldsburg, OH 4306…" at bounding box center [331, 233] width 662 height 329
click at [472, 316] on div "2 91 Sandrala Dr Reynoldsburg, OH 43068 3 107 Sandrala Dr Reynoldsburg, OH 4306…" at bounding box center [331, 233] width 662 height 329
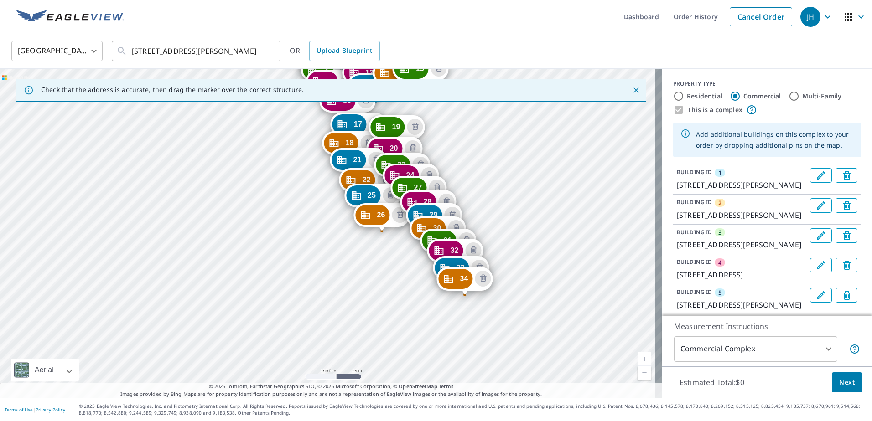
drag, startPoint x: 477, startPoint y: 235, endPoint x: 476, endPoint y: 184, distance: 50.6
click at [476, 184] on div "2 91 Sandrala Dr Reynoldsburg, OH 43068 3 107 Sandrala Dr Reynoldsburg, OH 4306…" at bounding box center [331, 233] width 662 height 329
click at [474, 311] on div "2 91 Sandrala Dr Reynoldsburg, OH 43068 3 107 Sandrala Dr Reynoldsburg, OH 4306…" at bounding box center [331, 233] width 662 height 329
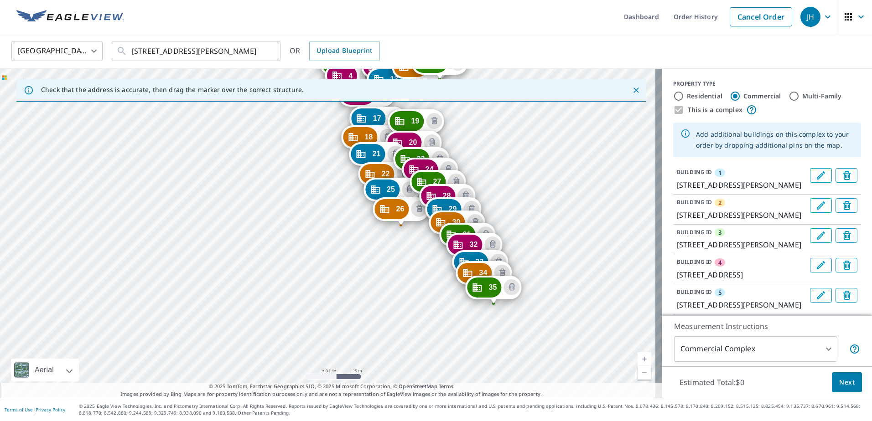
drag, startPoint x: 498, startPoint y: 217, endPoint x: 501, endPoint y: 179, distance: 38.0
click at [501, 179] on div "2 91 Sandrala Dr Reynoldsburg, OH 43068 3 107 Sandrala Dr Reynoldsburg, OH 4306…" at bounding box center [331, 233] width 662 height 329
click at [416, 237] on div "2 91 Sandrala Dr Reynoldsburg, OH 43068 3 107 Sandrala Dr Reynoldsburg, OH 4306…" at bounding box center [331, 233] width 662 height 329
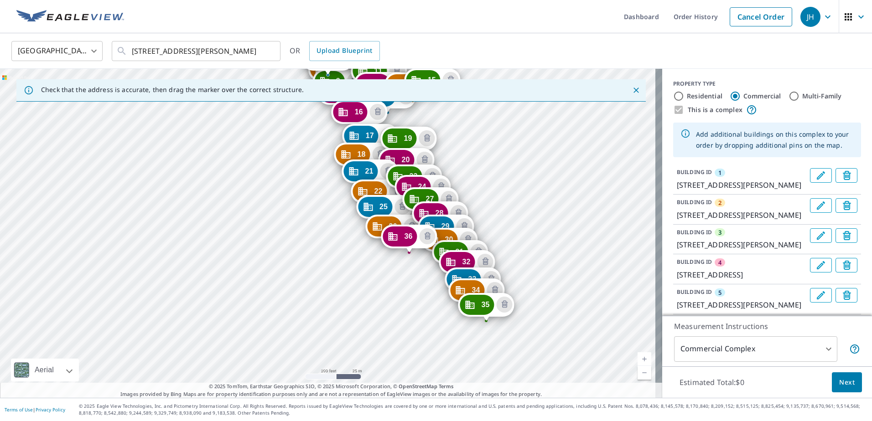
drag, startPoint x: 480, startPoint y: 187, endPoint x: 479, endPoint y: 179, distance: 8.3
click at [479, 179] on div "2 91 [PERSON_NAME] Dr [PERSON_NAME], [GEOGRAPHIC_DATA] 43068 3 107 Sandrala Dr …" at bounding box center [331, 233] width 662 height 329
click at [417, 275] on div "2 91 [PERSON_NAME] Dr [PERSON_NAME], [GEOGRAPHIC_DATA] 43068 3 107 Sandrala Dr …" at bounding box center [331, 233] width 662 height 329
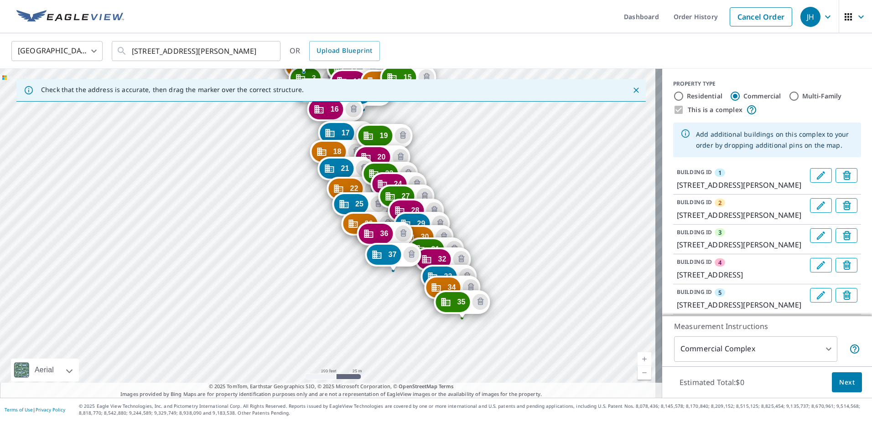
drag, startPoint x: 486, startPoint y: 337, endPoint x: 461, endPoint y: 177, distance: 161.4
click at [461, 177] on div "2 91 [PERSON_NAME] Dr [PERSON_NAME], [GEOGRAPHIC_DATA] 43068 3 107 Sandrala Dr …" at bounding box center [331, 233] width 662 height 329
click at [399, 283] on div "2 91 [PERSON_NAME] Dr [PERSON_NAME], [GEOGRAPHIC_DATA] 43068 3 107 Sandrala Dr …" at bounding box center [331, 233] width 662 height 329
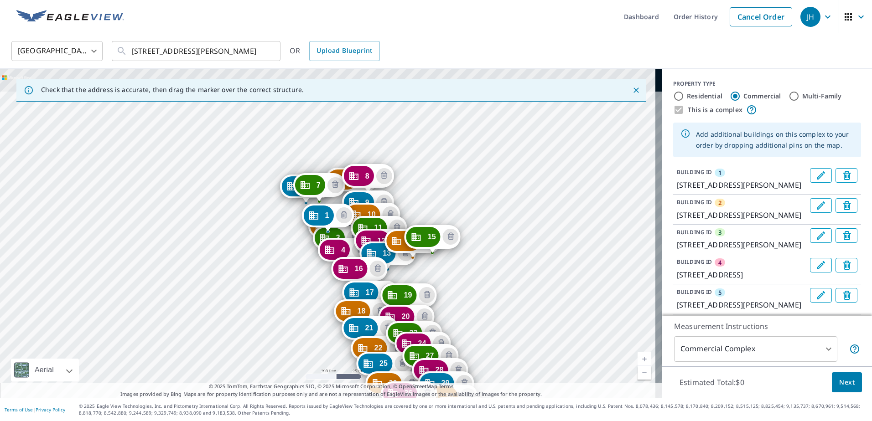
click at [478, 190] on div "2 91 [PERSON_NAME] Dr [PERSON_NAME], [GEOGRAPHIC_DATA] 43068 3 107 Sandrala Dr …" at bounding box center [331, 233] width 662 height 329
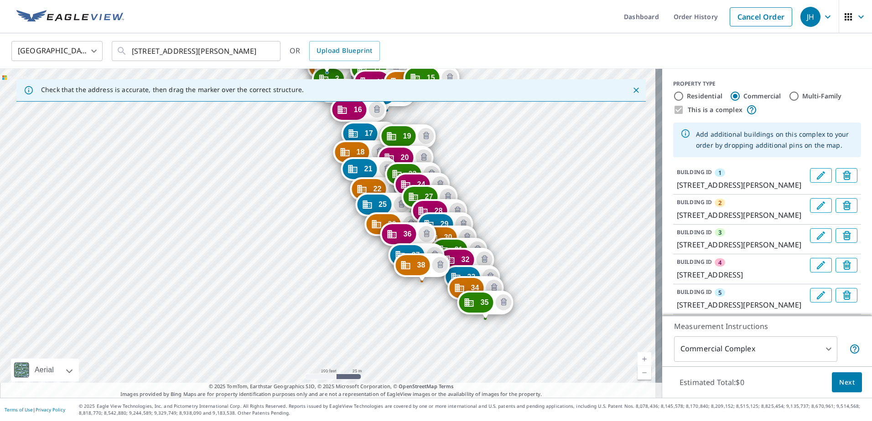
click at [427, 306] on div "2 91 [PERSON_NAME] Dr [PERSON_NAME], [GEOGRAPHIC_DATA] 43068 3 107 Sandrala Dr …" at bounding box center [331, 233] width 662 height 329
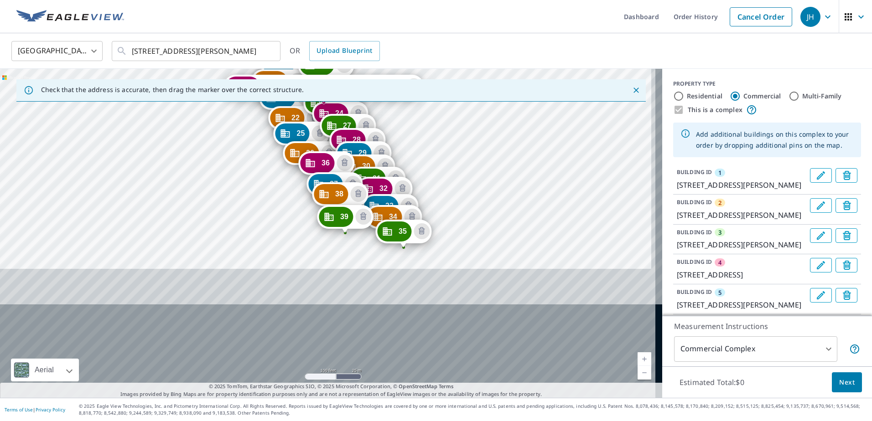
click at [491, 221] on div "1 91 Sandrala Dr Reynoldsburg, OH 43068 2 91 Sandrala Dr Reynoldsburg, OH 43068…" at bounding box center [331, 233] width 662 height 329
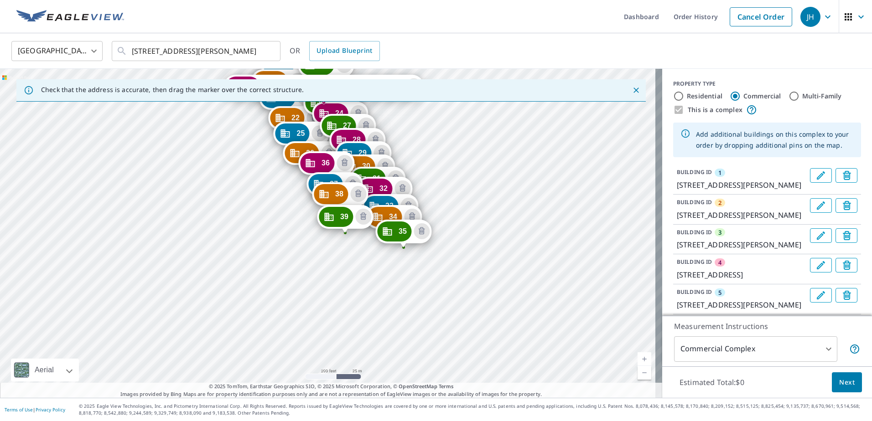
click at [358, 242] on div "1 91 Sandrala Dr Reynoldsburg, OH 43068 2 91 Sandrala Dr Reynoldsburg, OH 43068…" at bounding box center [331, 233] width 662 height 329
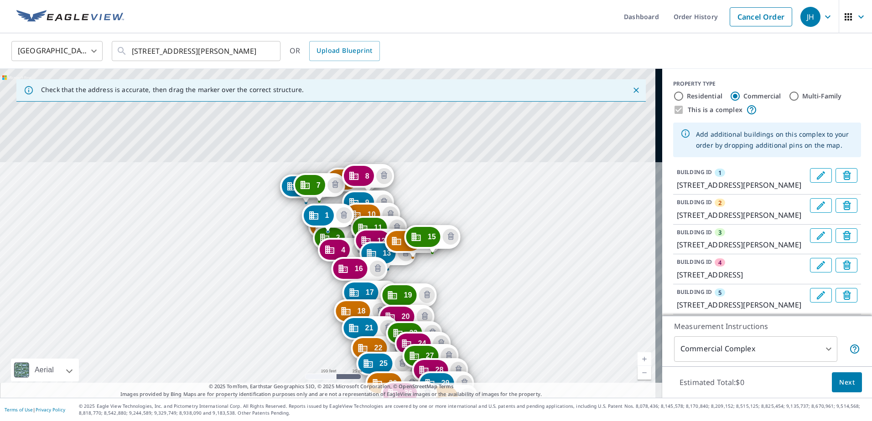
click at [483, 226] on div "2 91 [PERSON_NAME] Dr [PERSON_NAME], [GEOGRAPHIC_DATA] 43068 3 107 Sandrala Dr …" at bounding box center [331, 233] width 662 height 329
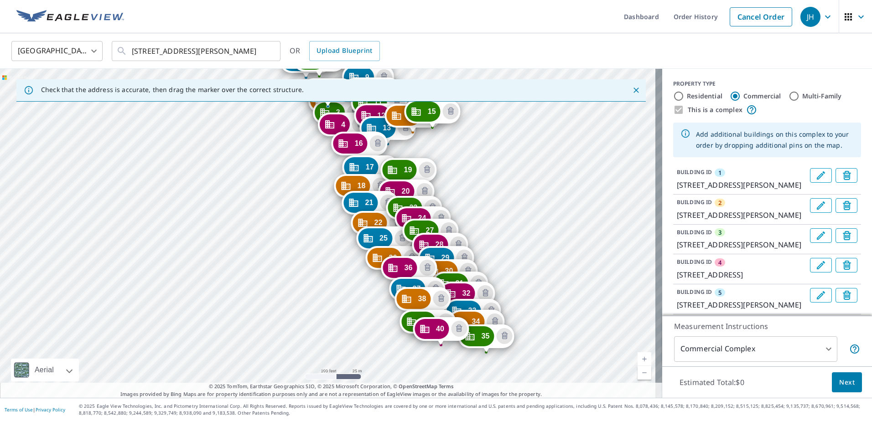
click at [449, 365] on div "2 91 [PERSON_NAME] Dr [PERSON_NAME], [GEOGRAPHIC_DATA] 43068 3 107 Sandrala Dr …" at bounding box center [331, 233] width 662 height 329
click at [523, 265] on div "2 91 [PERSON_NAME] Dr [PERSON_NAME], [GEOGRAPHIC_DATA] 43068 3 107 Sandrala Dr …" at bounding box center [331, 233] width 662 height 329
click at [531, 278] on div "2 91 [PERSON_NAME] Dr [PERSON_NAME], [GEOGRAPHIC_DATA] 43068 3 107 Sandrala Dr …" at bounding box center [331, 233] width 662 height 329
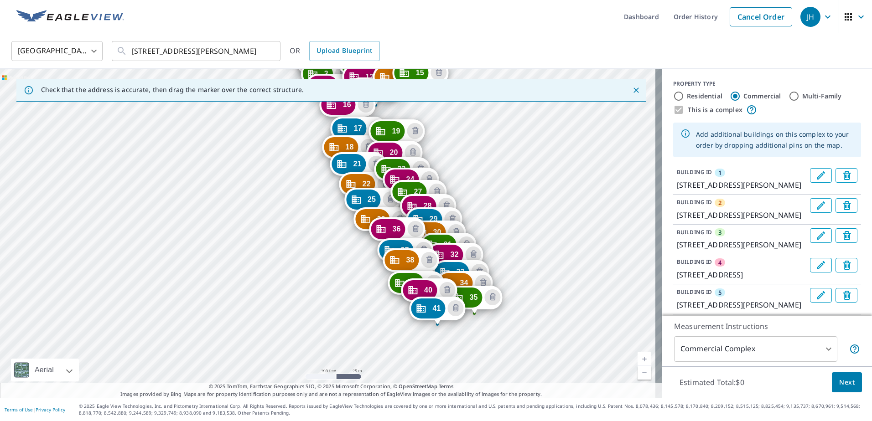
drag, startPoint x: 490, startPoint y: 338, endPoint x: 478, endPoint y: 174, distance: 164.6
click at [478, 174] on div "2 91 [PERSON_NAME] Dr [PERSON_NAME], [GEOGRAPHIC_DATA] 43068 3 107 Sandrala Dr …" at bounding box center [331, 233] width 662 height 329
click at [442, 342] on div "2 91 [PERSON_NAME] Dr [PERSON_NAME], [GEOGRAPHIC_DATA] 43068 3 107 Sandrala Dr …" at bounding box center [331, 233] width 662 height 329
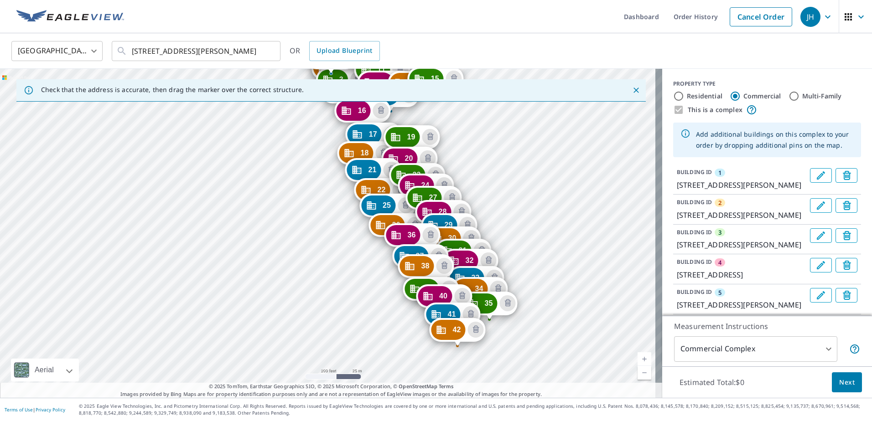
drag, startPoint x: 477, startPoint y: 362, endPoint x: 480, endPoint y: 204, distance: 158.3
click at [480, 204] on div "2 91 [PERSON_NAME] Dr [PERSON_NAME], [GEOGRAPHIC_DATA] 43068 3 107 Sandrala Dr …" at bounding box center [331, 233] width 662 height 329
click at [465, 369] on div "2 91 [PERSON_NAME] Dr [PERSON_NAME], [GEOGRAPHIC_DATA] 43068 3 107 Sandrala Dr …" at bounding box center [331, 233] width 662 height 329
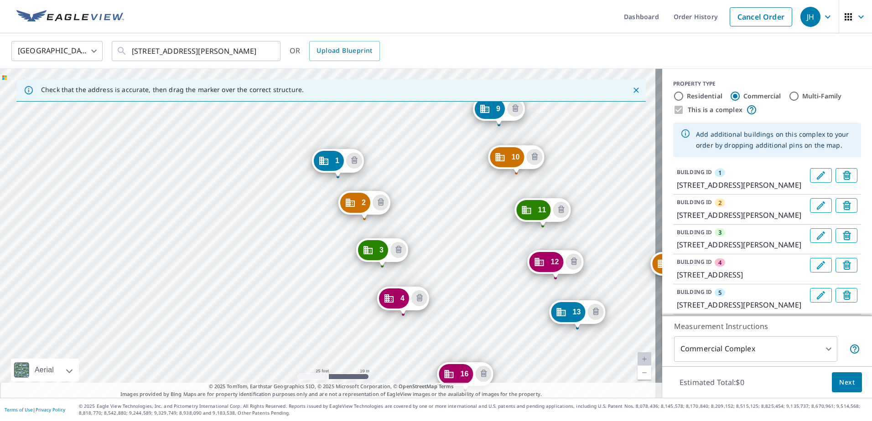
drag, startPoint x: 481, startPoint y: 321, endPoint x: 444, endPoint y: 207, distance: 119.8
click at [444, 207] on div "2 91 [PERSON_NAME] Dr [PERSON_NAME], [GEOGRAPHIC_DATA] 43068 3 107 Sandrala Dr …" at bounding box center [331, 233] width 662 height 329
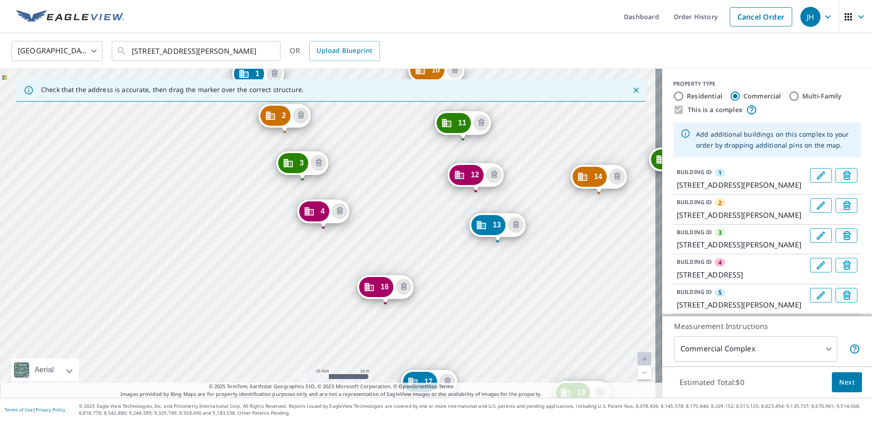
drag, startPoint x: 478, startPoint y: 289, endPoint x: 361, endPoint y: 186, distance: 155.8
click at [361, 187] on div "2 91 [PERSON_NAME] Dr [PERSON_NAME], [GEOGRAPHIC_DATA] 43068 3 107 Sandrala Dr …" at bounding box center [331, 233] width 662 height 329
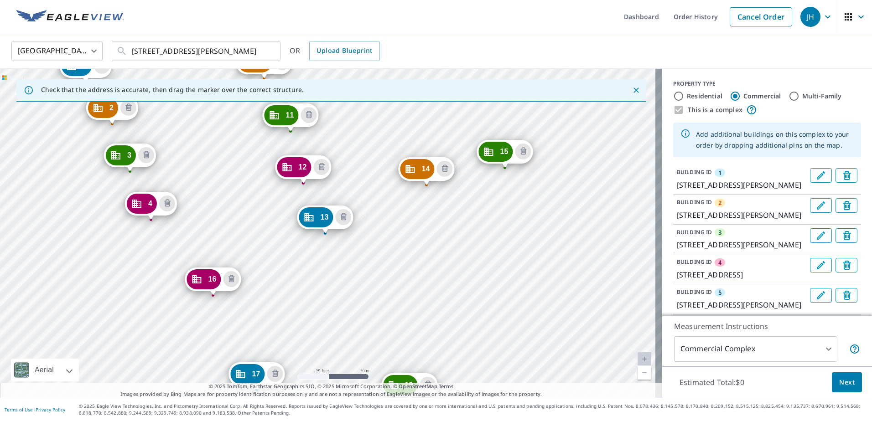
drag, startPoint x: 598, startPoint y: 253, endPoint x: 463, endPoint y: 260, distance: 135.2
click at [463, 260] on div "2 91 [PERSON_NAME] Dr [PERSON_NAME], [GEOGRAPHIC_DATA] 43068 3 107 Sandrala Dr …" at bounding box center [331, 233] width 662 height 329
click at [572, 188] on div "2 91 [PERSON_NAME] Dr [PERSON_NAME], [GEOGRAPHIC_DATA] 43068 3 107 Sandrala Dr …" at bounding box center [331, 233] width 662 height 329
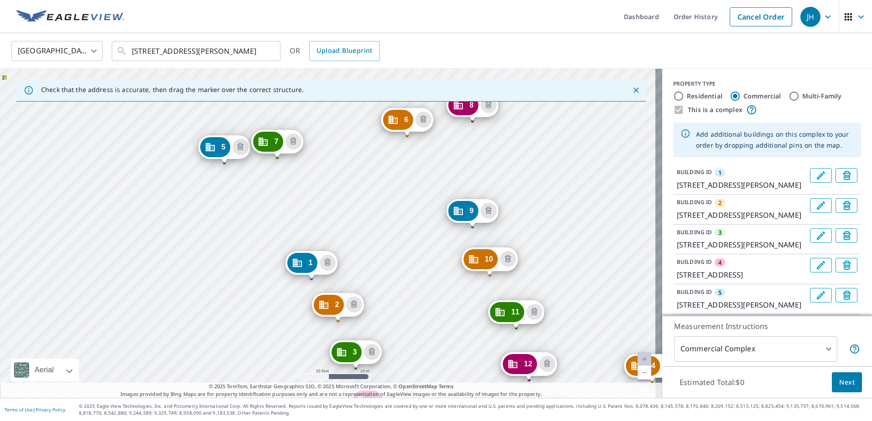
drag, startPoint x: 546, startPoint y: 147, endPoint x: 529, endPoint y: 185, distance: 41.4
click at [529, 185] on div "2 91 [PERSON_NAME] Dr [PERSON_NAME], [GEOGRAPHIC_DATA] 43068 3 107 Sandrala Dr …" at bounding box center [331, 233] width 662 height 329
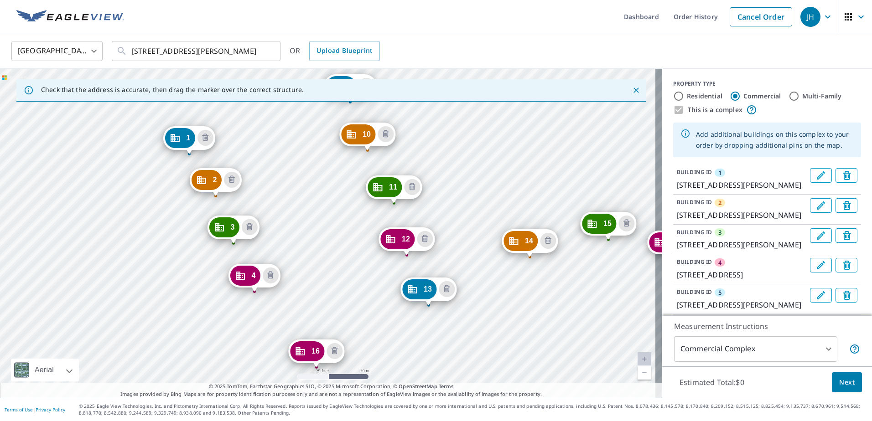
drag, startPoint x: 587, startPoint y: 317, endPoint x: 466, endPoint y: 202, distance: 167.7
click at [466, 202] on div "2 91 [PERSON_NAME] Dr [PERSON_NAME], [GEOGRAPHIC_DATA] 43068 3 107 Sandrala Dr …" at bounding box center [331, 233] width 662 height 329
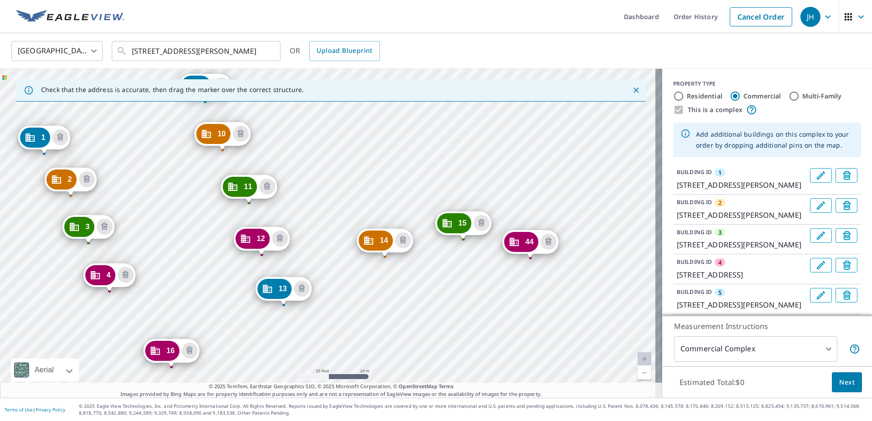
drag, startPoint x: 592, startPoint y: 158, endPoint x: 447, endPoint y: 158, distance: 145.0
click at [447, 158] on div "2 91 [PERSON_NAME] Dr [PERSON_NAME], [GEOGRAPHIC_DATA] 43068 3 107 Sandrala Dr …" at bounding box center [331, 233] width 662 height 329
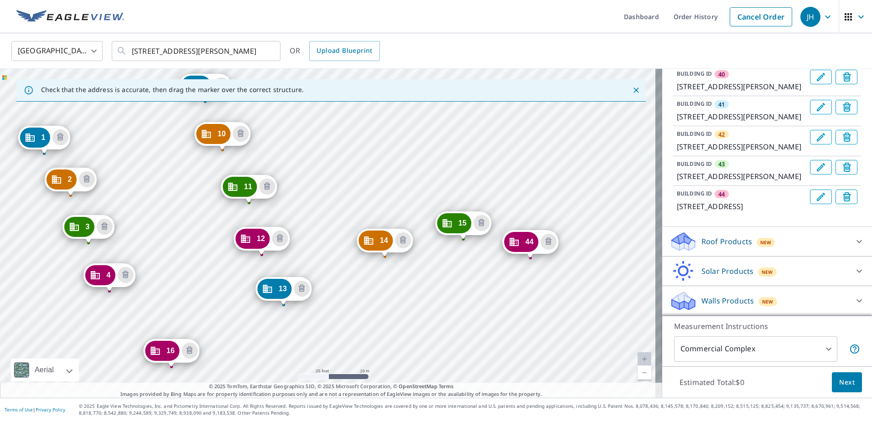
scroll to position [1749, 0]
click at [793, 240] on div "Roof Products New" at bounding box center [758, 241] width 179 height 21
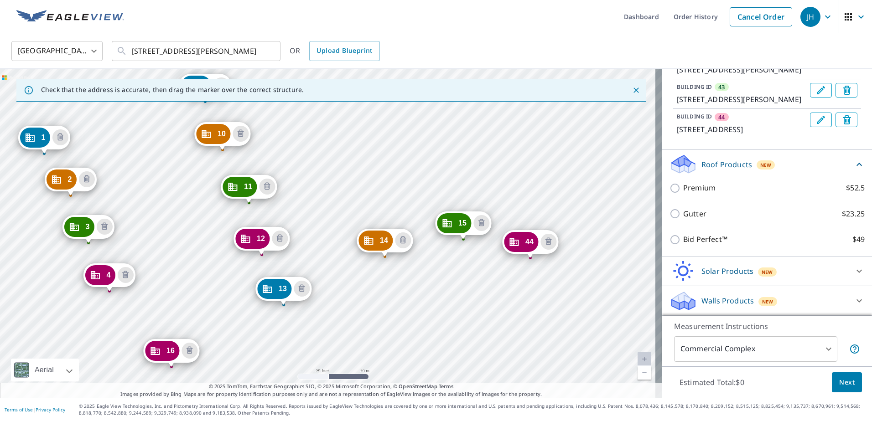
scroll to position [1795, 0]
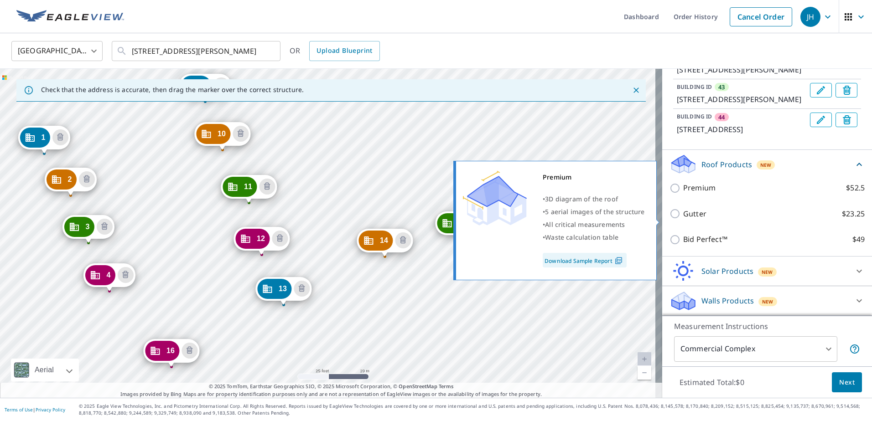
click at [669, 194] on input "Premium $52.5" at bounding box center [676, 188] width 14 height 11
checkbox input "true"
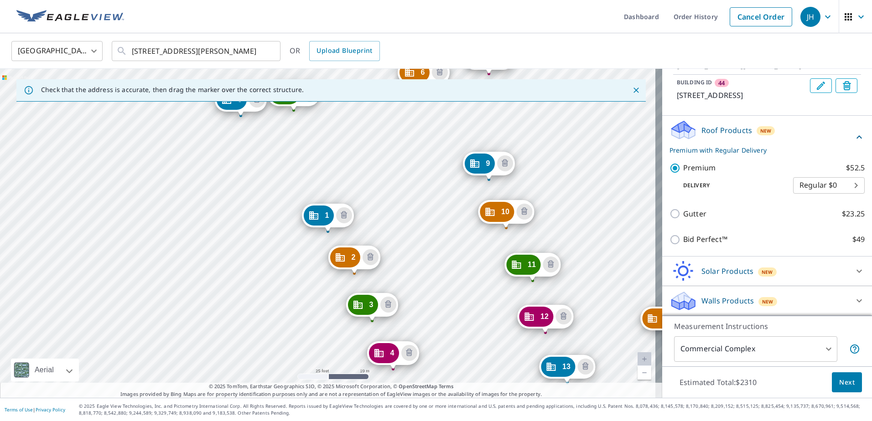
click at [839, 383] on span "Next" at bounding box center [847, 382] width 16 height 11
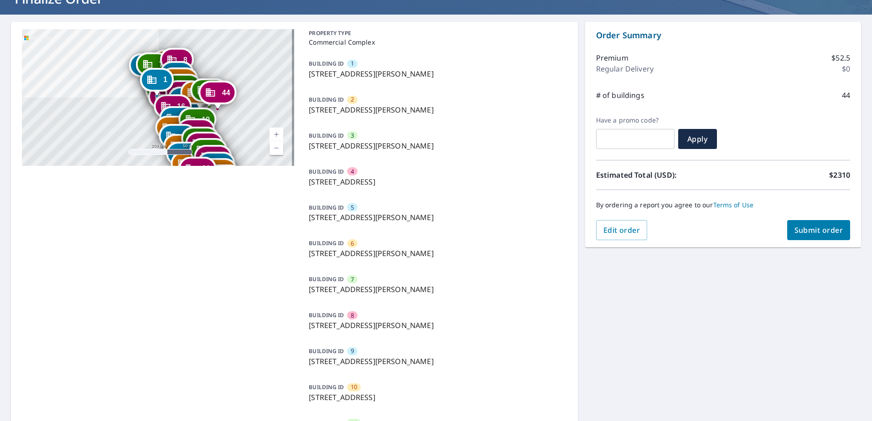
scroll to position [91, 0]
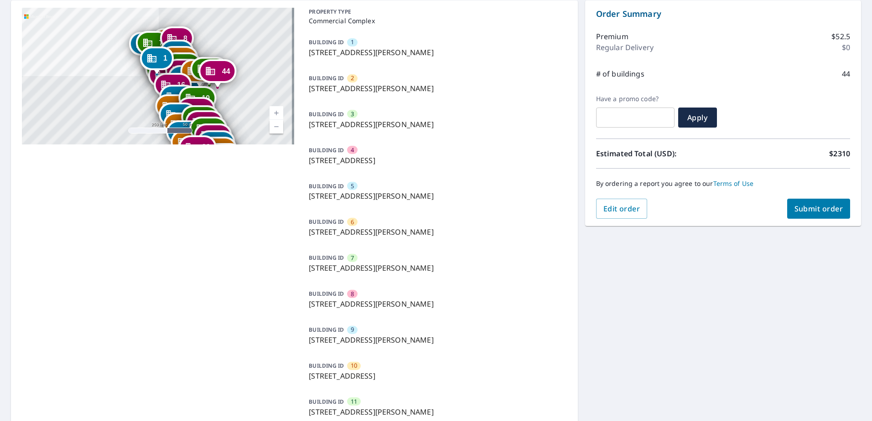
click at [815, 209] on span "Submit order" at bounding box center [818, 209] width 49 height 10
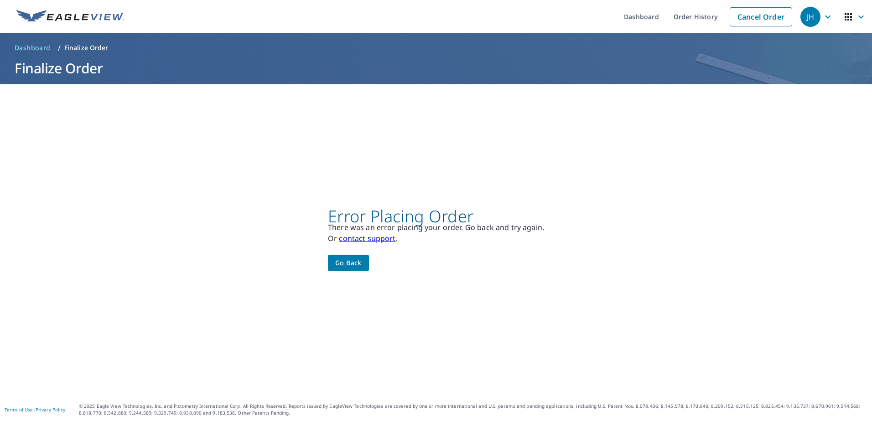
scroll to position [0, 0]
click at [359, 262] on button "Go back" at bounding box center [348, 263] width 41 height 17
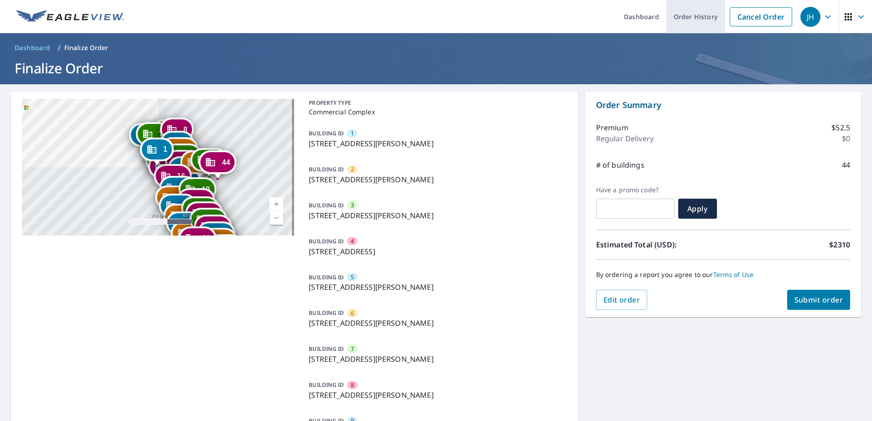
click at [692, 18] on link "Order History" at bounding box center [695, 16] width 59 height 33
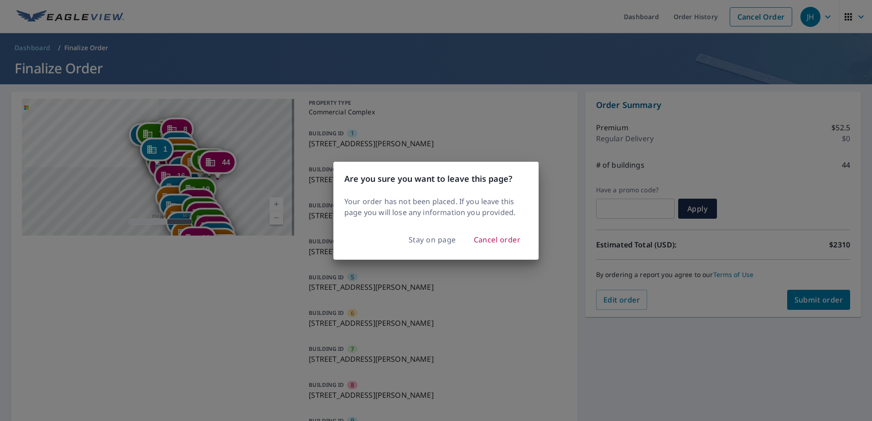
click at [684, 60] on div "Are you sure you want to leave this page? Your order has not been placed. If yo…" at bounding box center [436, 210] width 872 height 421
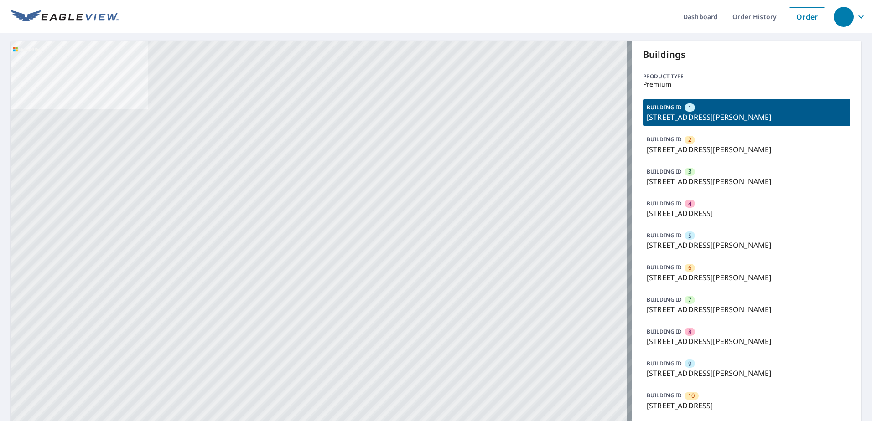
click at [710, 154] on p "[STREET_ADDRESS][PERSON_NAME]" at bounding box center [747, 149] width 200 height 11
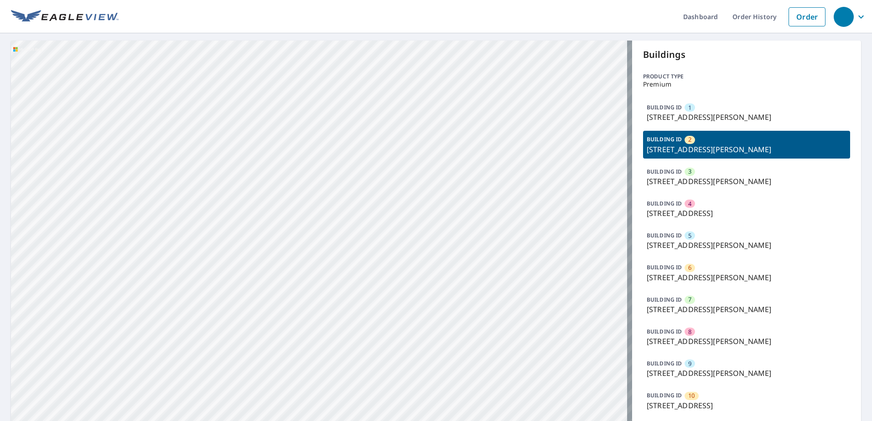
click at [710, 176] on p "[STREET_ADDRESS][PERSON_NAME]" at bounding box center [747, 181] width 200 height 11
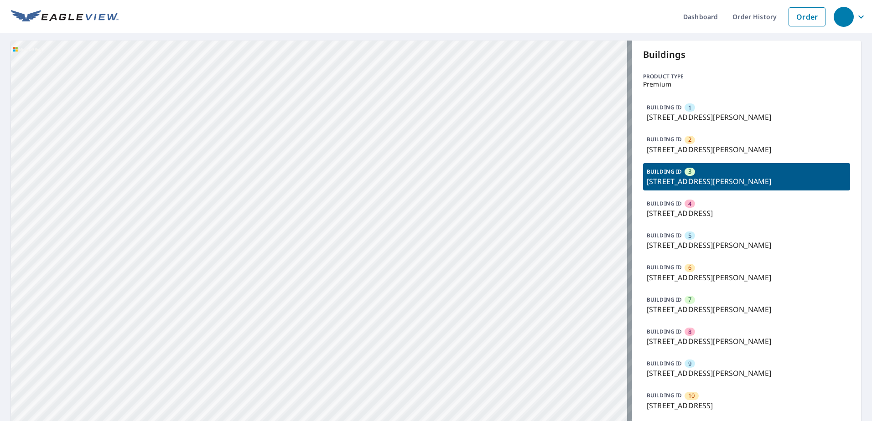
click at [723, 213] on p "[STREET_ADDRESS]" at bounding box center [747, 213] width 200 height 11
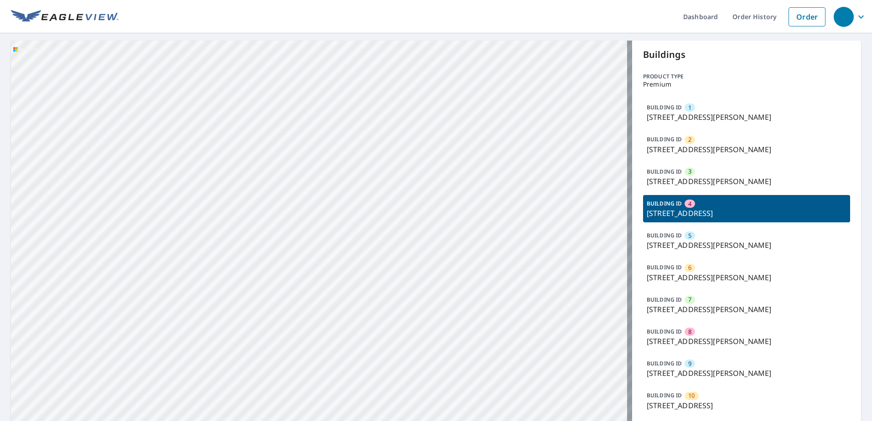
click at [724, 247] on p "[STREET_ADDRESS][PERSON_NAME]" at bounding box center [747, 245] width 200 height 11
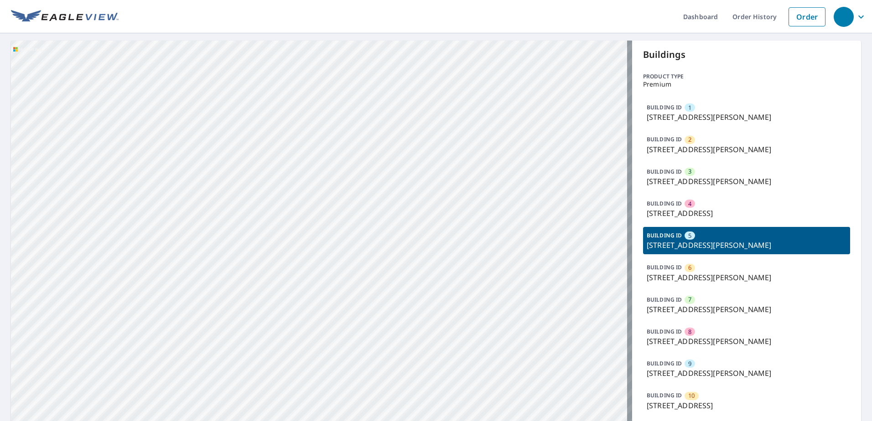
click at [663, 113] on p "[STREET_ADDRESS][PERSON_NAME]" at bounding box center [747, 117] width 200 height 11
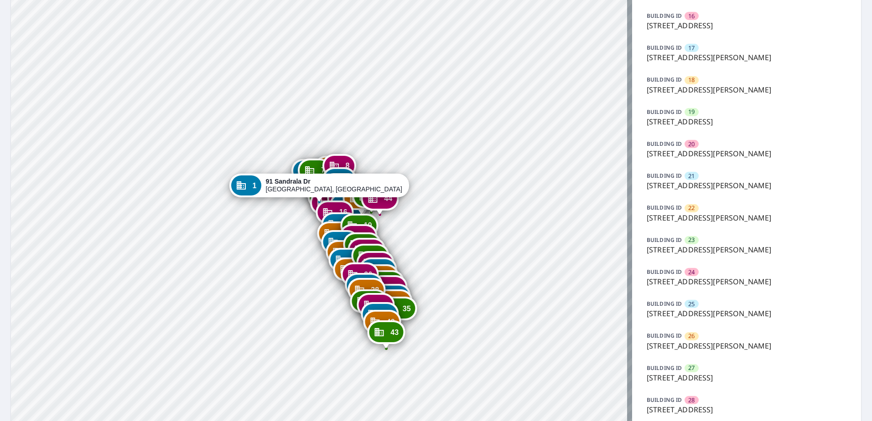
scroll to position [588, 0]
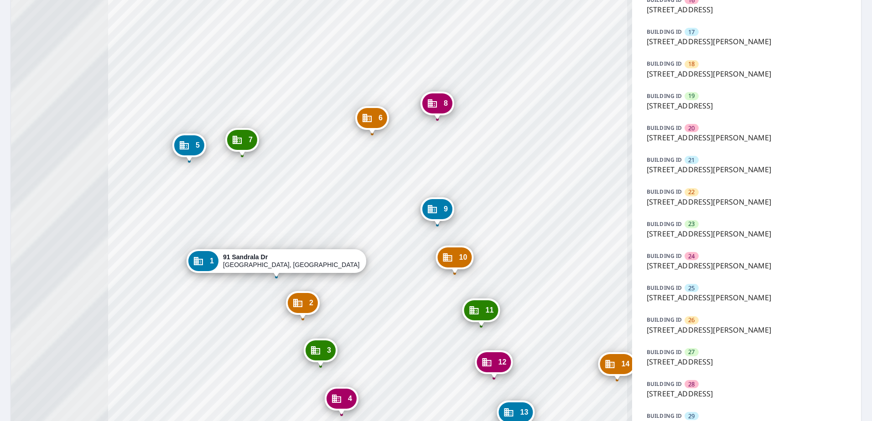
drag, startPoint x: 353, startPoint y: 155, endPoint x: 587, endPoint y: 212, distance: 241.0
click at [587, 212] on div "2 91 [PERSON_NAME] Dr [PERSON_NAME], [GEOGRAPHIC_DATA] 43068 3 107 Sandrala Dr …" at bounding box center [321, 187] width 621 height 1471
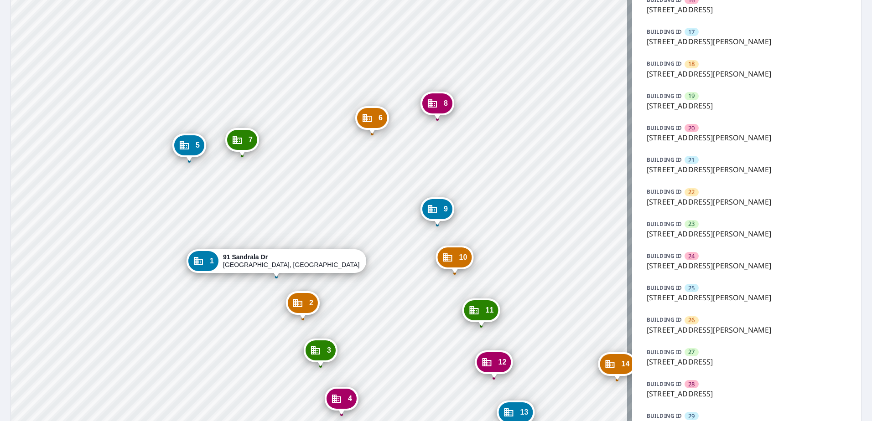
click at [249, 282] on div "2 91 [PERSON_NAME] Dr [PERSON_NAME], [GEOGRAPHIC_DATA] 43068 3 107 Sandrala Dr …" at bounding box center [321, 187] width 621 height 1471
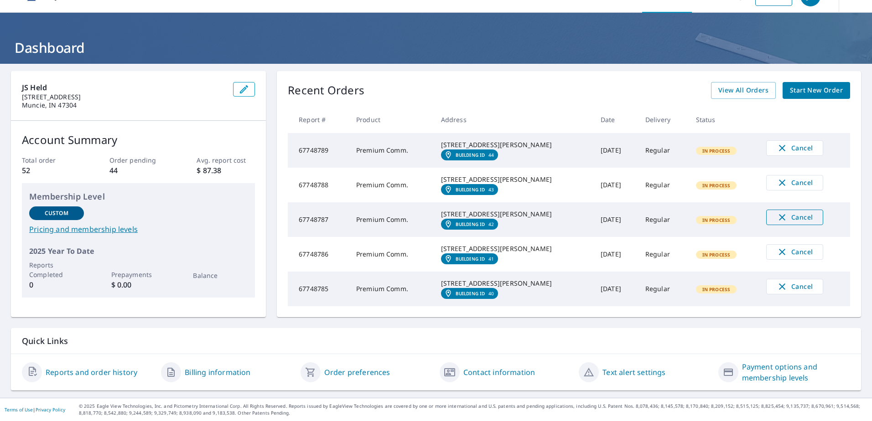
scroll to position [66, 0]
click at [742, 85] on span "View All Orders" at bounding box center [743, 90] width 50 height 11
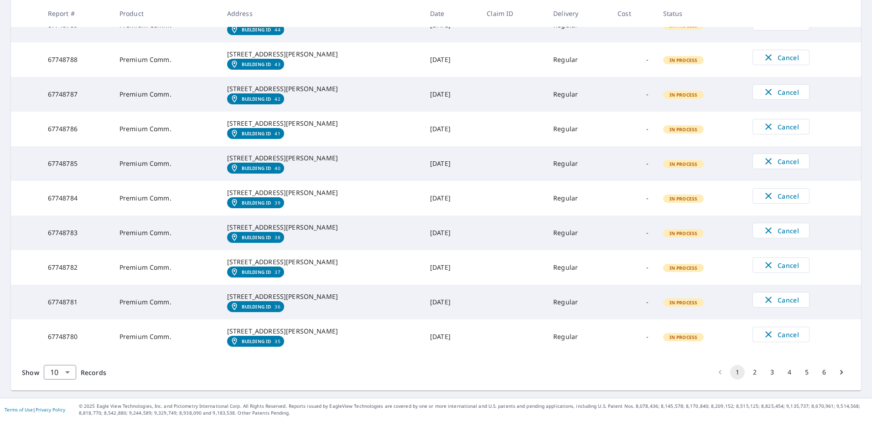
scroll to position [285, 0]
click at [750, 373] on button "2" at bounding box center [754, 372] width 15 height 15
click at [766, 373] on button "3" at bounding box center [772, 372] width 15 height 15
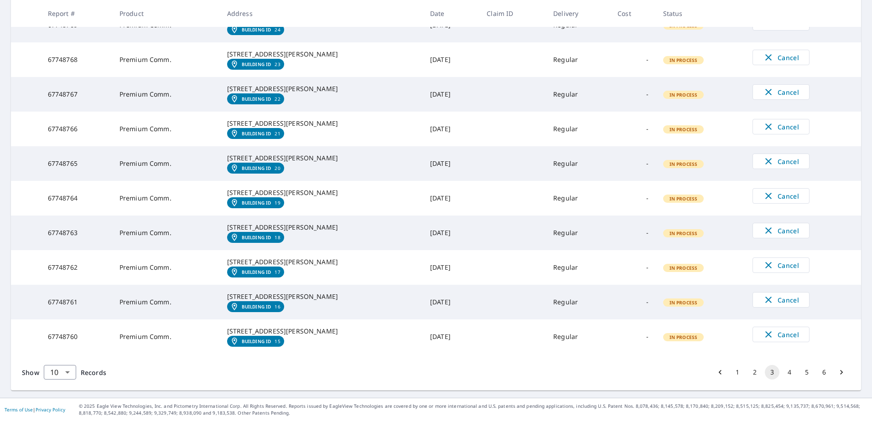
click at [783, 374] on button "4" at bounding box center [789, 372] width 15 height 15
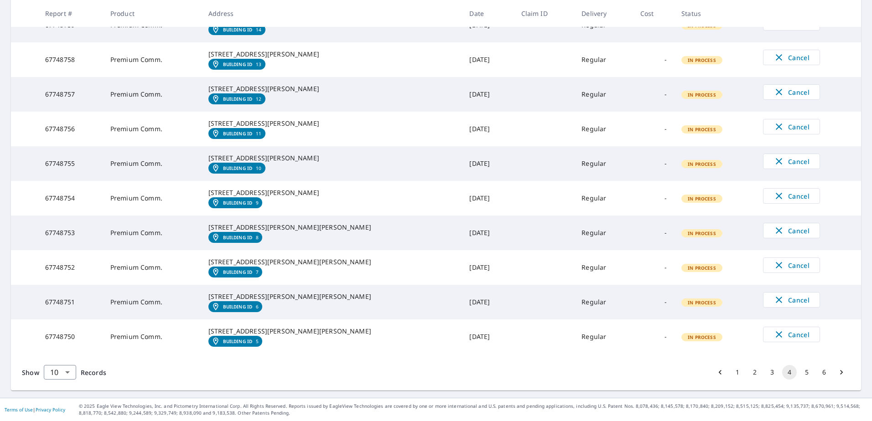
scroll to position [285, 0]
click at [799, 372] on button "5" at bounding box center [806, 372] width 15 height 15
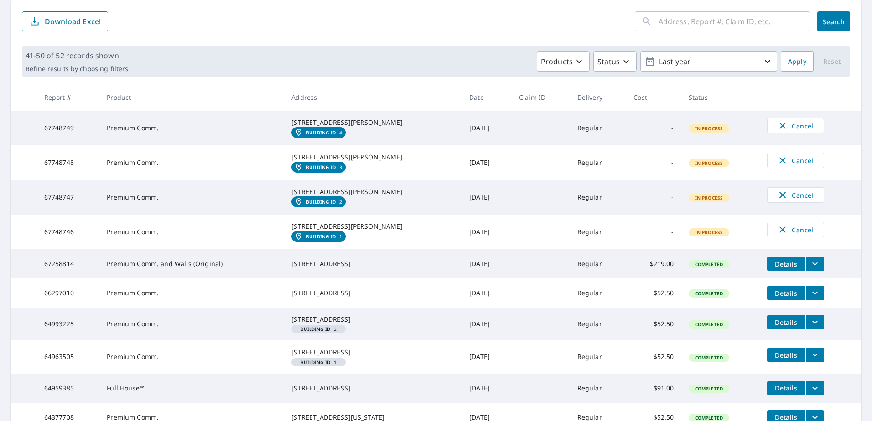
scroll to position [137, 0]
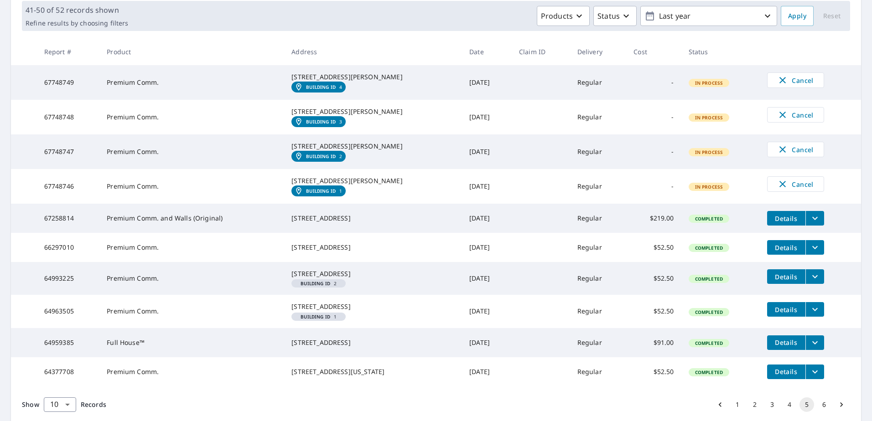
click at [323, 194] on em "Building ID" at bounding box center [321, 190] width 30 height 5
click at [319, 159] on em "Building ID" at bounding box center [321, 156] width 30 height 5
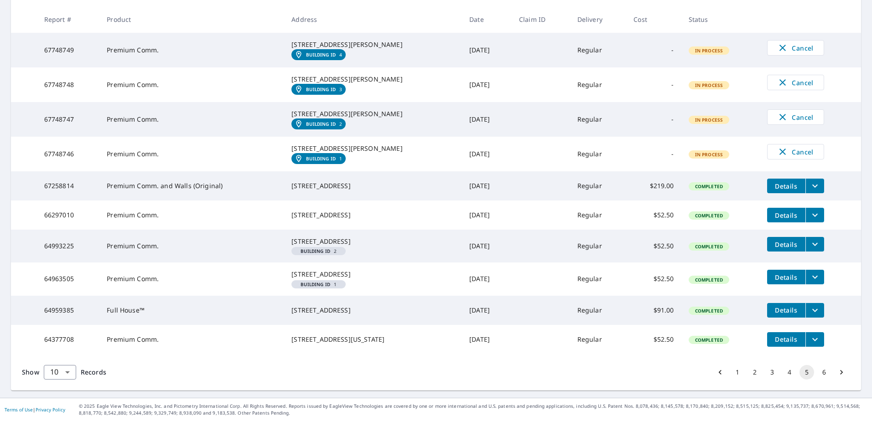
scroll to position [238, 0]
click at [730, 373] on button "1" at bounding box center [737, 372] width 15 height 15
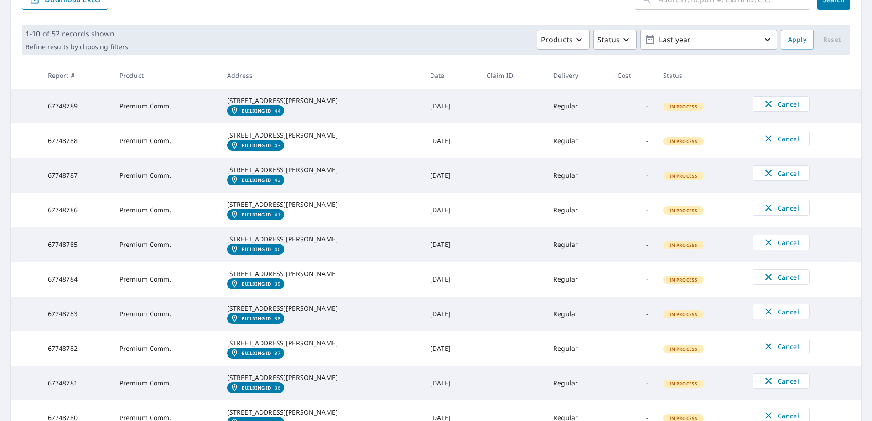
scroll to position [137, 0]
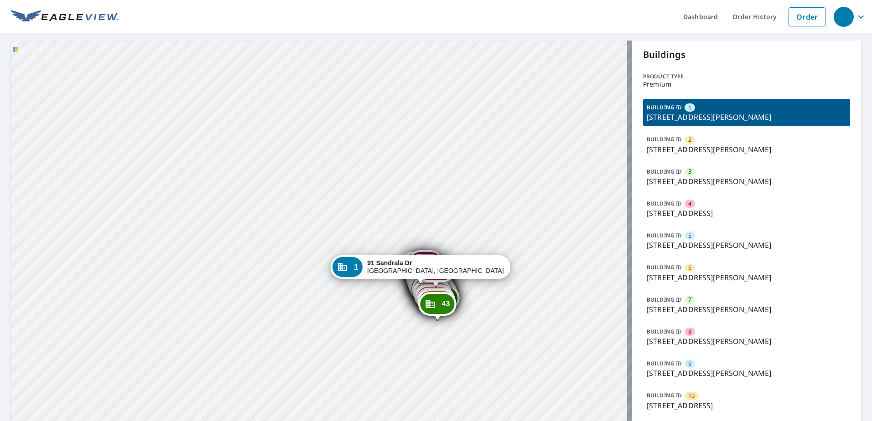
drag, startPoint x: 516, startPoint y: 293, endPoint x: 536, endPoint y: 336, distance: 46.9
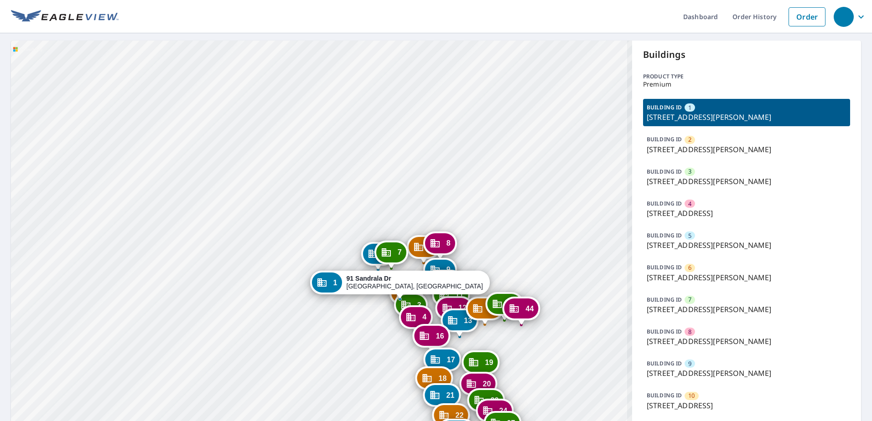
drag, startPoint x: 436, startPoint y: 303, endPoint x: 451, endPoint y: 175, distance: 129.0
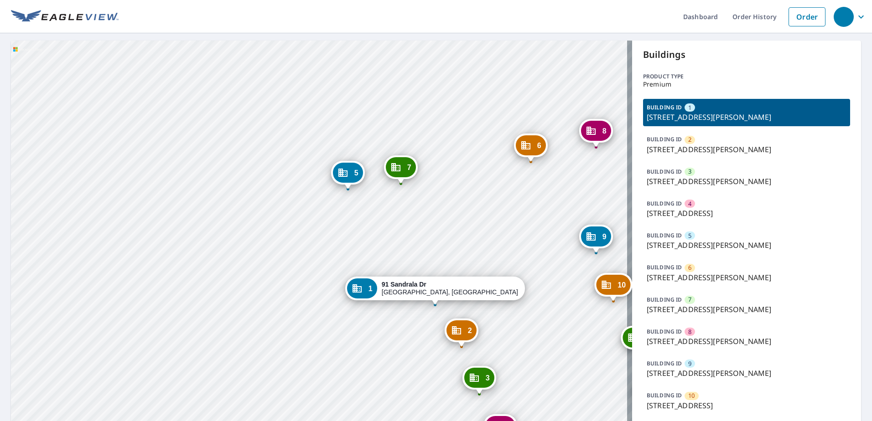
drag, startPoint x: 486, startPoint y: 337, endPoint x: 478, endPoint y: 247, distance: 90.2
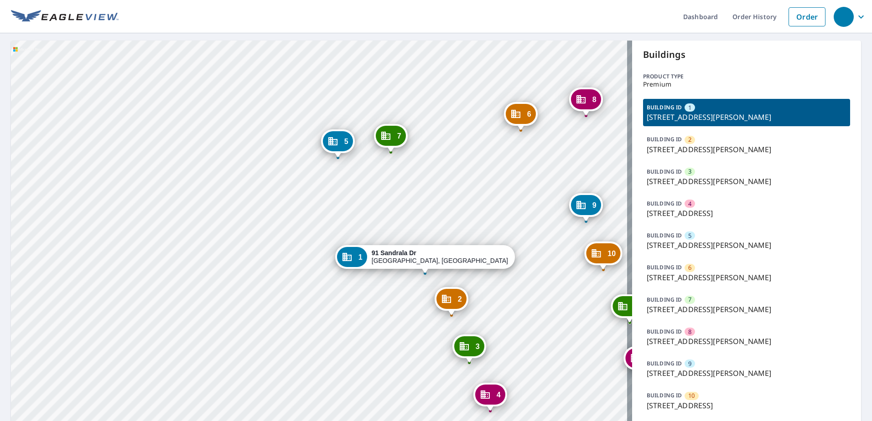
drag, startPoint x: 529, startPoint y: 336, endPoint x: 519, endPoint y: 304, distance: 33.0
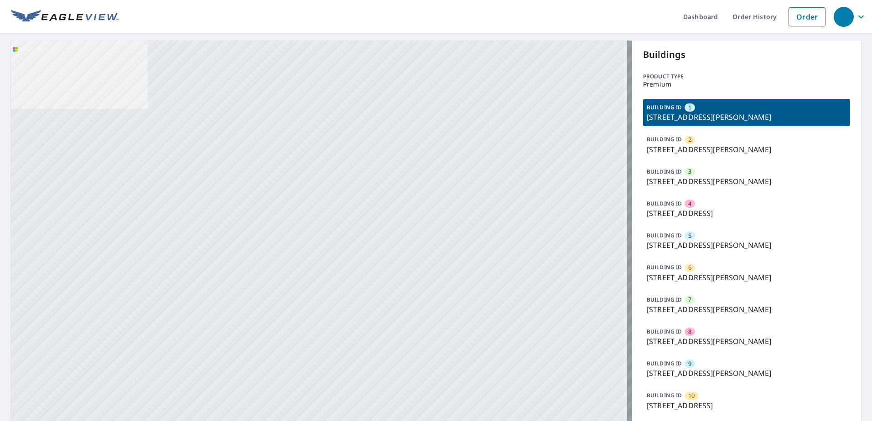
drag, startPoint x: 517, startPoint y: 347, endPoint x: 500, endPoint y: 113, distance: 235.4
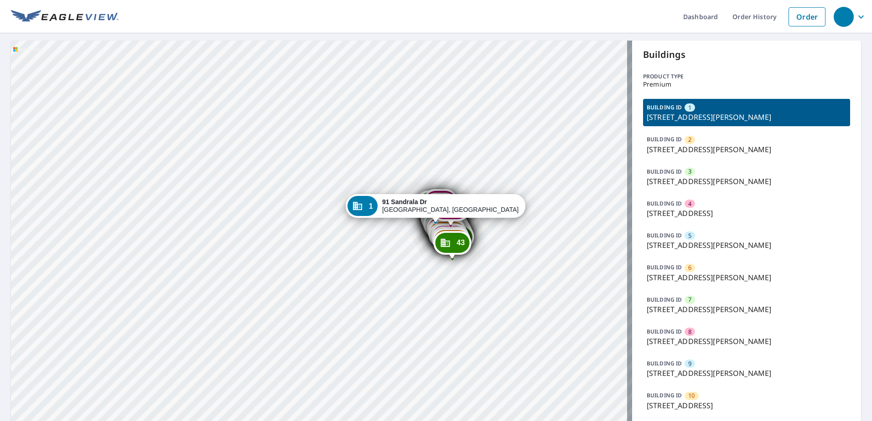
drag, startPoint x: 478, startPoint y: 301, endPoint x: 446, endPoint y: 223, distance: 84.3
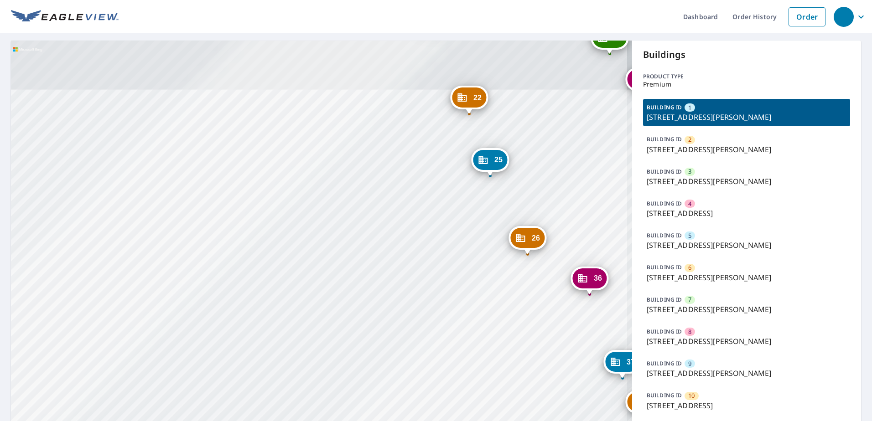
drag, startPoint x: 425, startPoint y: 283, endPoint x: 408, endPoint y: 290, distance: 18.6
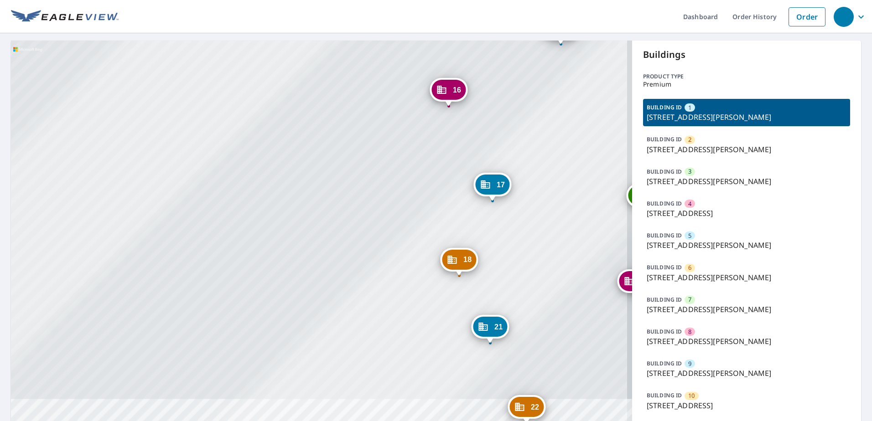
drag, startPoint x: 378, startPoint y: 142, endPoint x: 447, endPoint y: 431, distance: 297.7
click at [447, 421] on html "Dashboard Order History Order 2 91 Sandrala Dr [PERSON_NAME], [GEOGRAPHIC_DATA]…" at bounding box center [436, 210] width 872 height 421
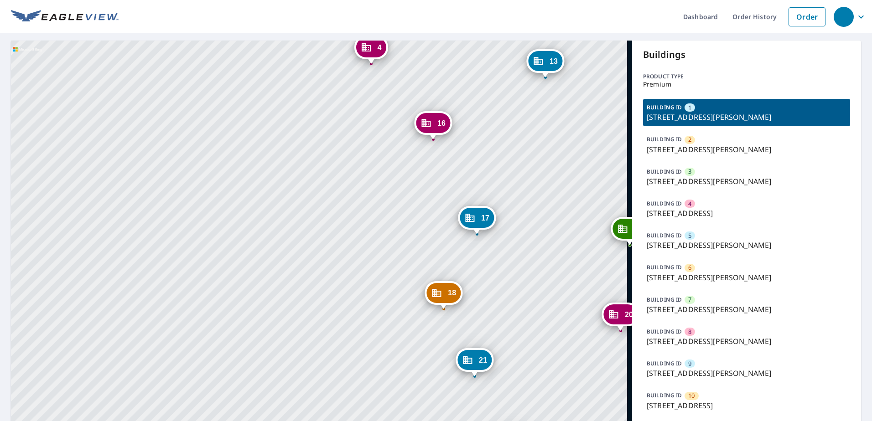
drag, startPoint x: 365, startPoint y: 301, endPoint x: 418, endPoint y: 412, distance: 122.6
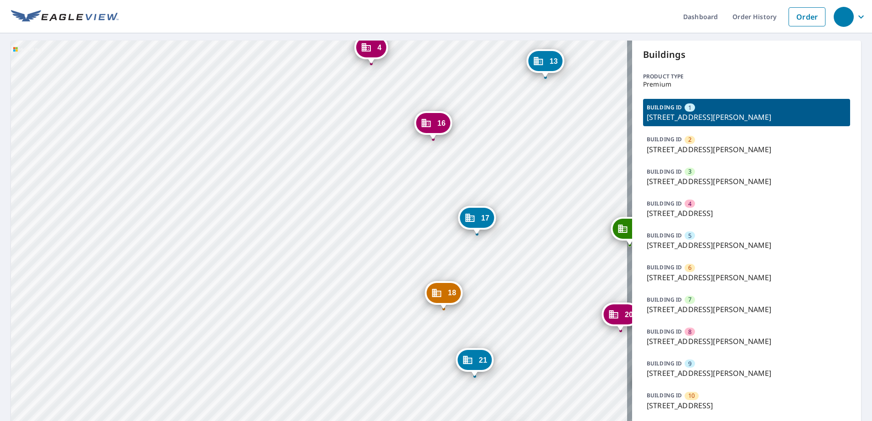
drag, startPoint x: 320, startPoint y: 140, endPoint x: 360, endPoint y: 387, distance: 249.5
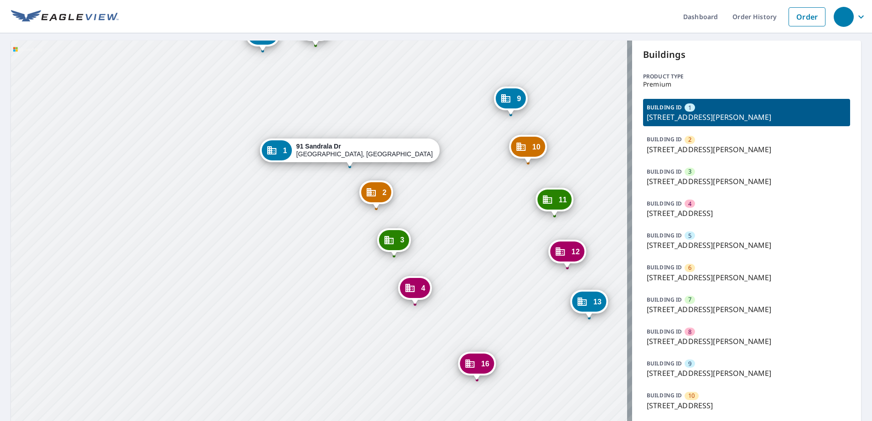
drag, startPoint x: 358, startPoint y: 156, endPoint x: 362, endPoint y: 149, distance: 8.6
click at [341, 149] on strong "91 Sandrala Dr" at bounding box center [318, 146] width 45 height 7
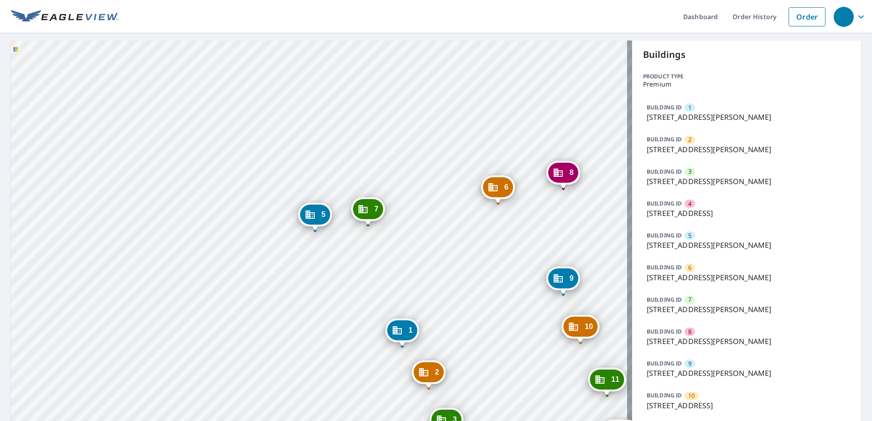
drag, startPoint x: 290, startPoint y: 337, endPoint x: 299, endPoint y: 269, distance: 69.1
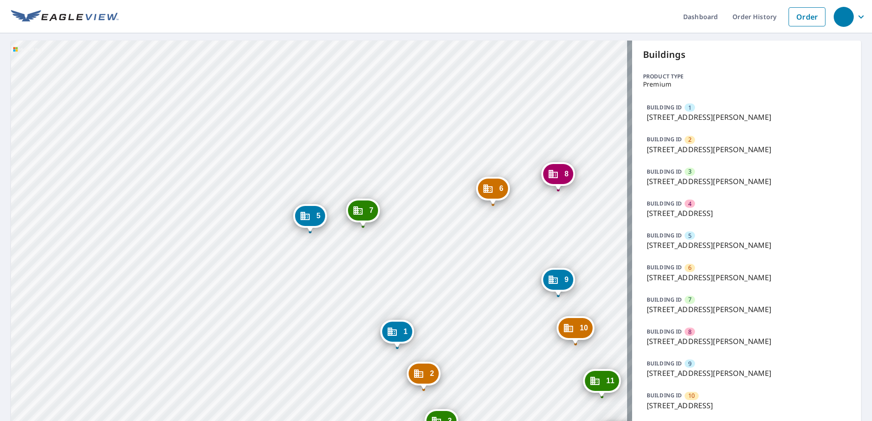
drag, startPoint x: 406, startPoint y: 330, endPoint x: 400, endPoint y: 331, distance: 5.6
click at [400, 331] on div "1" at bounding box center [397, 332] width 30 height 20
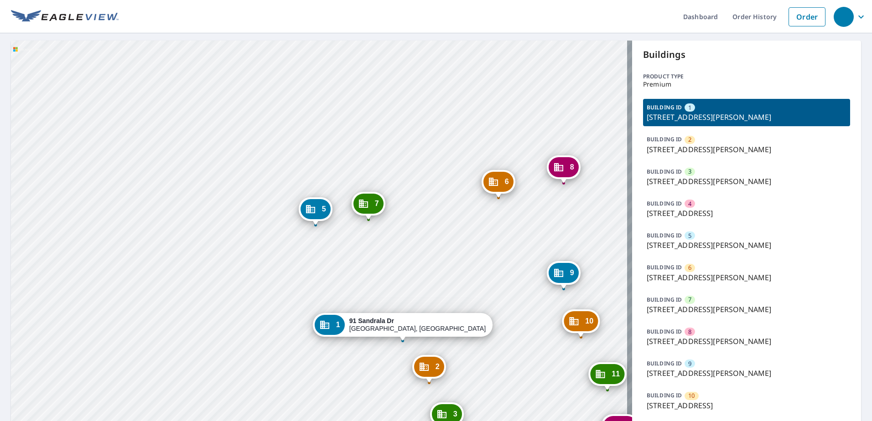
drag, startPoint x: 404, startPoint y: 346, endPoint x: 406, endPoint y: 246, distance: 99.4
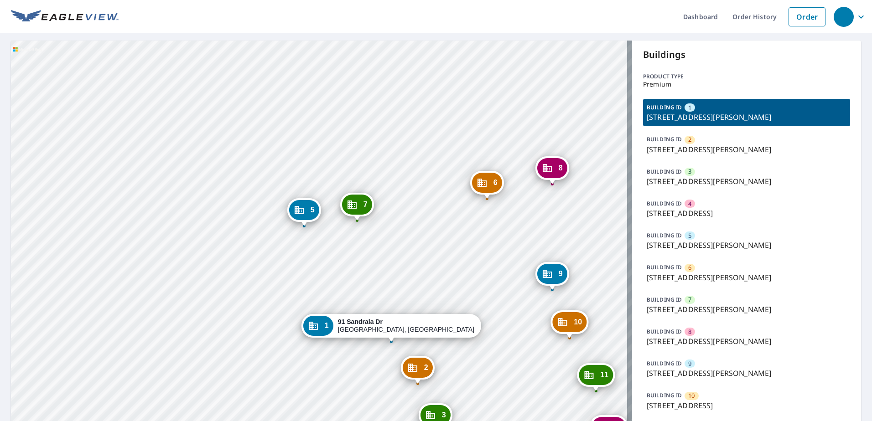
drag, startPoint x: 402, startPoint y: 341, endPoint x: 390, endPoint y: 342, distance: 11.4
click at [390, 342] on div "Dropped pin, building 1, Commercial property, 91 Sandrala Dr Reynoldsburg, OH 4…" at bounding box center [391, 337] width 12 height 9
